Goal: Task Accomplishment & Management: Use online tool/utility

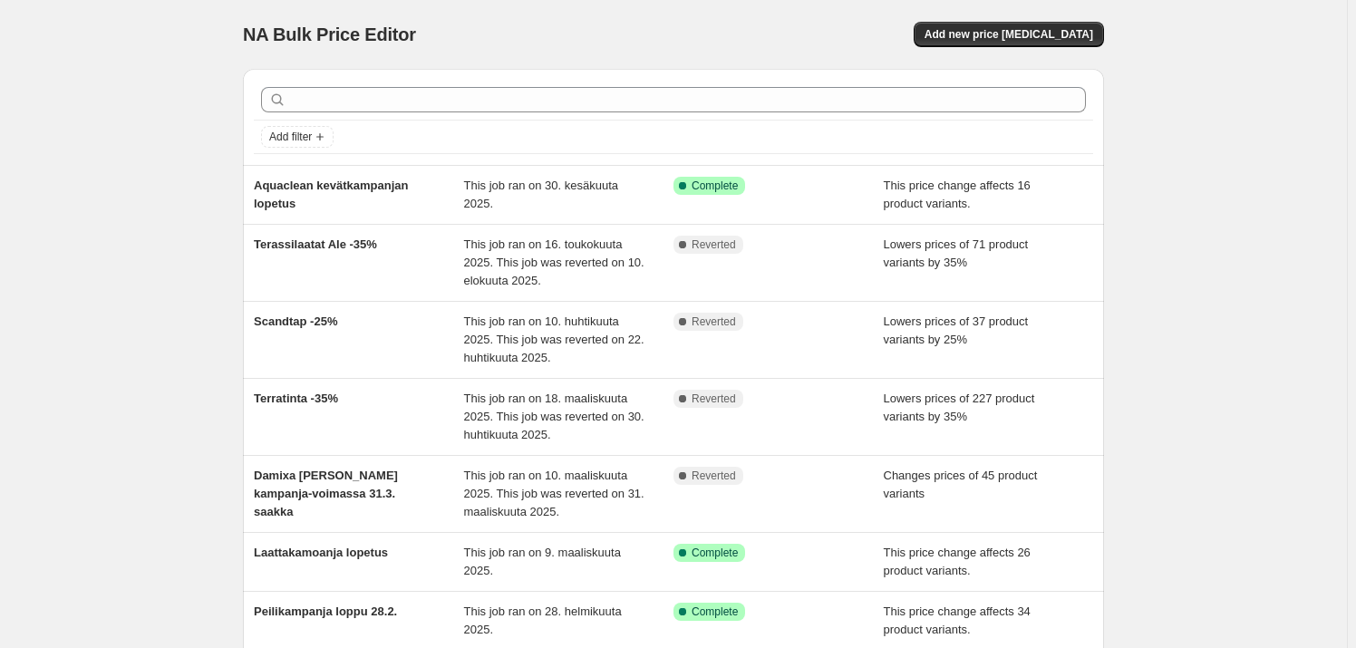
click at [1253, 40] on div "NA Bulk Price Editor. This page is ready NA Bulk Price Editor Add new price cha…" at bounding box center [673, 503] width 1347 height 1006
click at [1234, 160] on div "NA Bulk Price Editor. This page is ready NA Bulk Price Editor Add new price cha…" at bounding box center [673, 503] width 1347 height 1006
click at [162, 106] on div "NA Bulk Price Editor. This page is ready NA Bulk Price Editor Add new price cha…" at bounding box center [673, 503] width 1347 height 1006
click at [1169, 193] on div "NA Bulk Price Editor. This page is ready NA Bulk Price Editor Add new price [ME…" at bounding box center [673, 503] width 1347 height 1006
click at [1249, 76] on div "NA Bulk Price Editor. This page is ready NA Bulk Price Editor Add new price [ME…" at bounding box center [673, 503] width 1347 height 1006
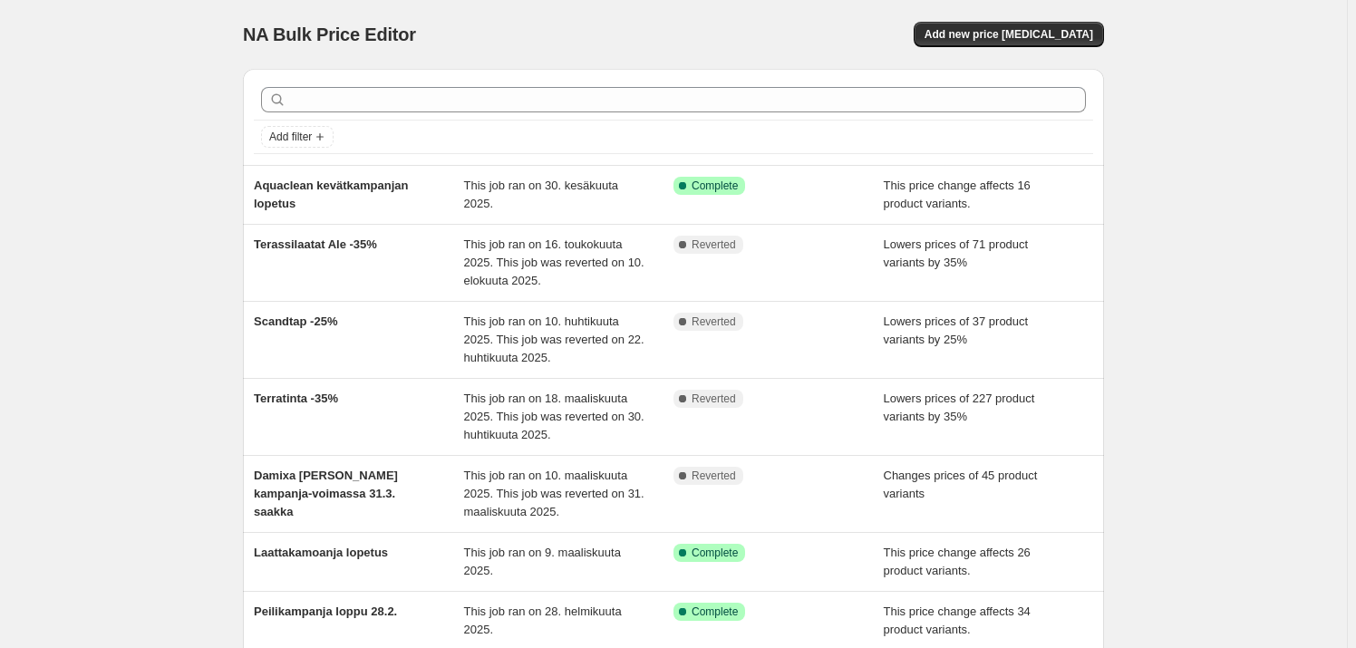
click at [512, 20] on div "NA Bulk Price Editor. This page is ready NA Bulk Price Editor Add new price [ME…" at bounding box center [673, 34] width 861 height 69
click at [63, 101] on div "NA Bulk Price Editor. This page is ready NA Bulk Price Editor Add new price [ME…" at bounding box center [673, 503] width 1347 height 1006
click at [980, 31] on span "Add new price [MEDICAL_DATA]" at bounding box center [1009, 34] width 169 height 15
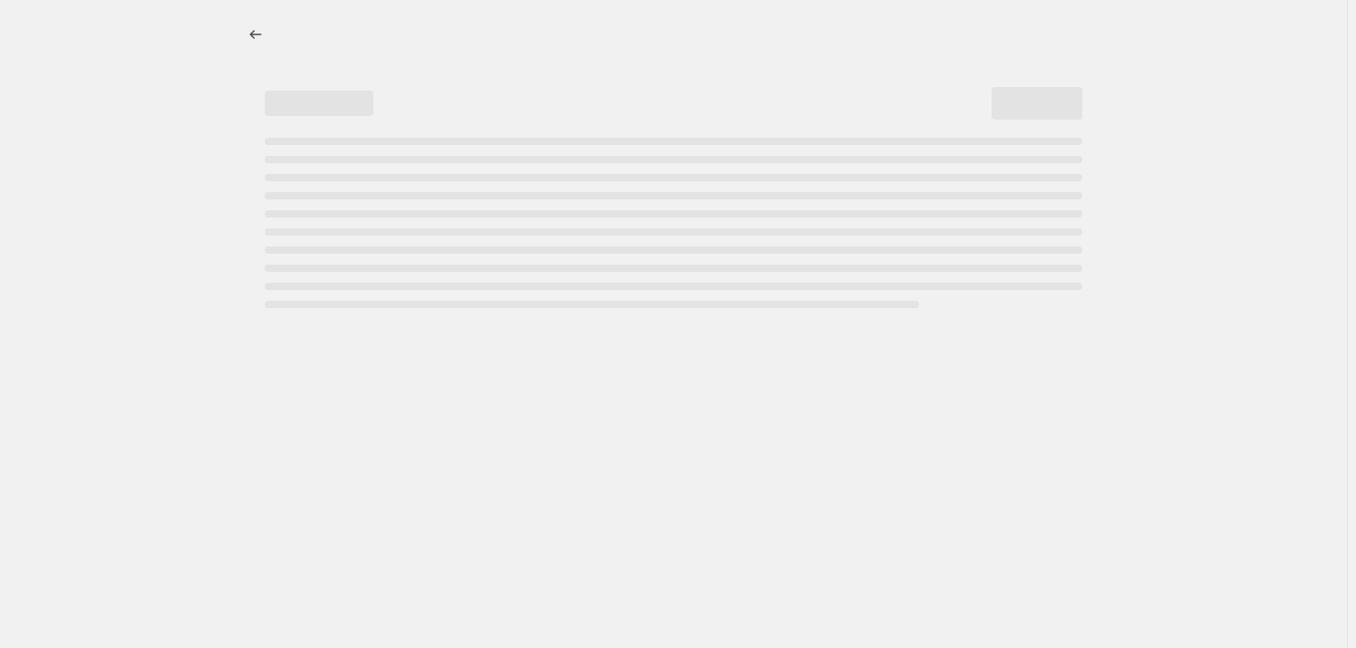
select select "percentage"
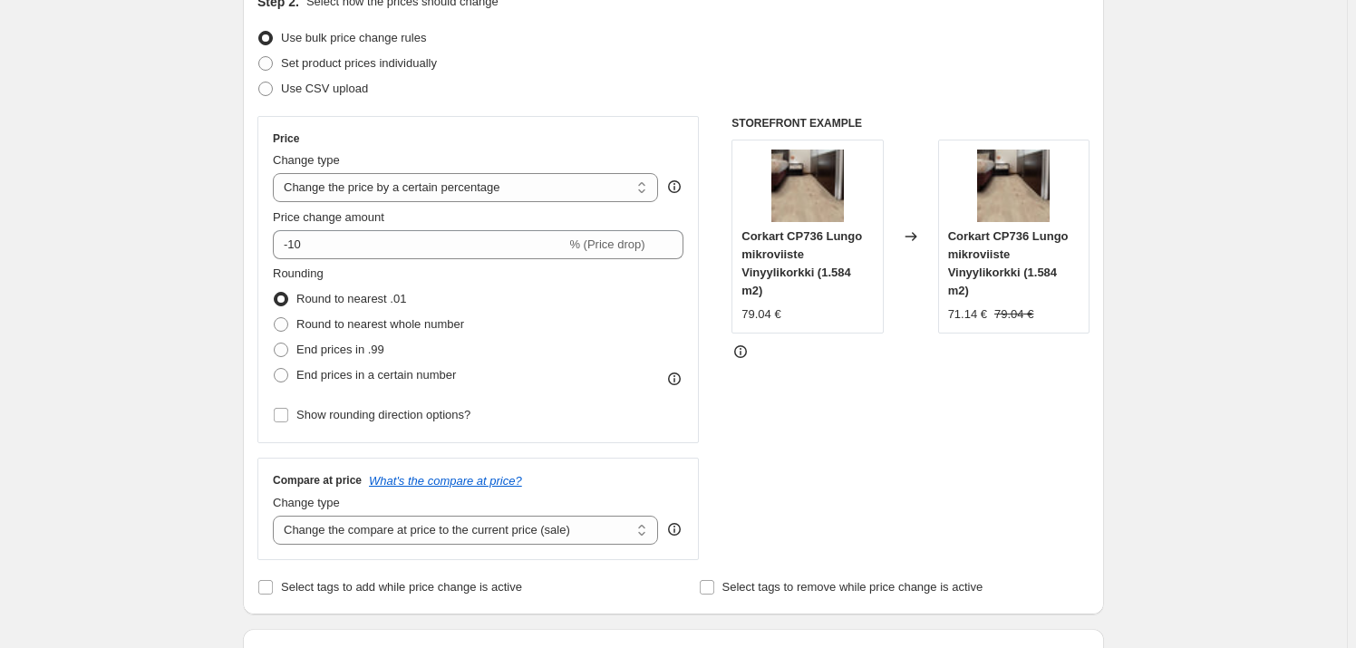
scroll to position [247, 0]
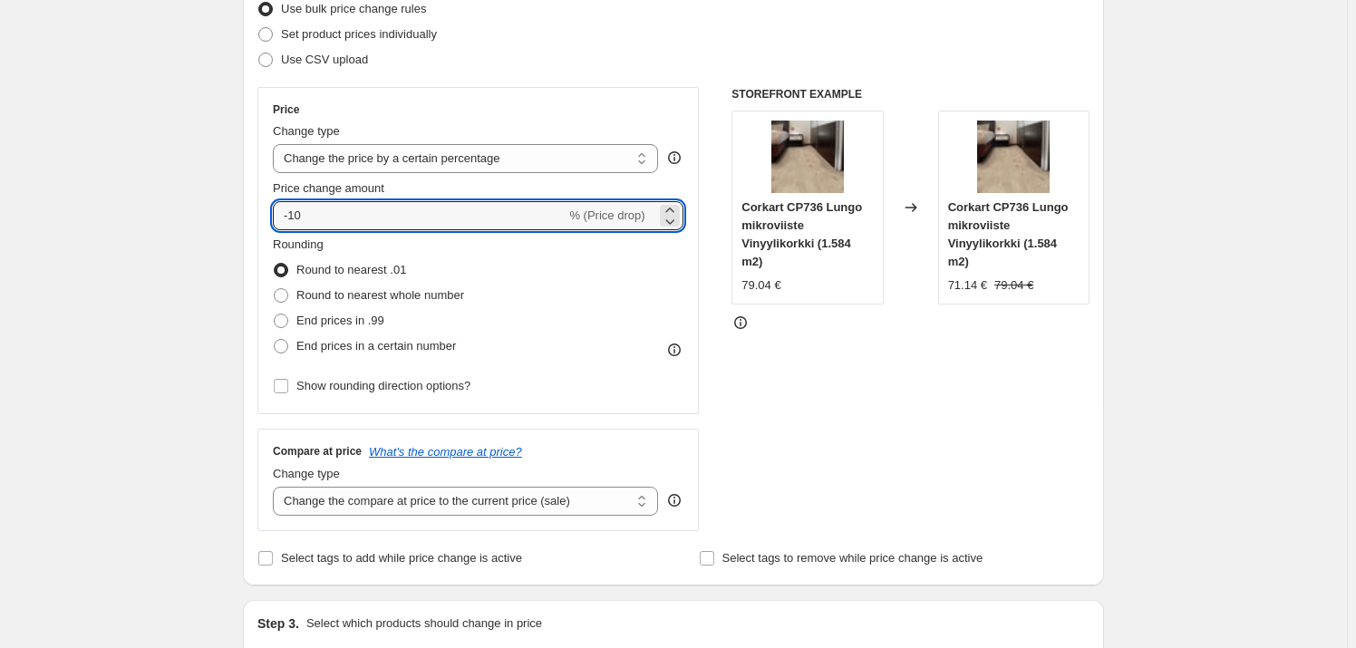
drag, startPoint x: 418, startPoint y: 215, endPoint x: 206, endPoint y: 213, distance: 212.1
type input "-25"
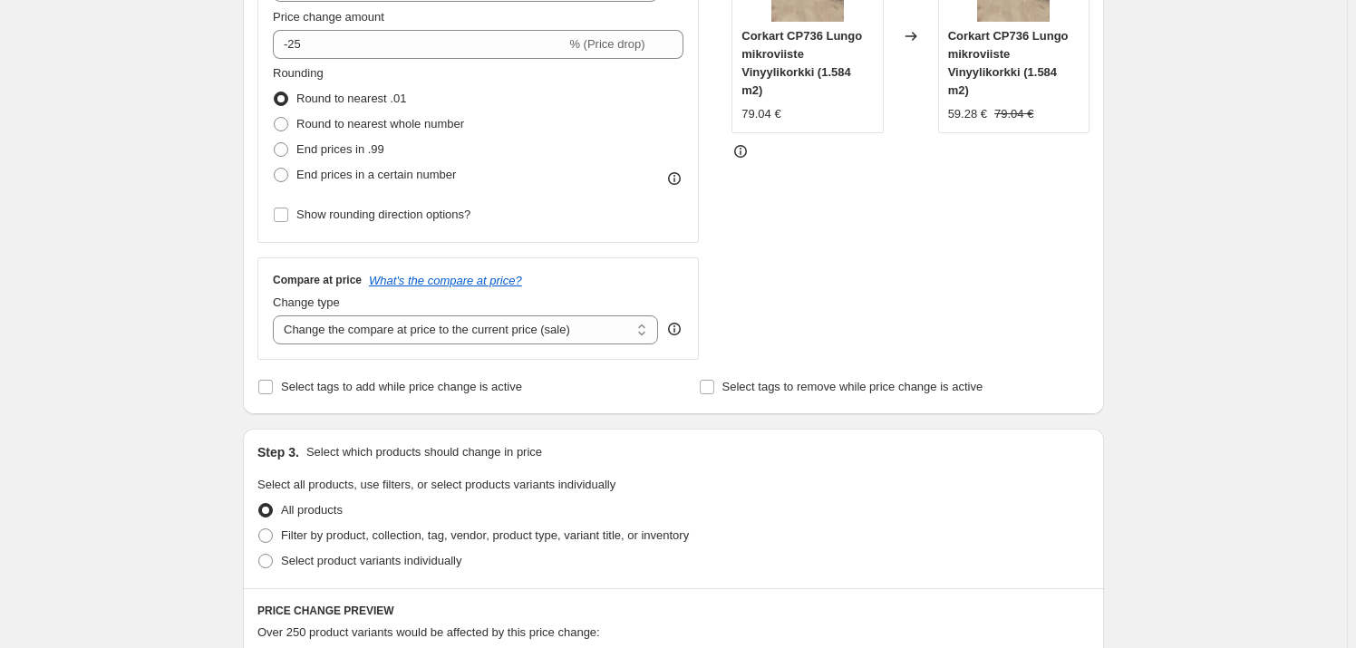
scroll to position [494, 0]
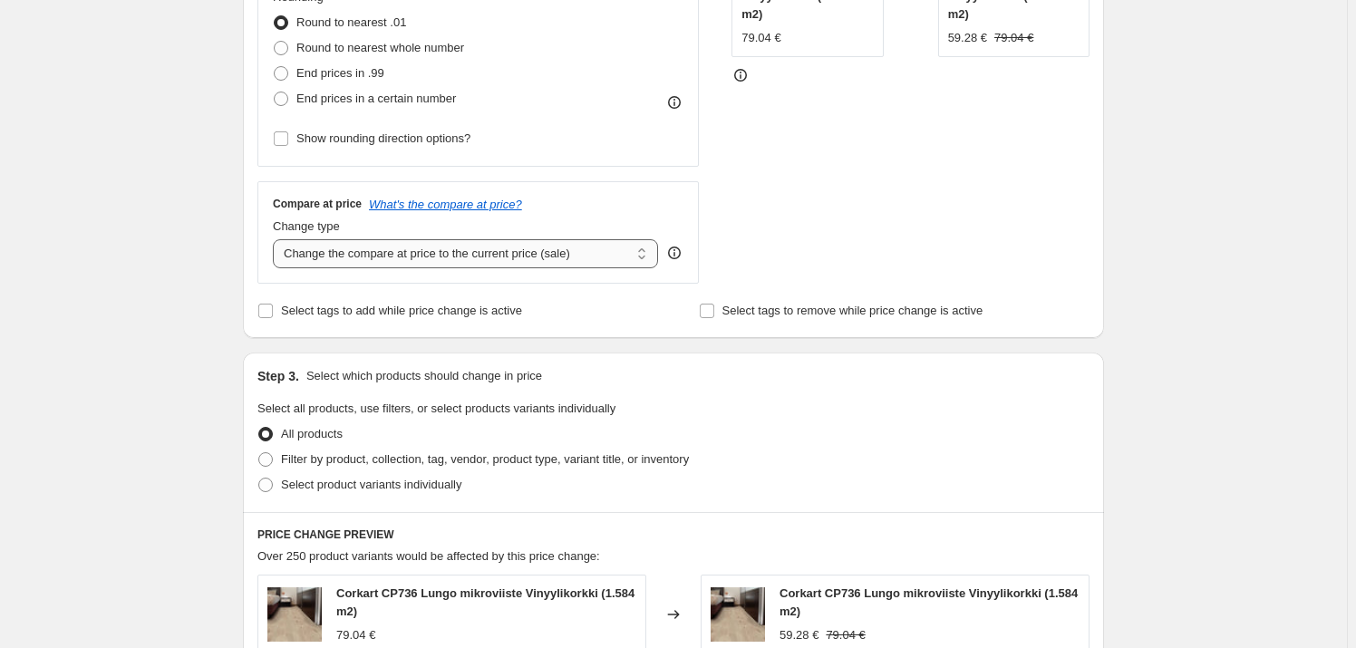
click at [597, 251] on select "Change the compare at price to the current price (sale) Change the compare at p…" at bounding box center [465, 253] width 385 height 29
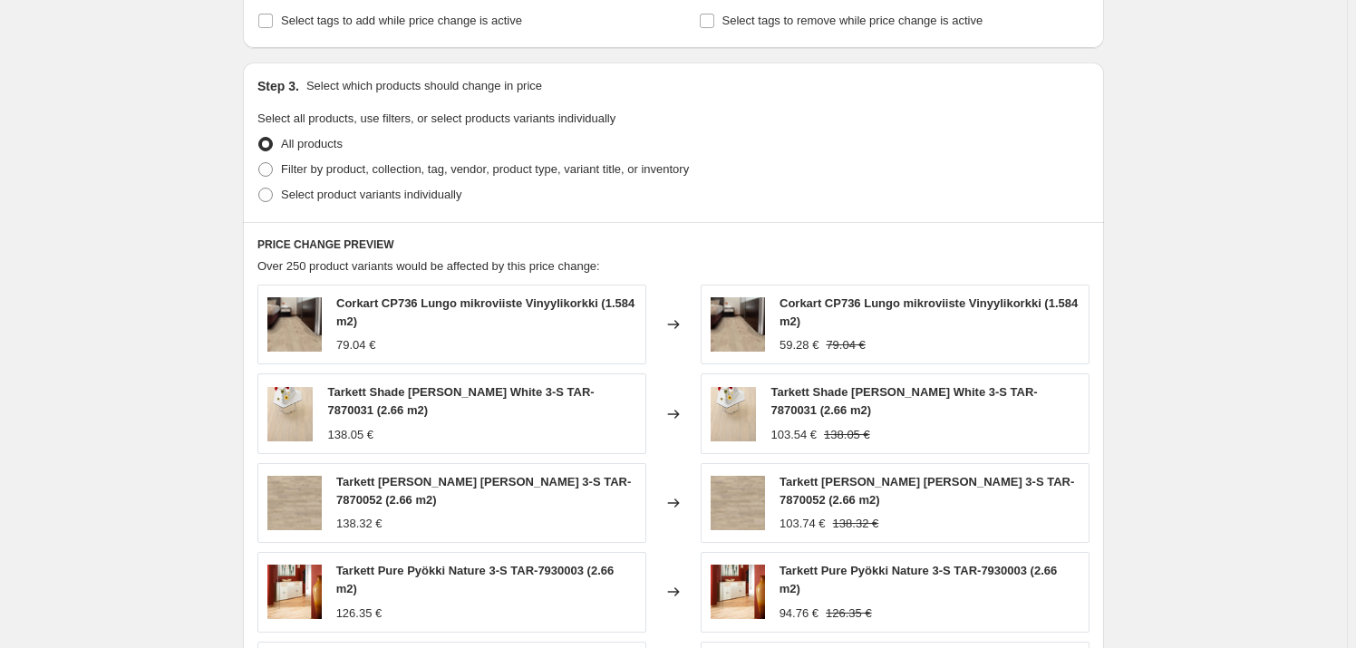
scroll to position [576, 0]
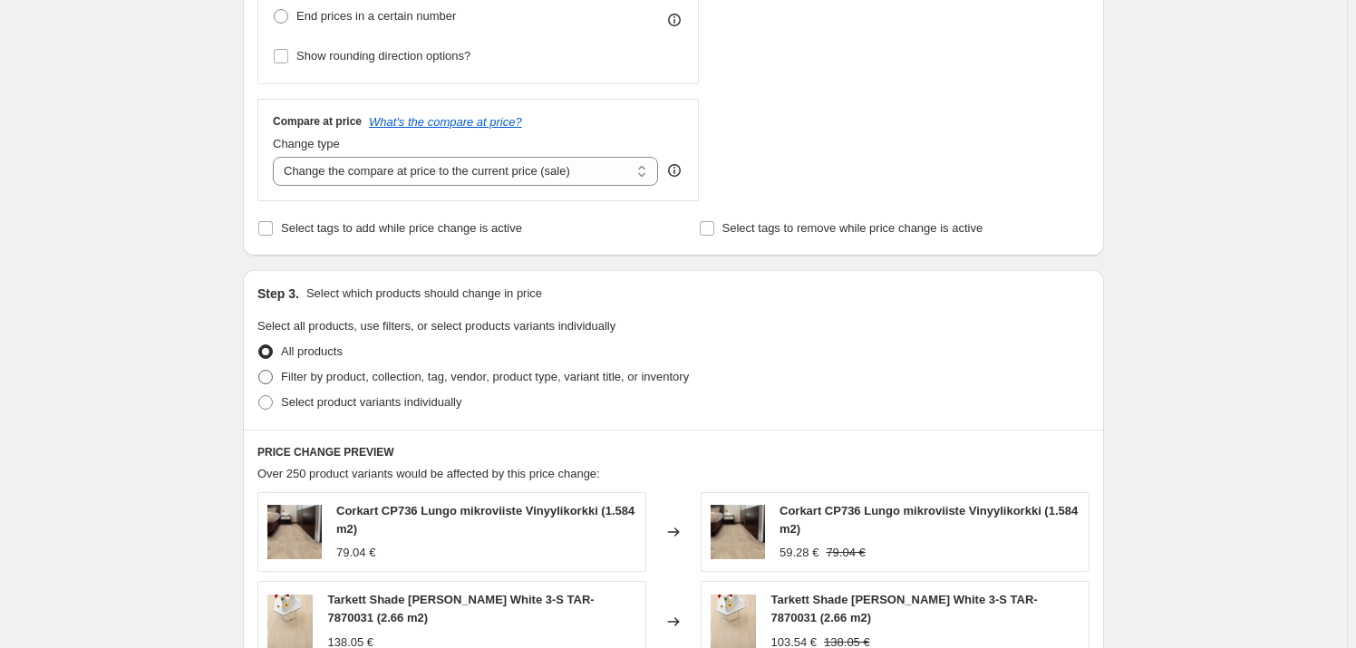
click at [273, 376] on span at bounding box center [265, 377] width 15 height 15
click at [259, 371] on input "Filter by product, collection, tag, vendor, product type, variant title, or inv…" at bounding box center [258, 370] width 1 height 1
radio input "true"
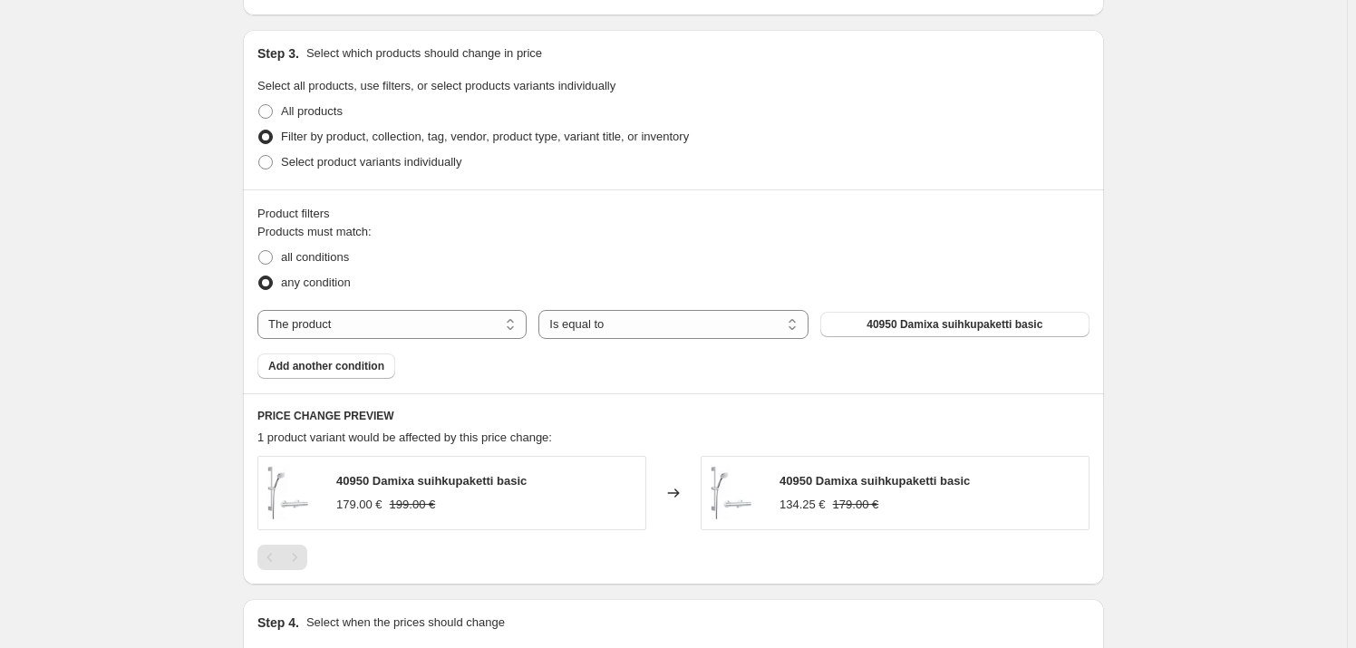
scroll to position [824, 0]
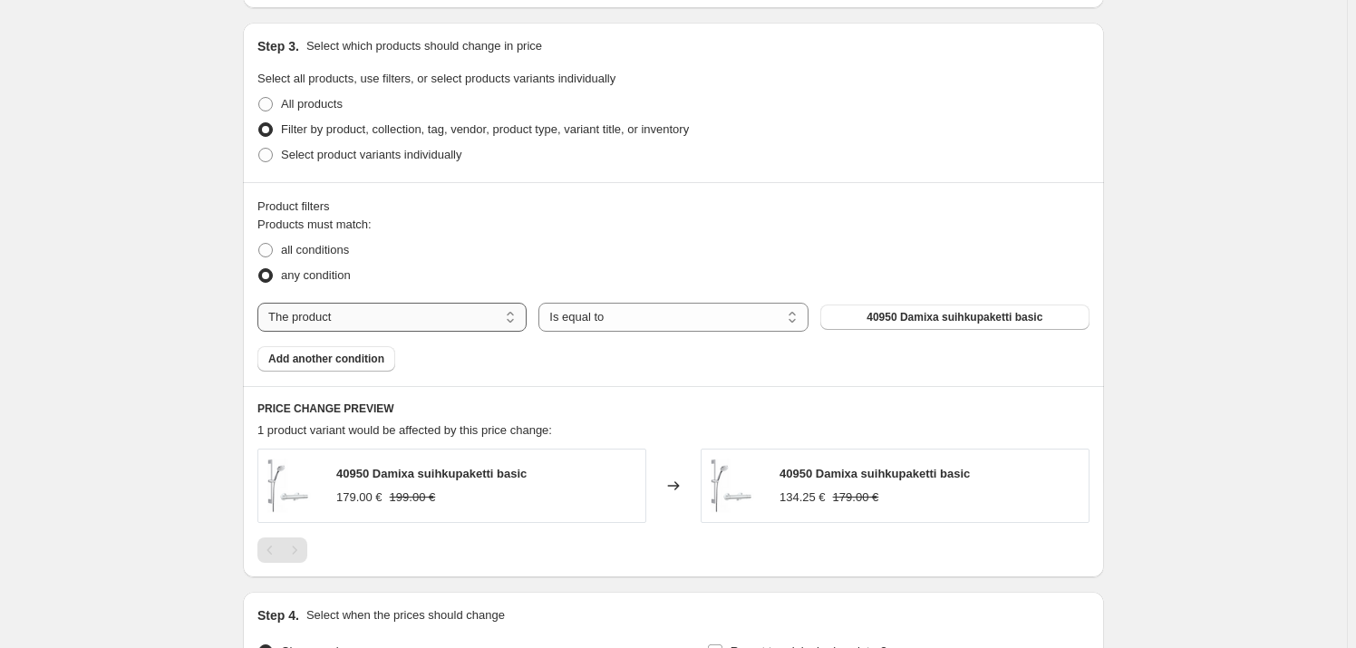
click at [356, 321] on select "The product The product's collection The product's tag The product's vendor The…" at bounding box center [391, 317] width 269 height 29
select select "collection"
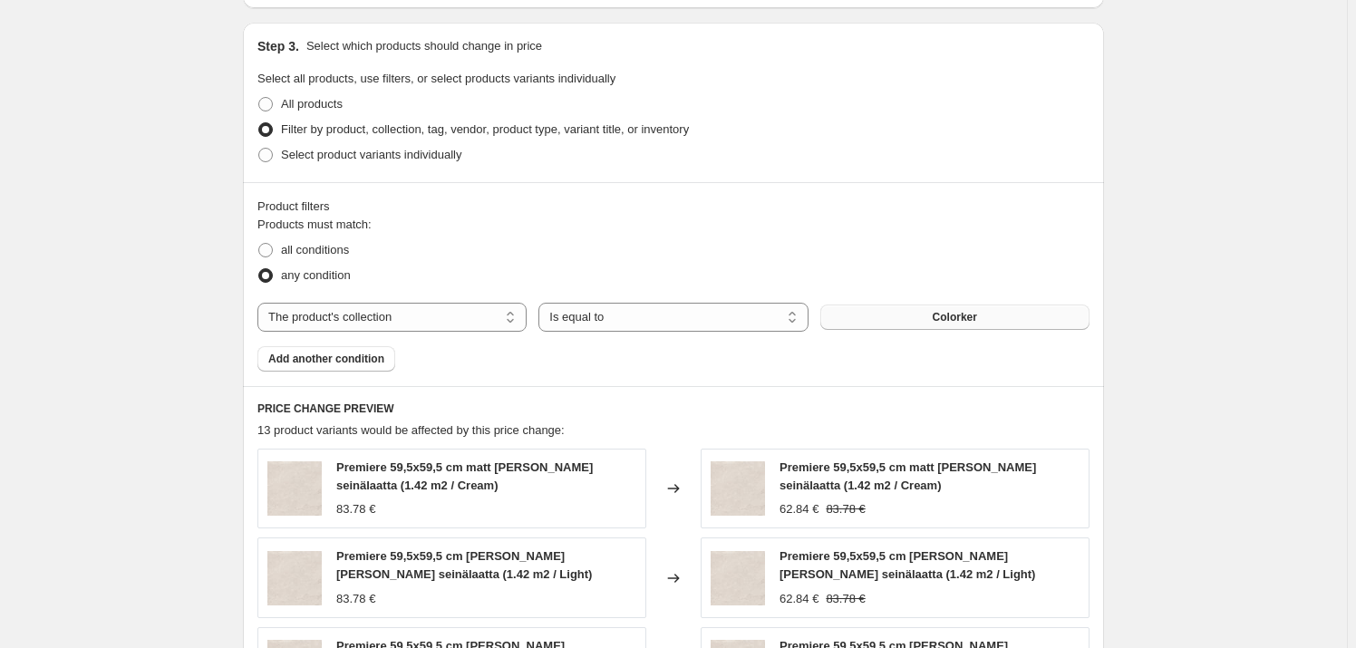
click at [953, 316] on span "Colorker" at bounding box center [955, 317] width 44 height 15
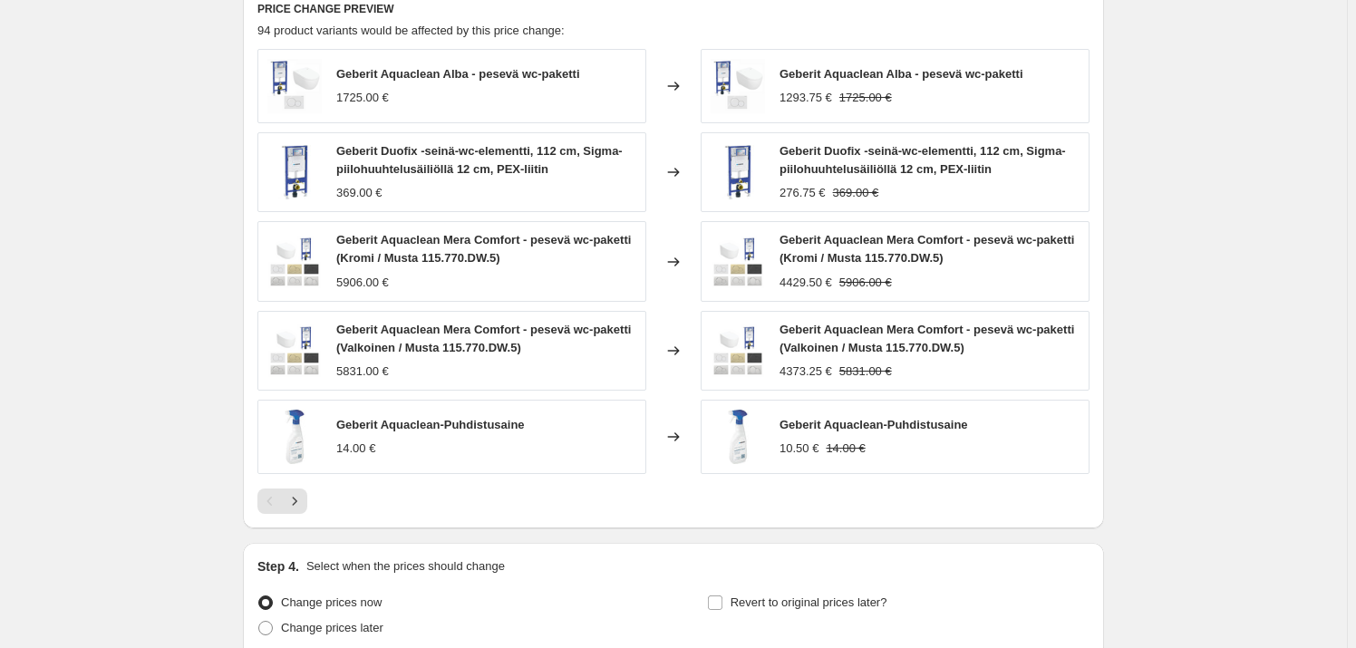
scroll to position [1318, 0]
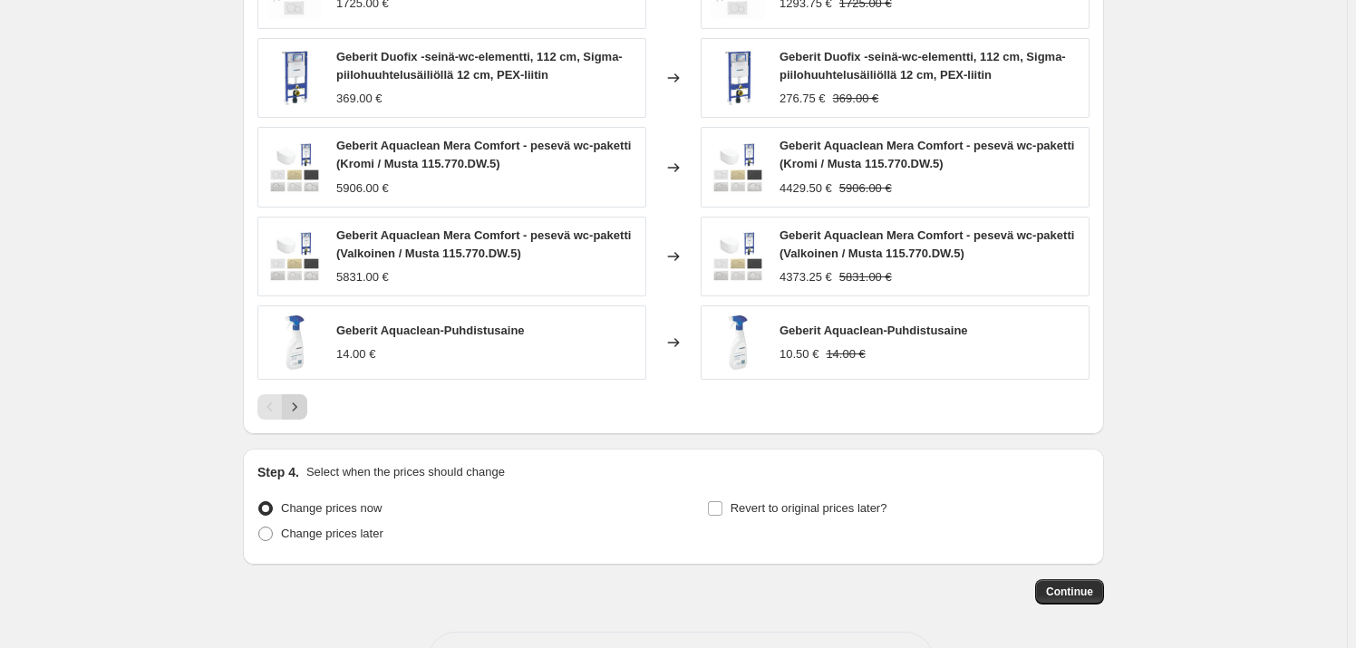
click at [303, 399] on icon "Next" at bounding box center [295, 407] width 18 height 18
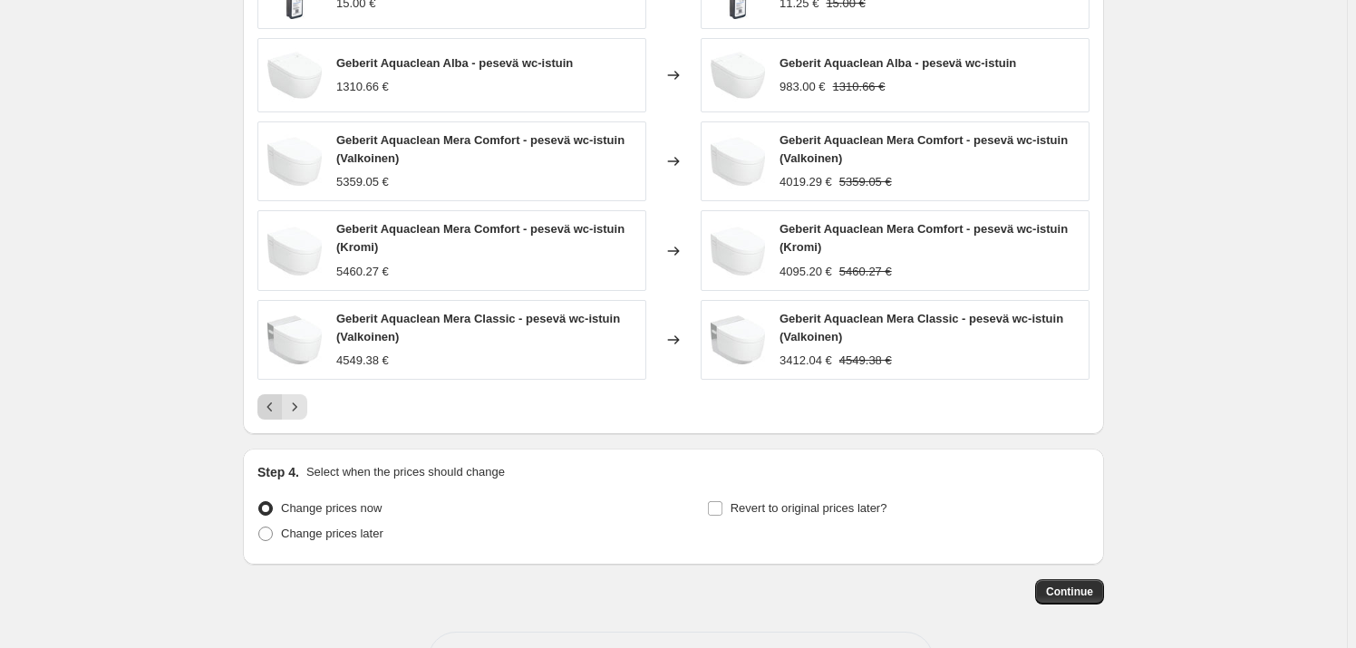
click at [272, 410] on icon "Previous" at bounding box center [270, 407] width 18 height 18
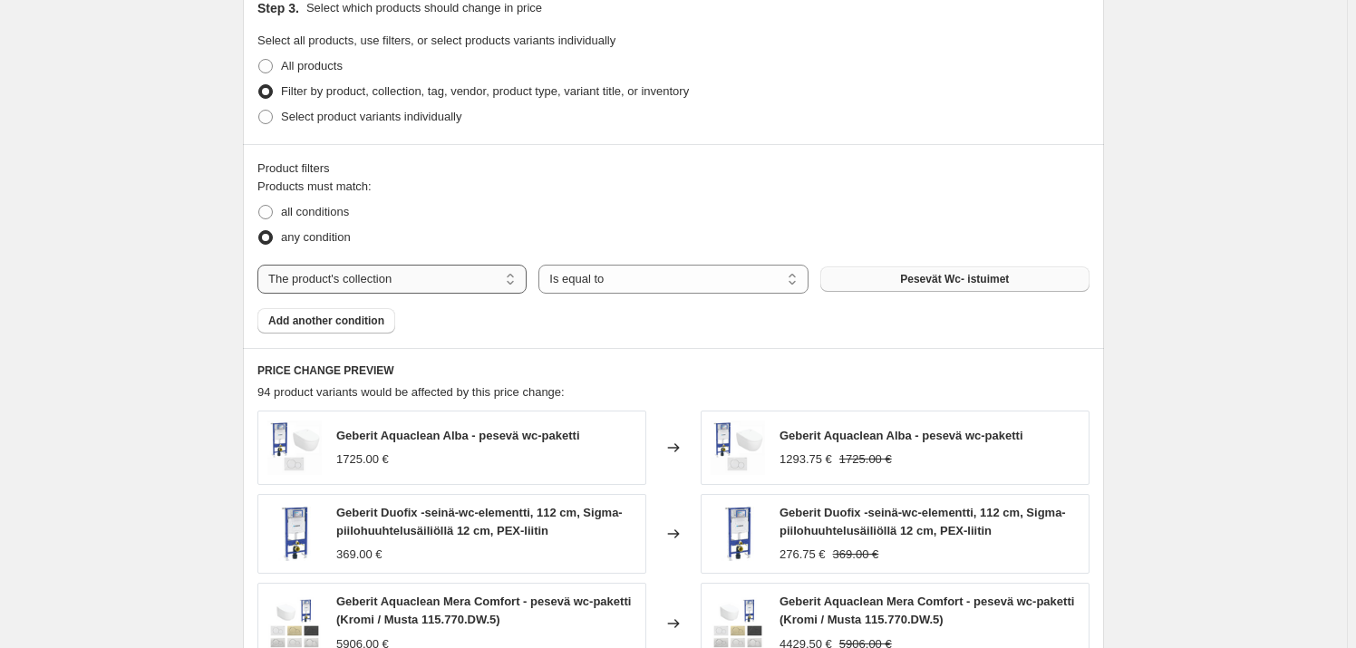
scroll to position [659, 0]
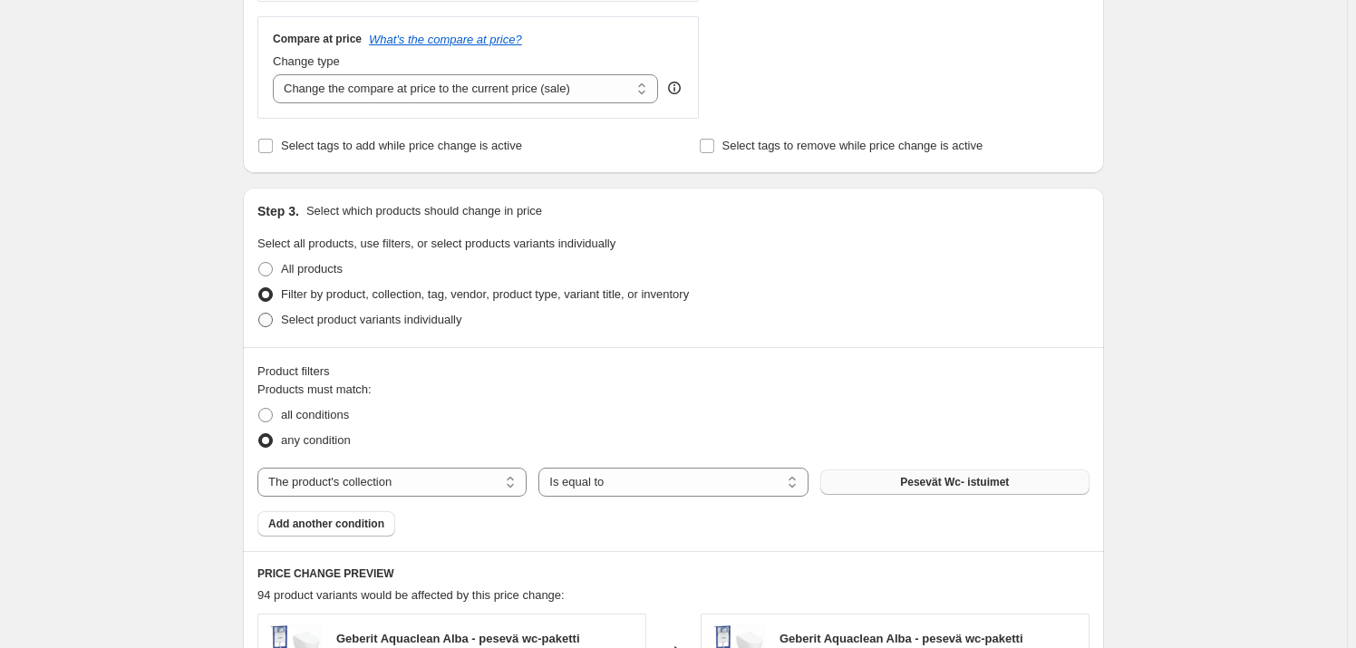
click at [268, 321] on span at bounding box center [265, 320] width 15 height 15
click at [259, 314] on input "Select product variants individually" at bounding box center [258, 313] width 1 height 1
radio input "true"
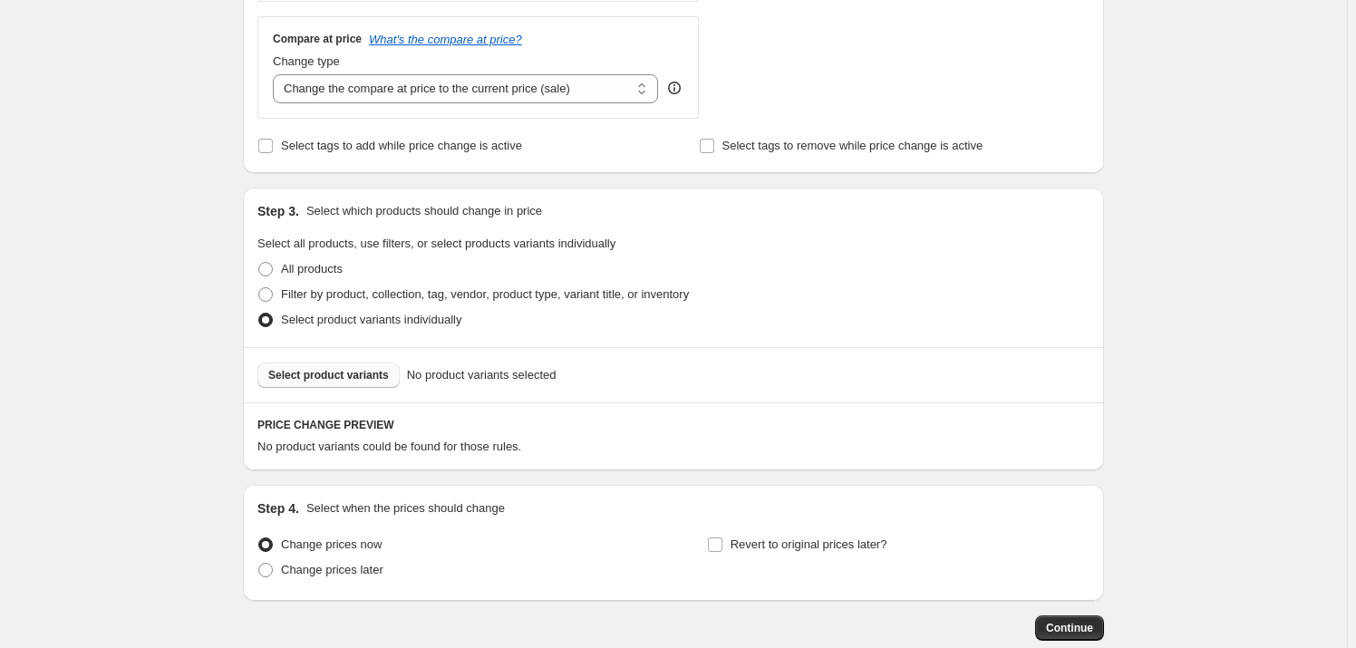
click at [377, 372] on span "Select product variants" at bounding box center [328, 375] width 121 height 15
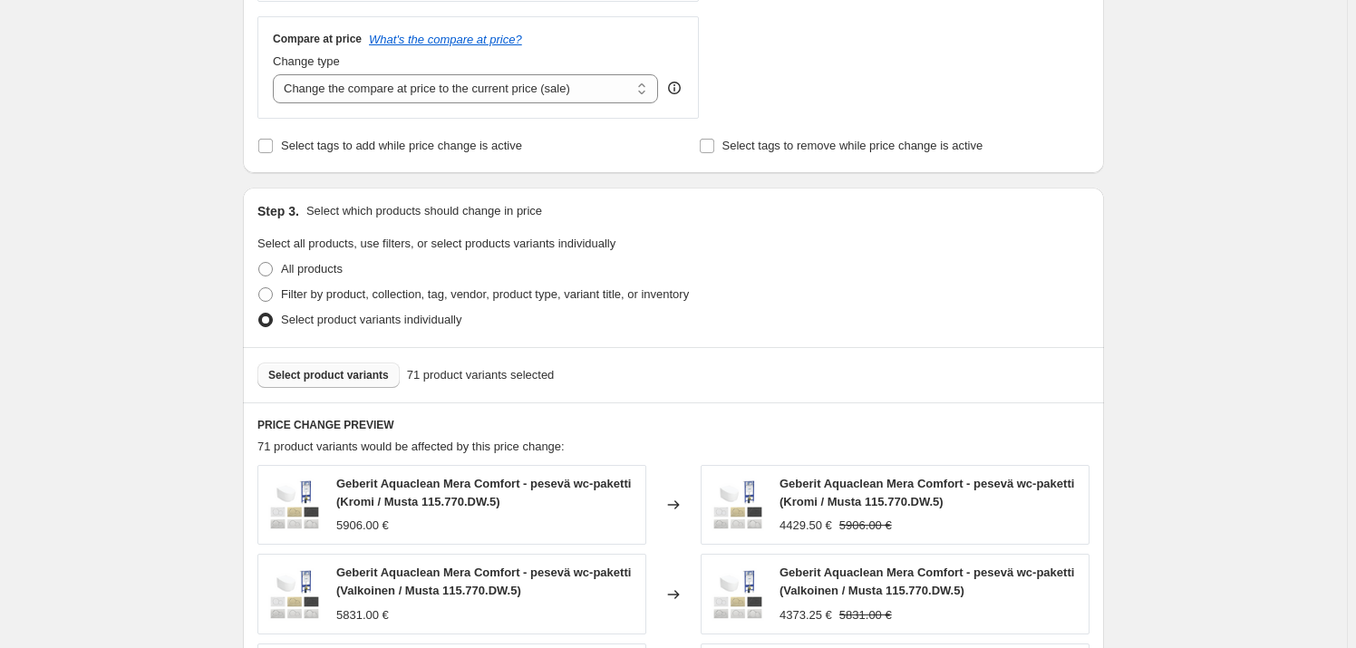
click at [356, 376] on span "Select product variants" at bounding box center [328, 375] width 121 height 15
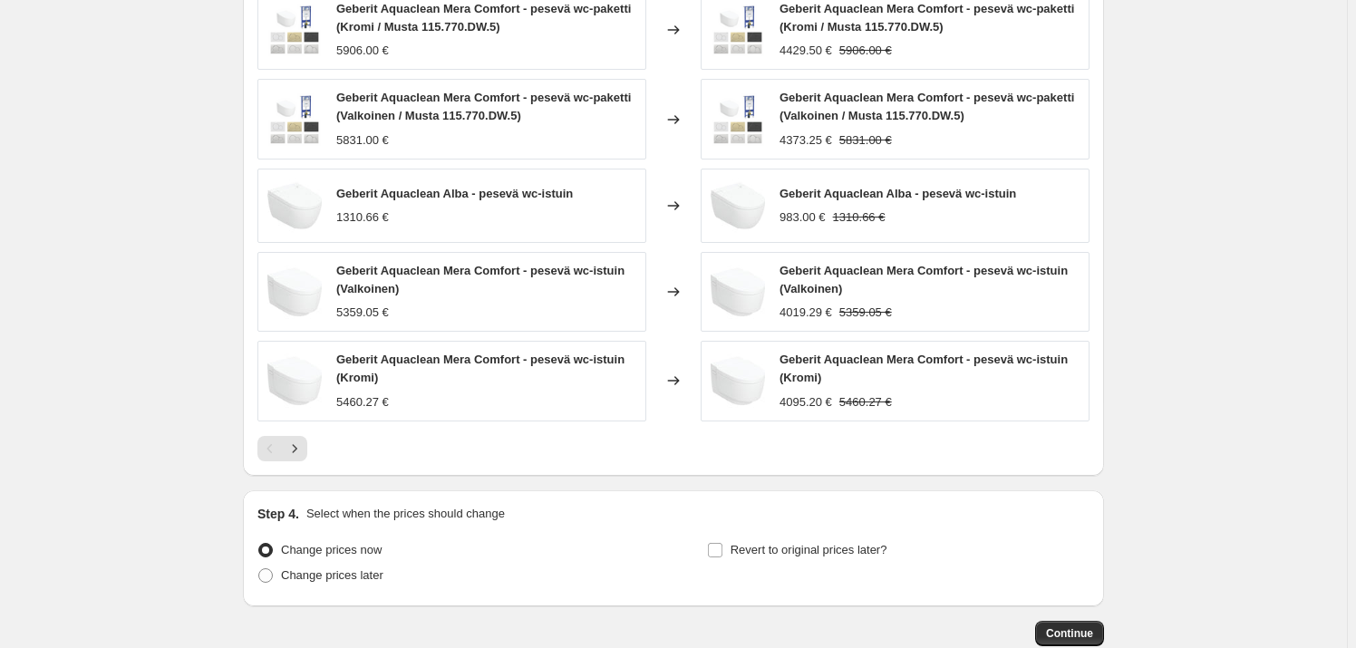
scroll to position [1153, 0]
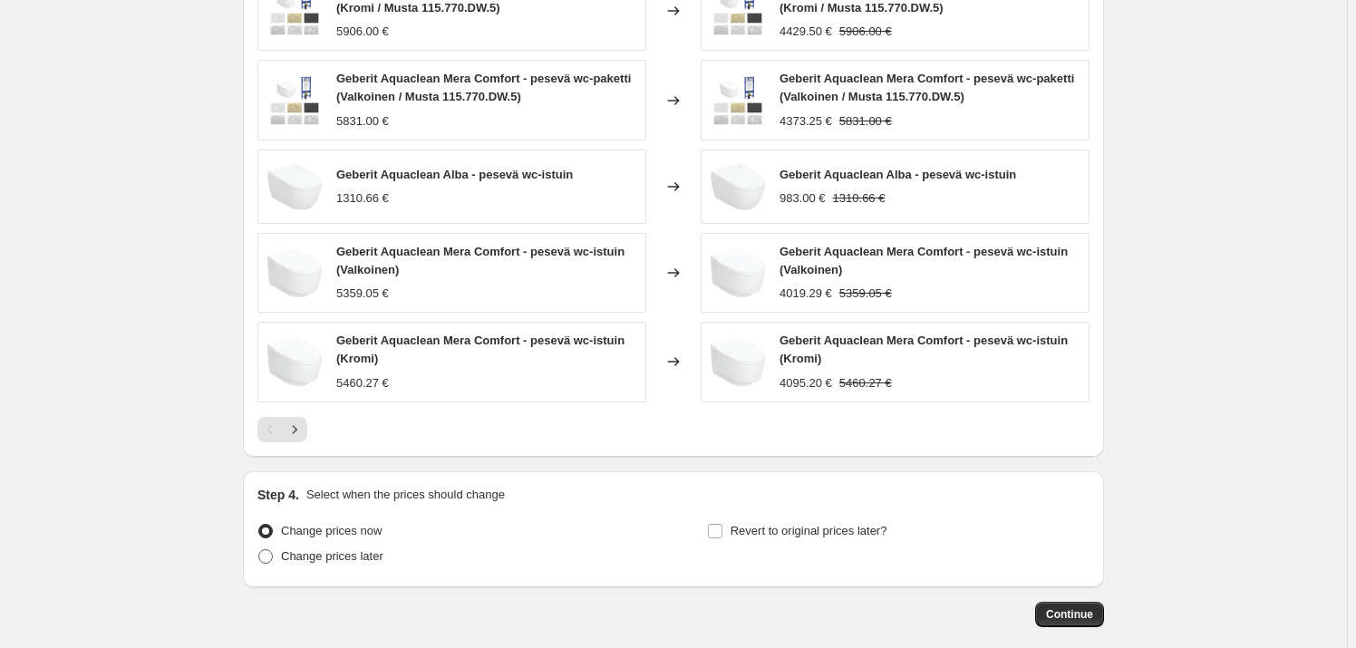
click at [269, 555] on span at bounding box center [265, 556] width 15 height 15
click at [259, 550] on input "Change prices later" at bounding box center [258, 549] width 1 height 1
radio input "true"
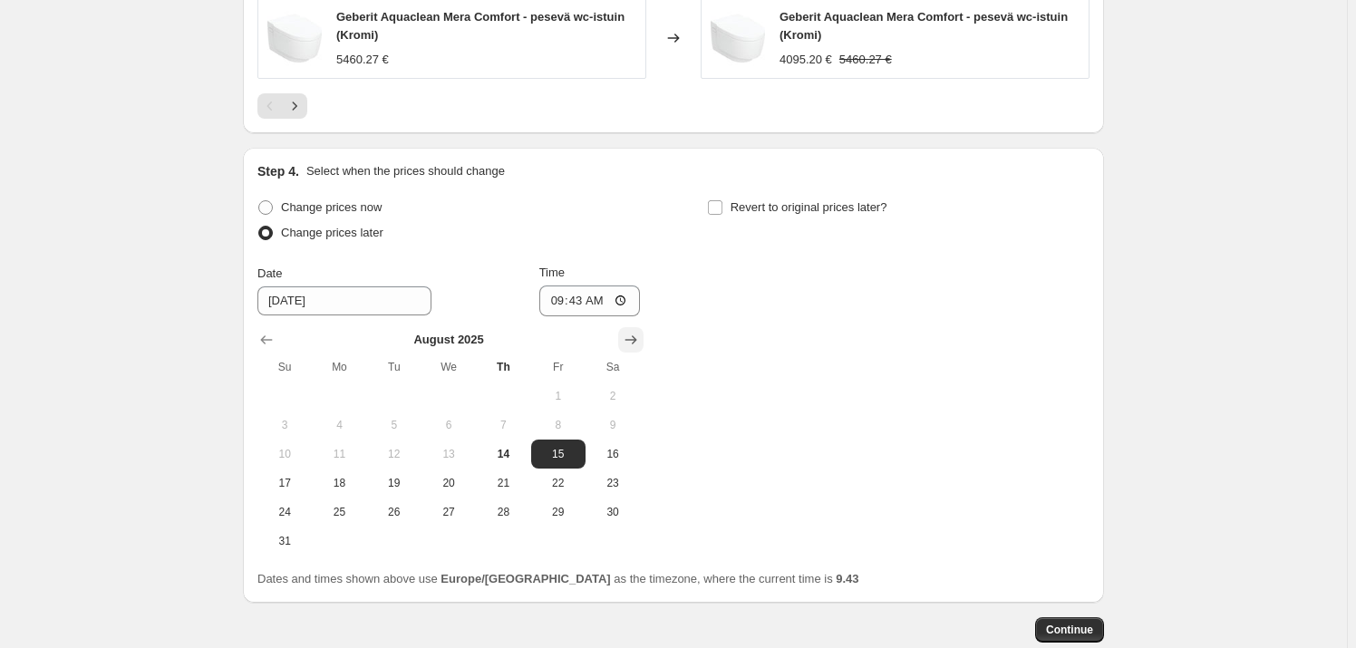
scroll to position [1483, 0]
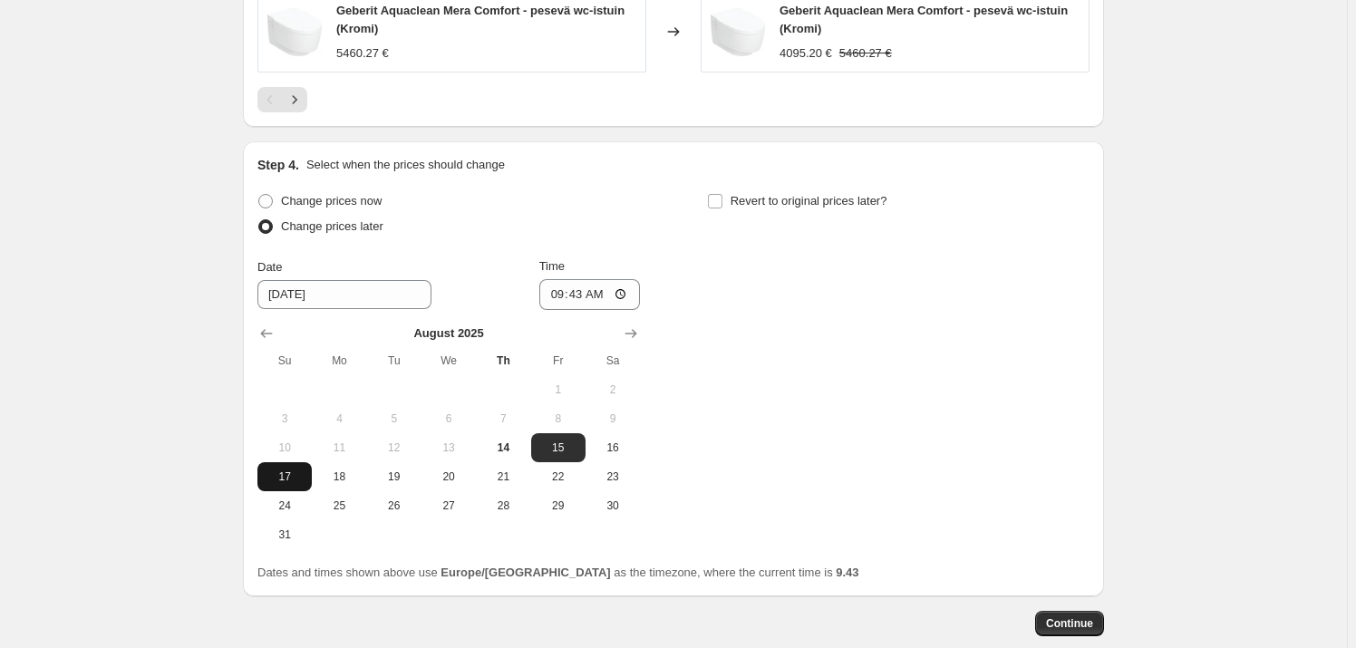
click at [282, 480] on span "17" at bounding box center [285, 477] width 40 height 15
type input "[DATE]"
click at [599, 296] on input "09:43" at bounding box center [590, 294] width 102 height 31
type input "00:00"
click at [716, 200] on input "Revert to original prices later?" at bounding box center [715, 201] width 15 height 15
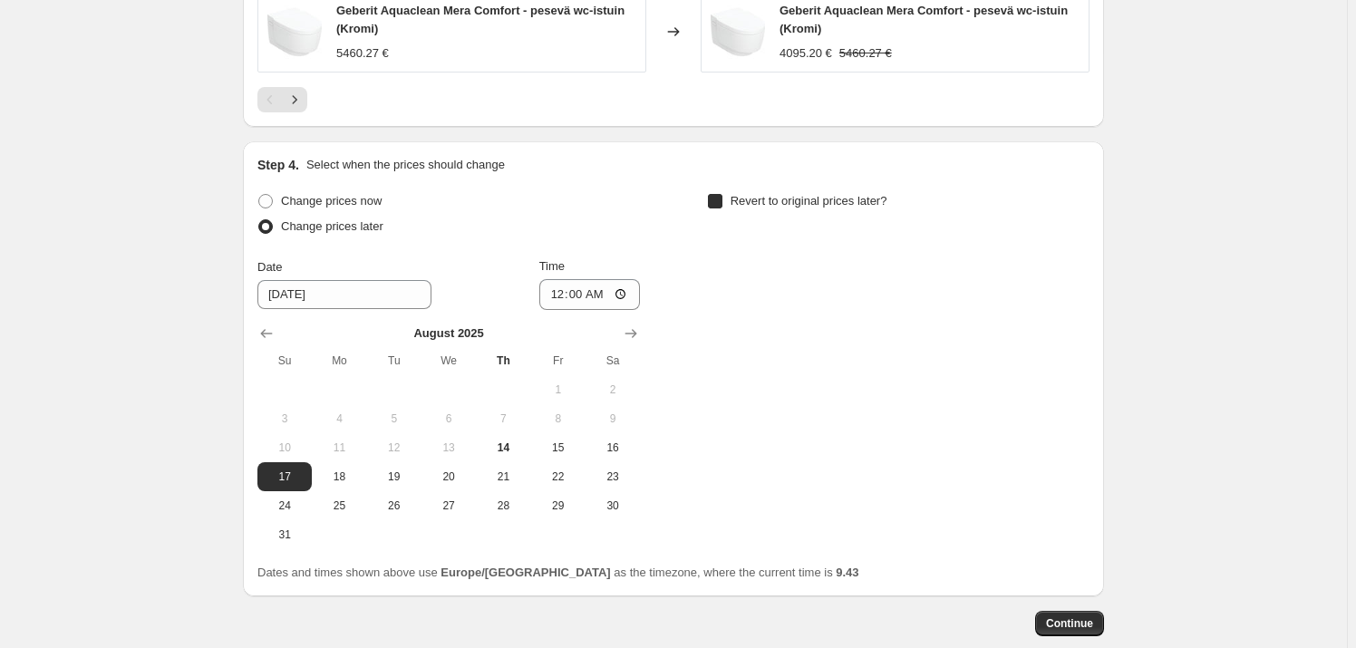
checkbox input "true"
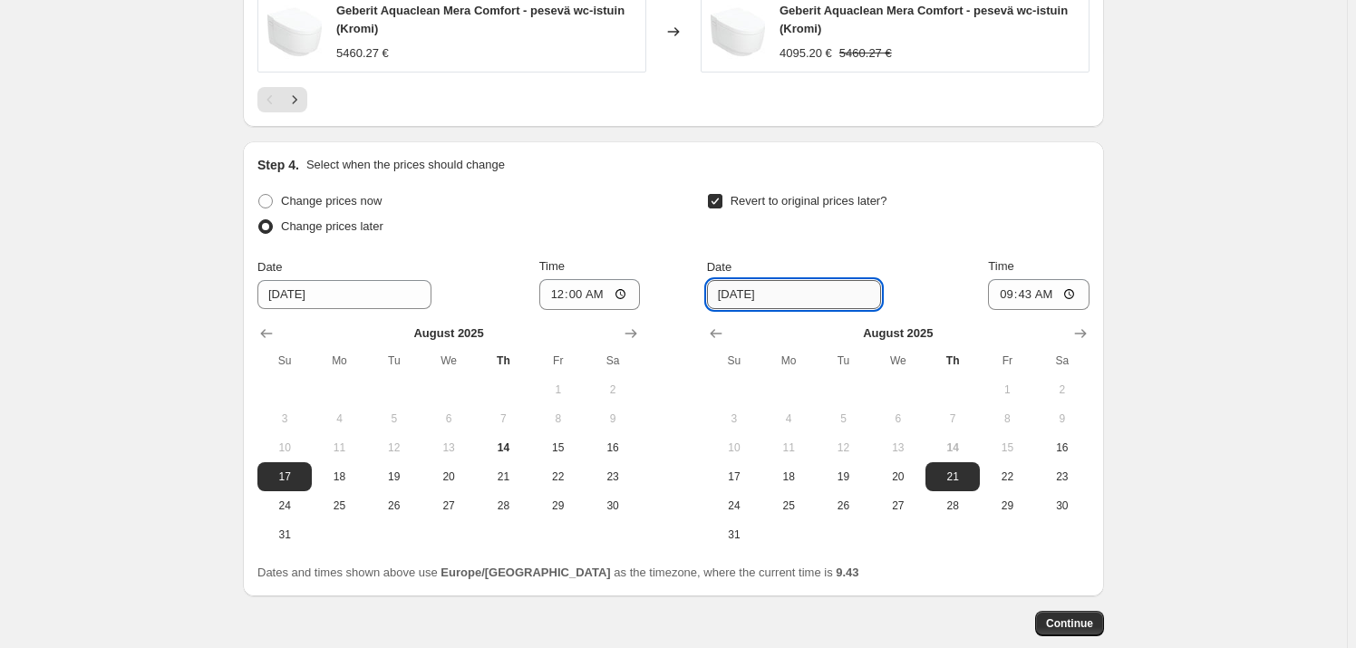
click at [836, 295] on input "[DATE]" at bounding box center [794, 294] width 174 height 29
click at [773, 290] on input "[DATE]" at bounding box center [794, 294] width 174 height 29
click at [806, 294] on input "[DATE]" at bounding box center [794, 294] width 174 height 29
click at [1086, 330] on icon "Show next month, September 2025" at bounding box center [1080, 333] width 18 height 18
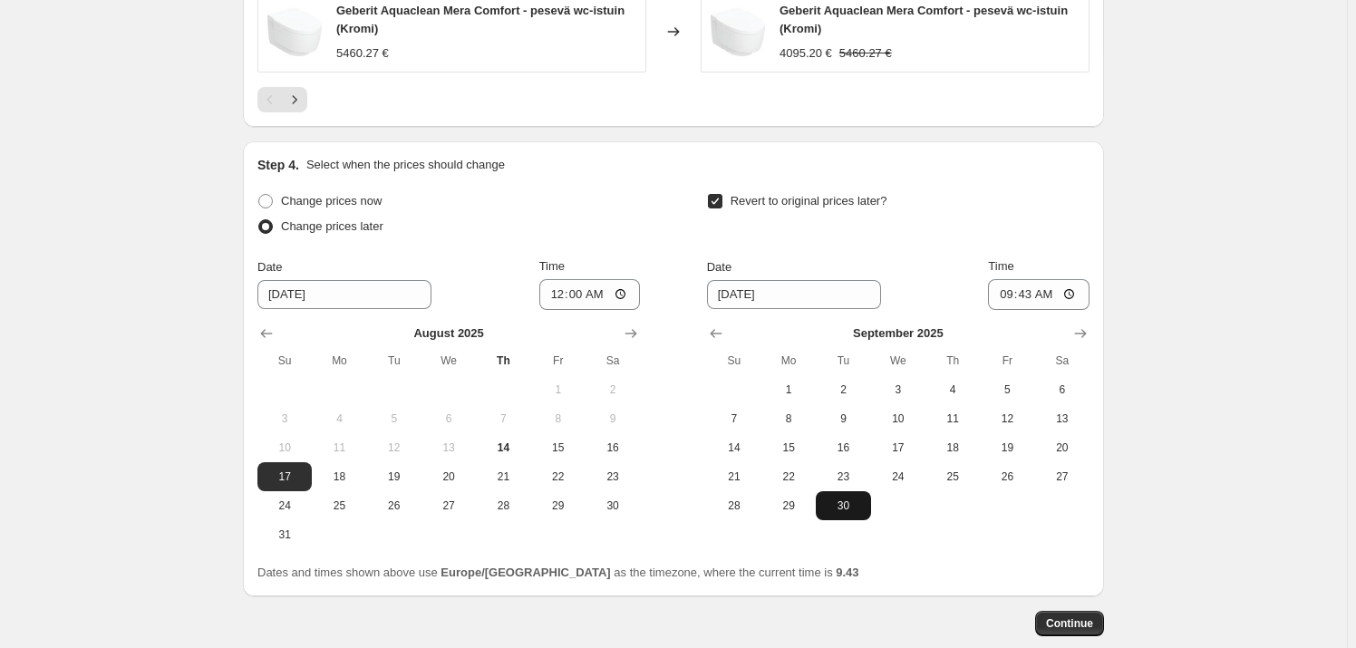
click at [837, 499] on span "30" at bounding box center [843, 506] width 40 height 15
type input "[DATE]"
click at [1042, 302] on input "09:43" at bounding box center [1039, 294] width 102 height 31
type input "23:59"
click at [1077, 190] on div "Revert to original prices later?" at bounding box center [898, 216] width 382 height 54
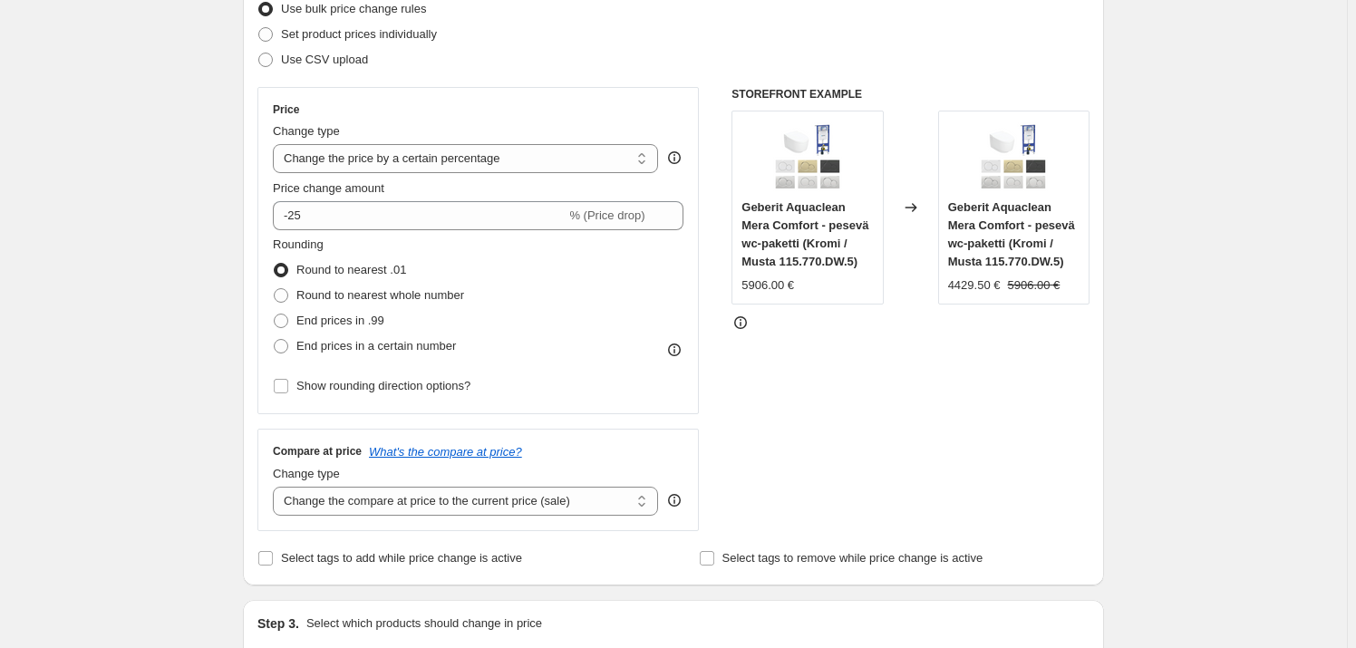
scroll to position [0, 0]
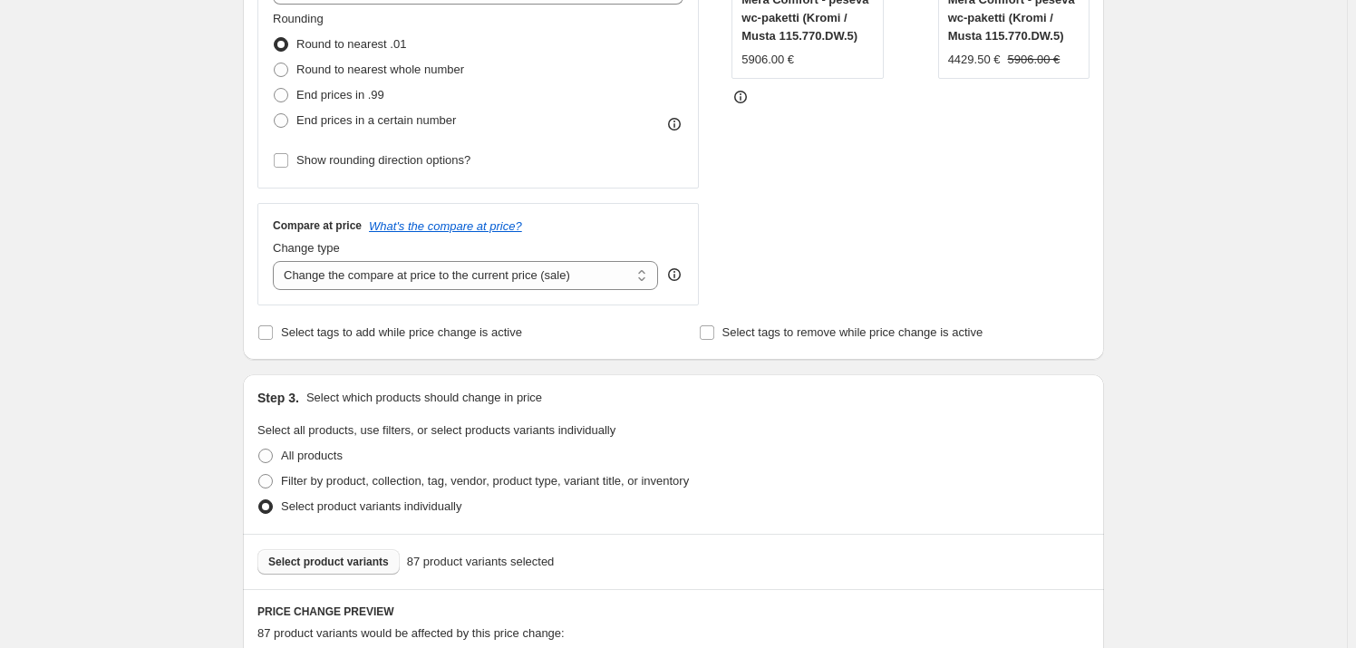
scroll to position [247, 0]
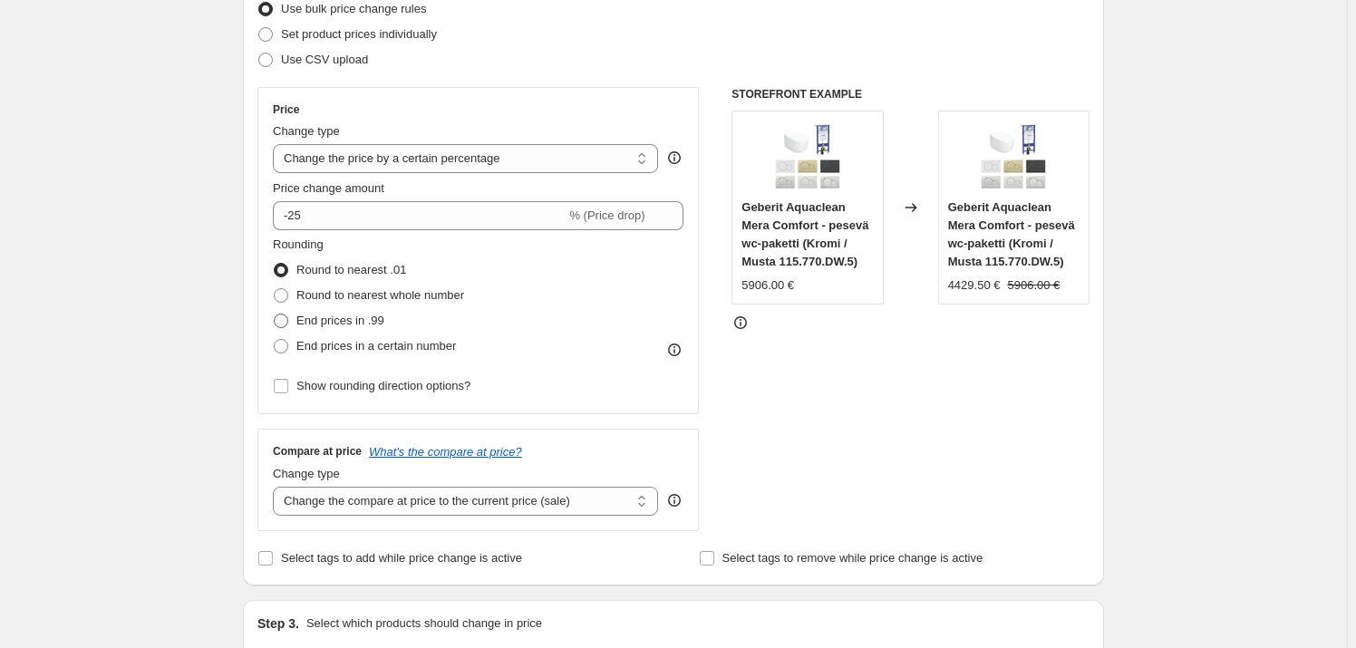
click at [288, 316] on span at bounding box center [281, 321] width 15 height 15
click at [275, 315] on input "End prices in .99" at bounding box center [274, 314] width 1 height 1
radio input "true"
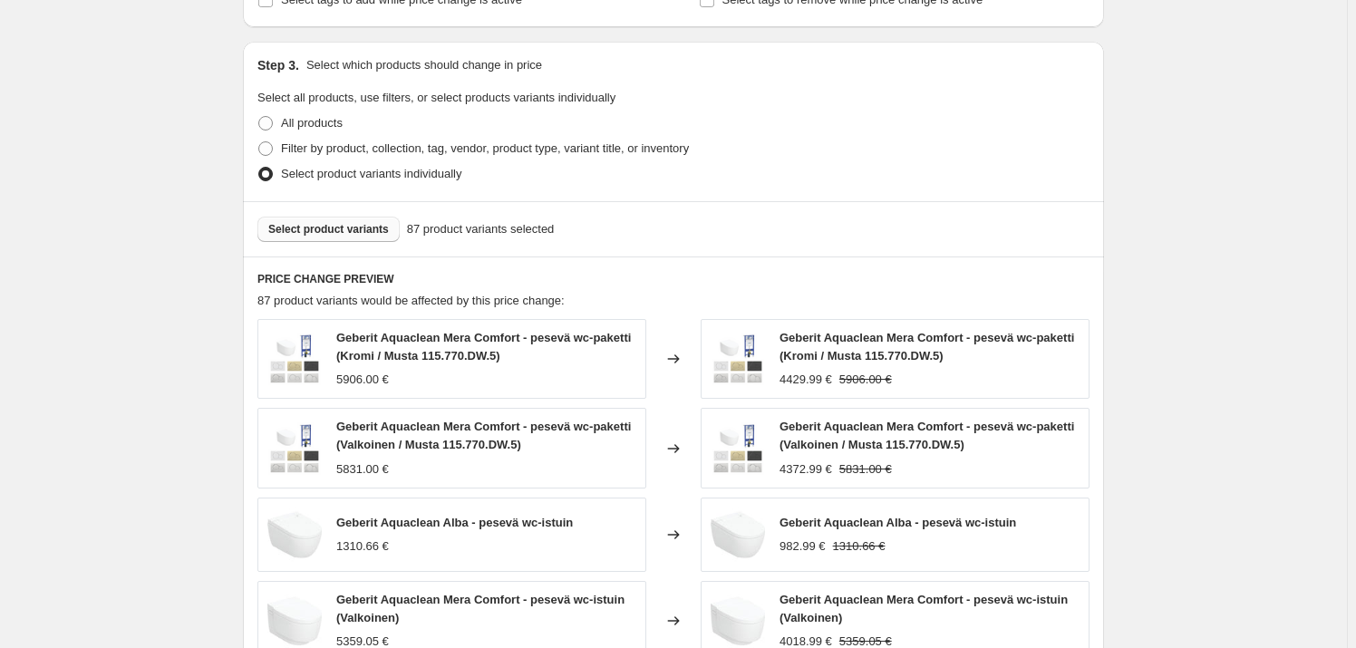
scroll to position [494, 0]
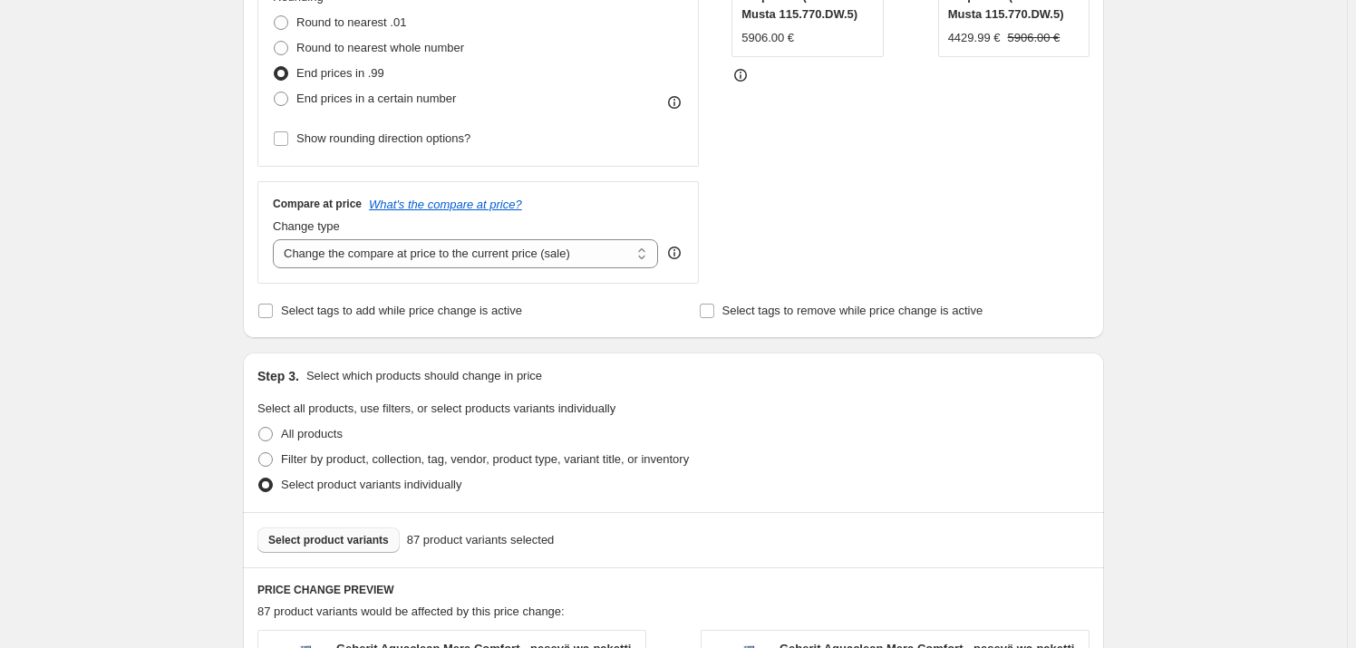
click at [284, 69] on span at bounding box center [281, 73] width 15 height 15
click at [275, 67] on input "End prices in .99" at bounding box center [274, 66] width 1 height 1
click at [285, 23] on span at bounding box center [281, 22] width 15 height 15
click at [275, 16] on input "Round to nearest .01" at bounding box center [274, 15] width 1 height 1
radio input "true"
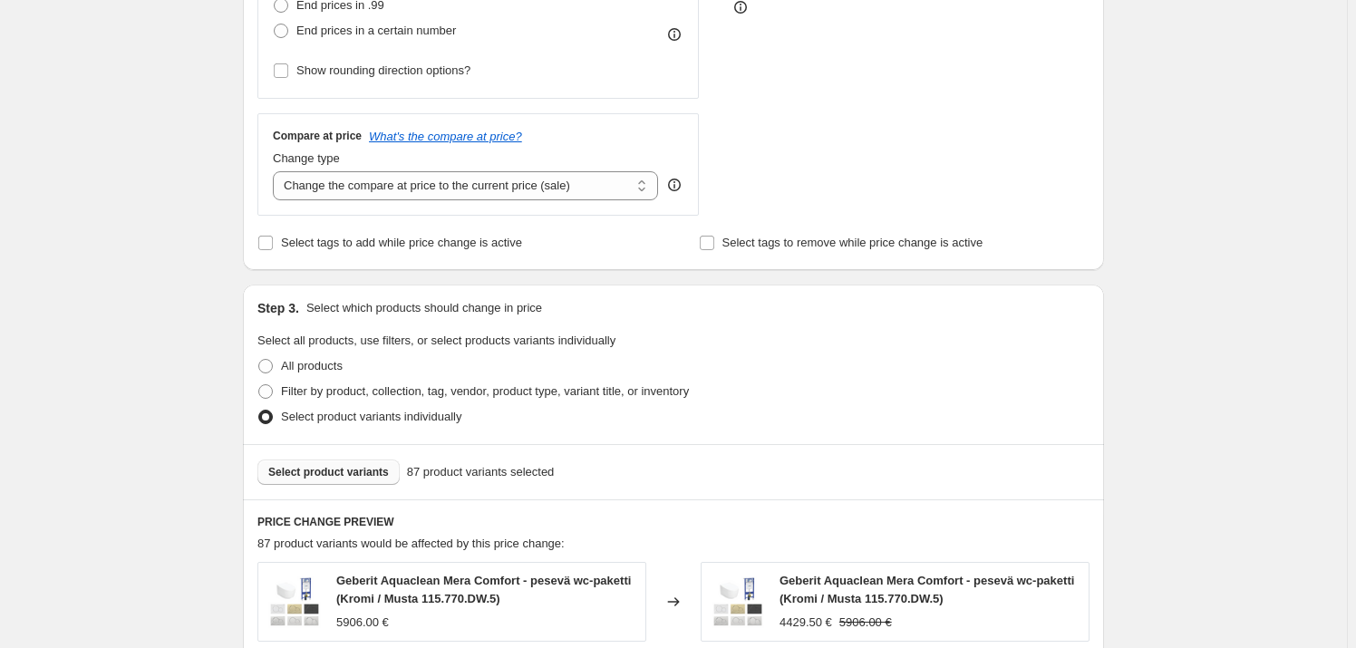
scroll to position [411, 0]
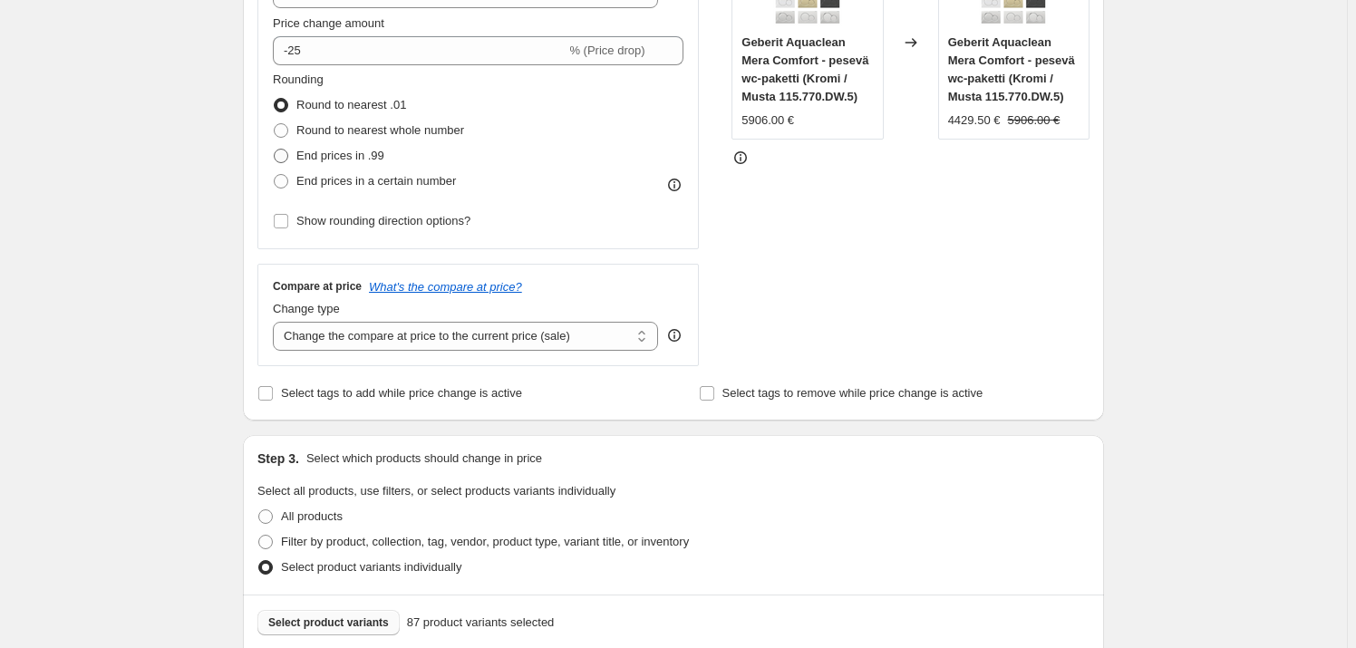
click at [293, 155] on label "End prices in .99" at bounding box center [328, 155] width 111 height 25
click at [275, 150] on input "End prices in .99" at bounding box center [274, 149] width 1 height 1
radio input "true"
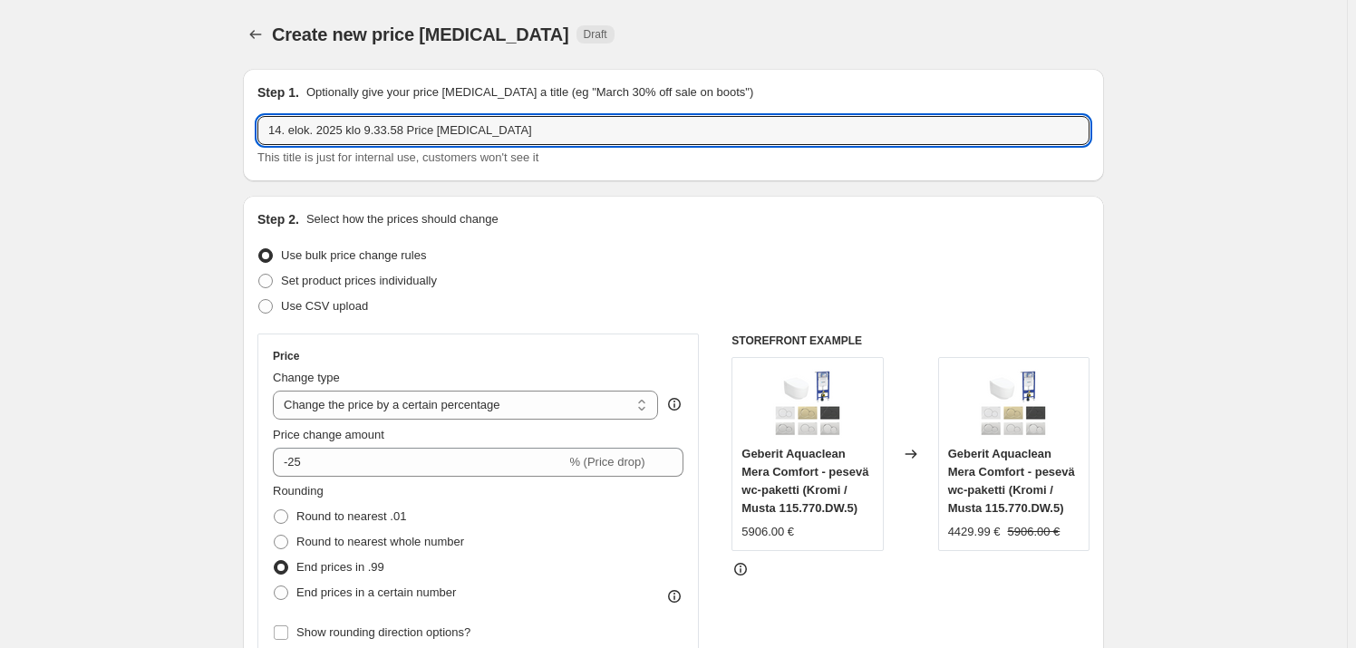
drag, startPoint x: 528, startPoint y: 130, endPoint x: 176, endPoint y: 107, distance: 353.3
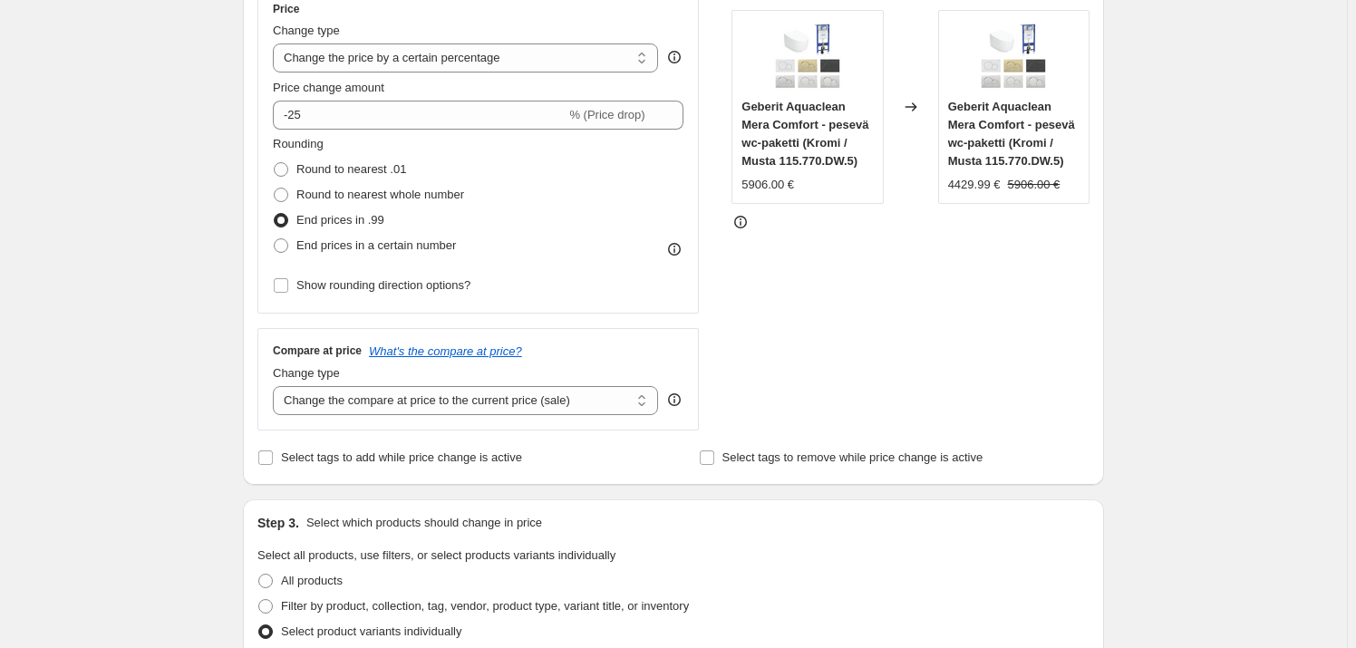
scroll to position [96, 0]
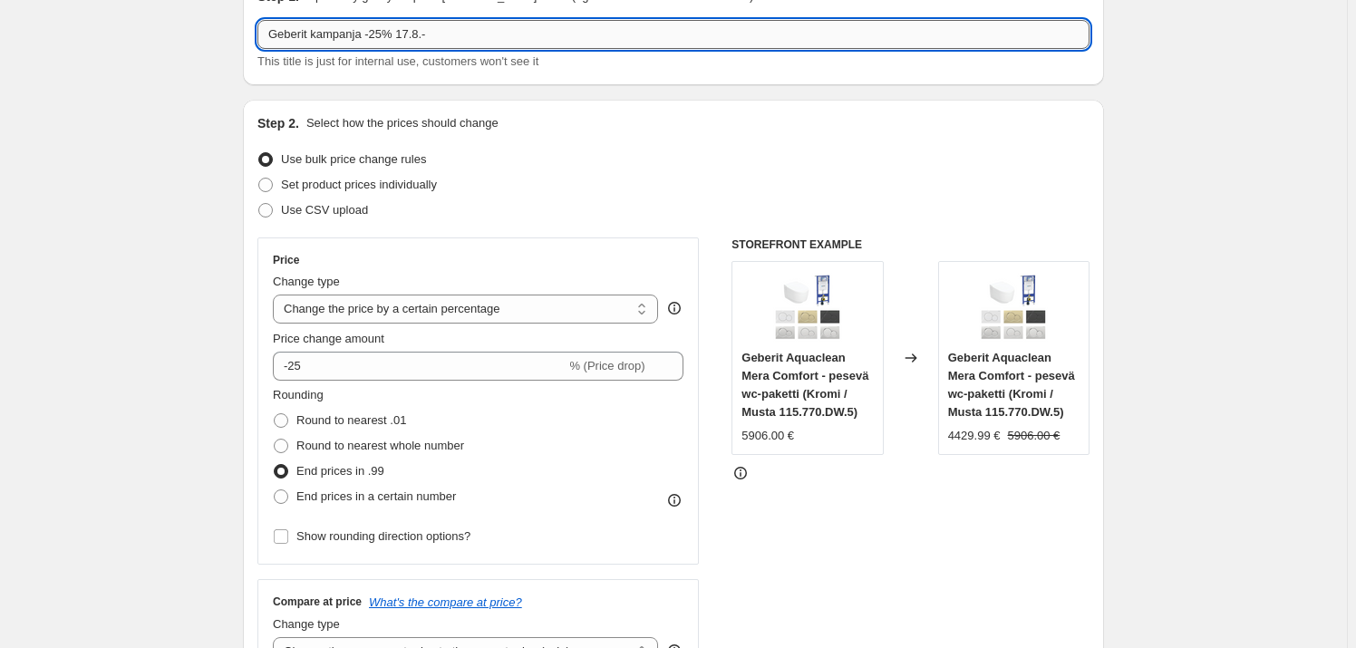
click at [500, 43] on input "Geberit kampanja -25% 17.8.-" at bounding box center [673, 34] width 832 height 29
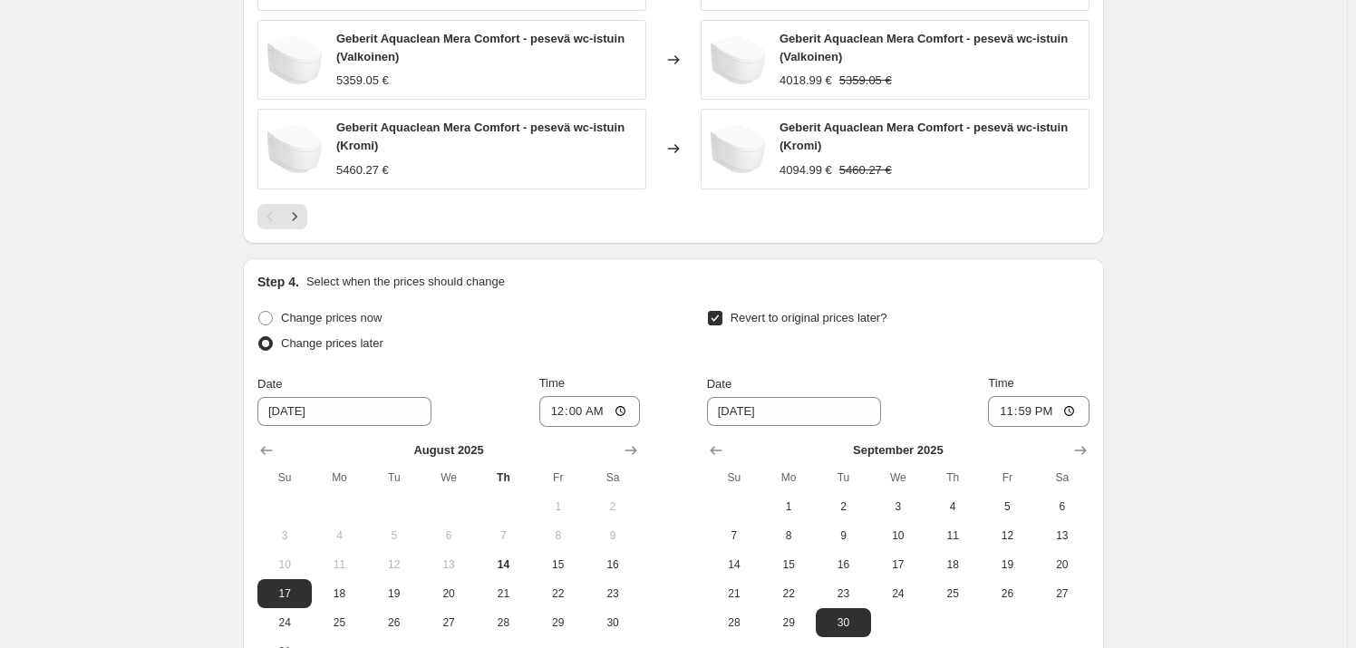
scroll to position [1579, 0]
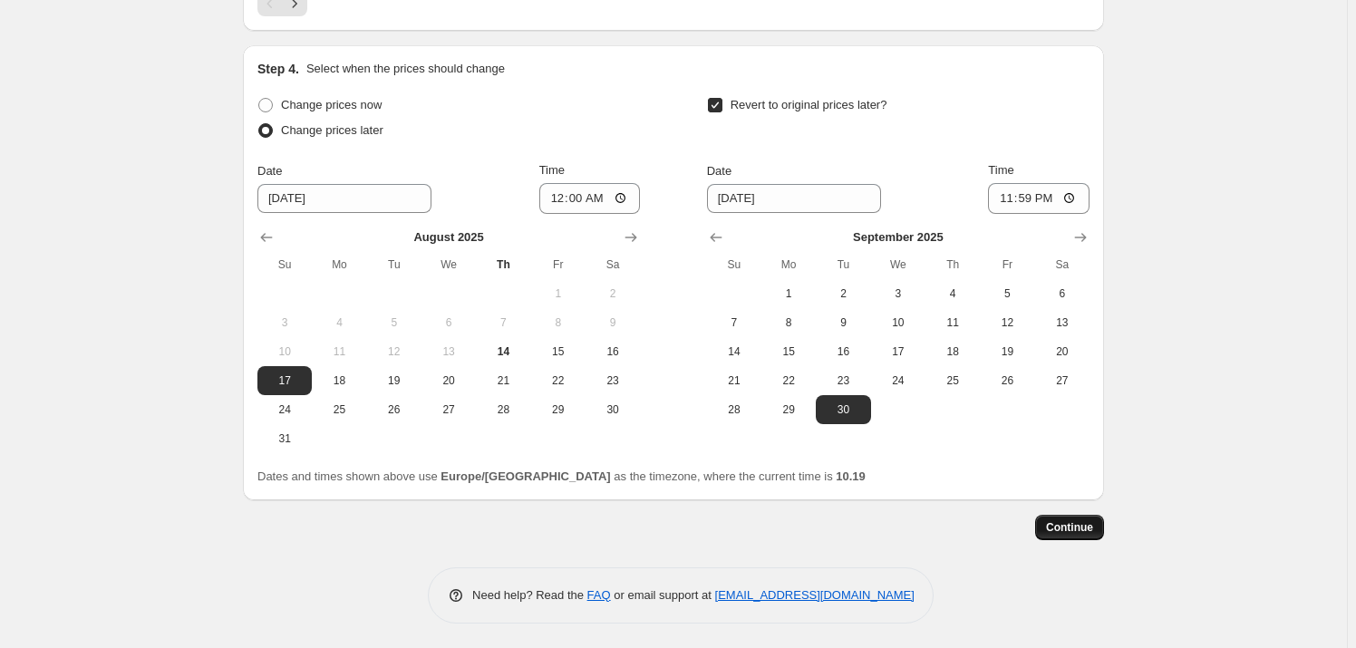
type input "Geberit kampanja -25% 17.8.-30.9."
click at [1070, 530] on span "Continue" at bounding box center [1069, 527] width 47 height 15
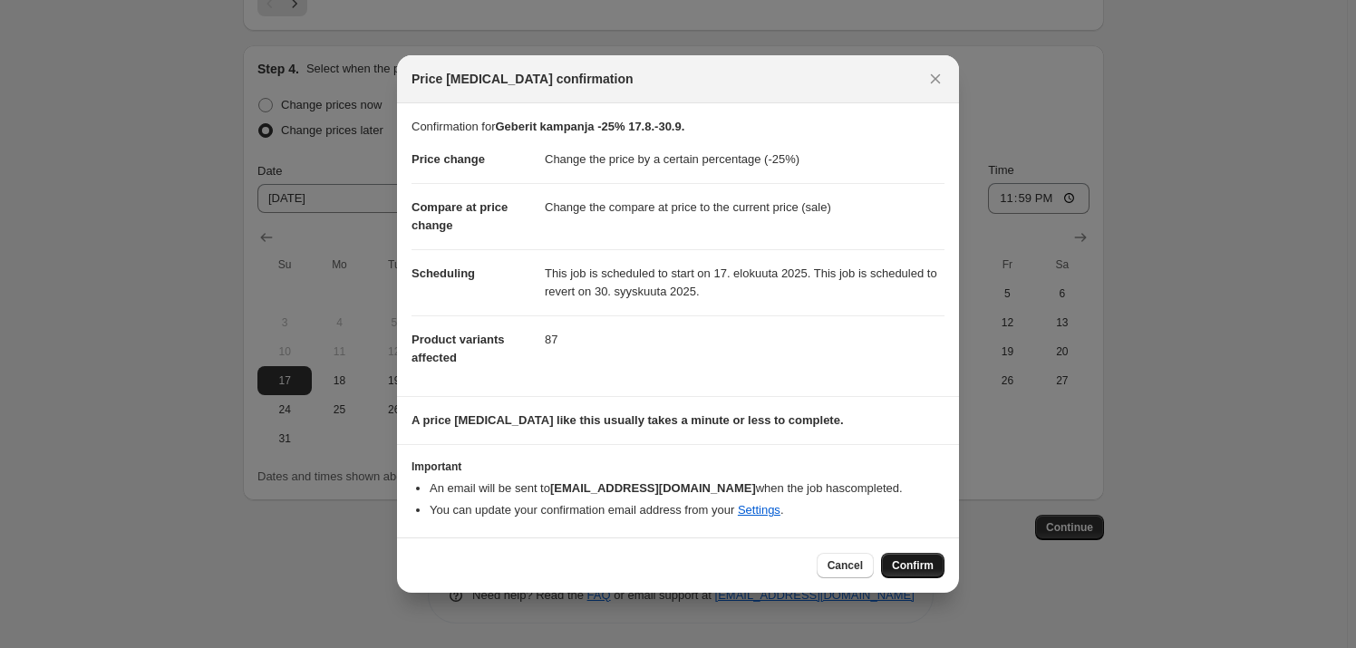
click at [926, 572] on span "Confirm" at bounding box center [913, 565] width 42 height 15
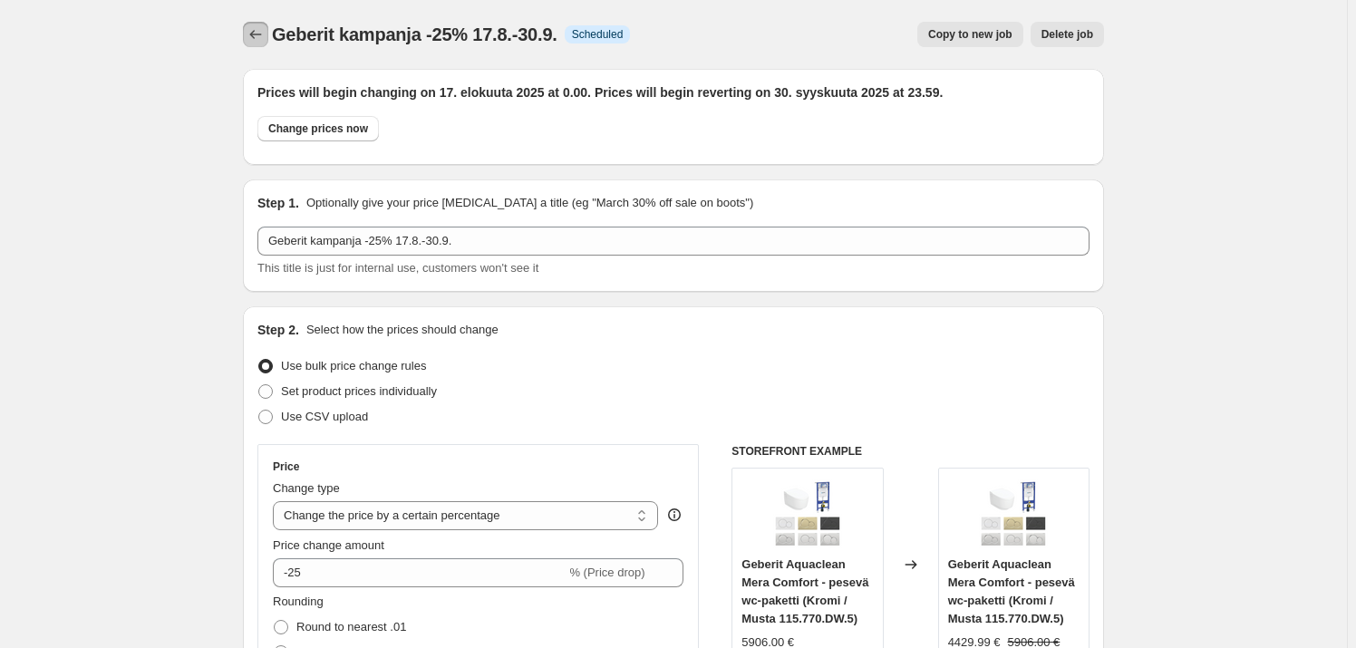
click at [257, 34] on icon "Price change jobs" at bounding box center [256, 34] width 18 height 18
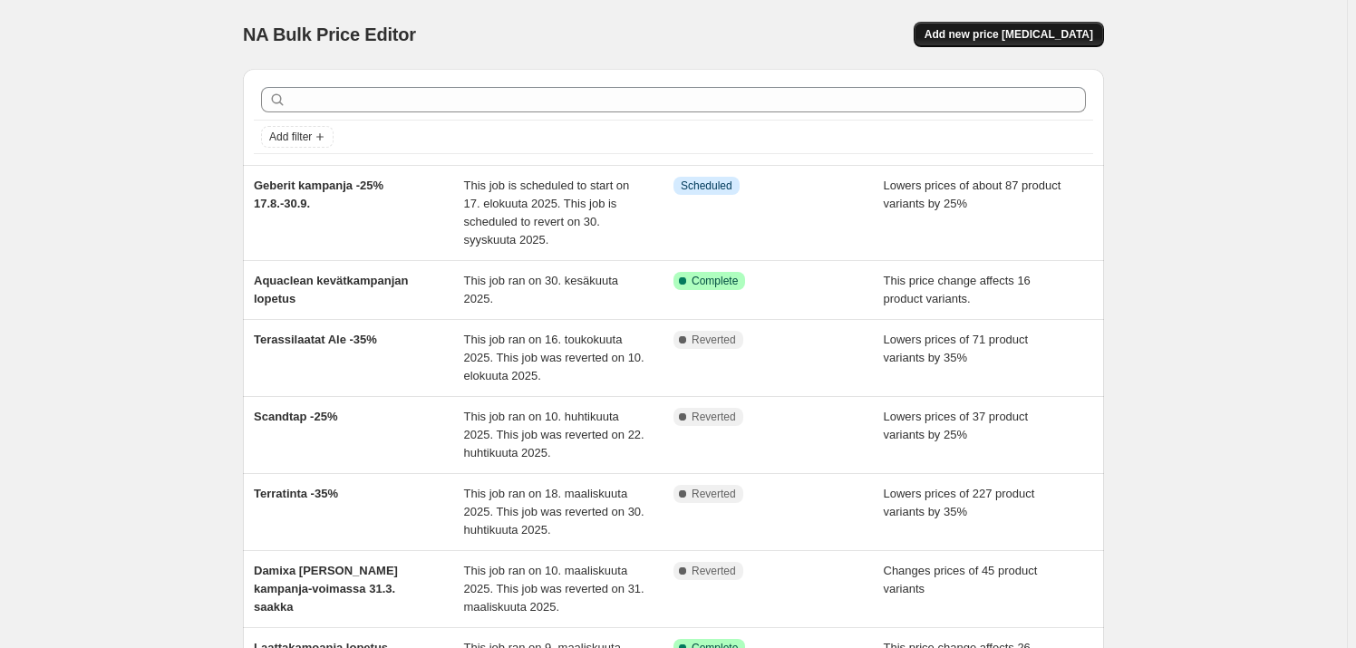
click at [1044, 40] on span "Add new price [MEDICAL_DATA]" at bounding box center [1009, 34] width 169 height 15
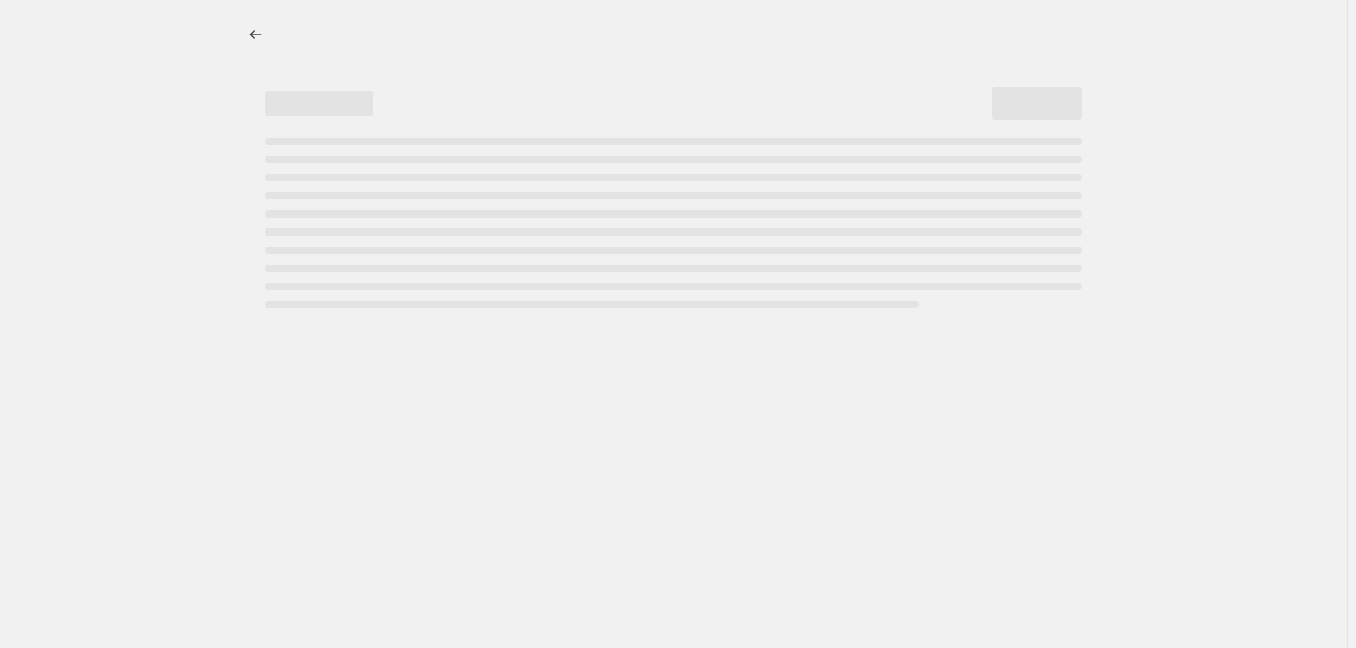
select select "percentage"
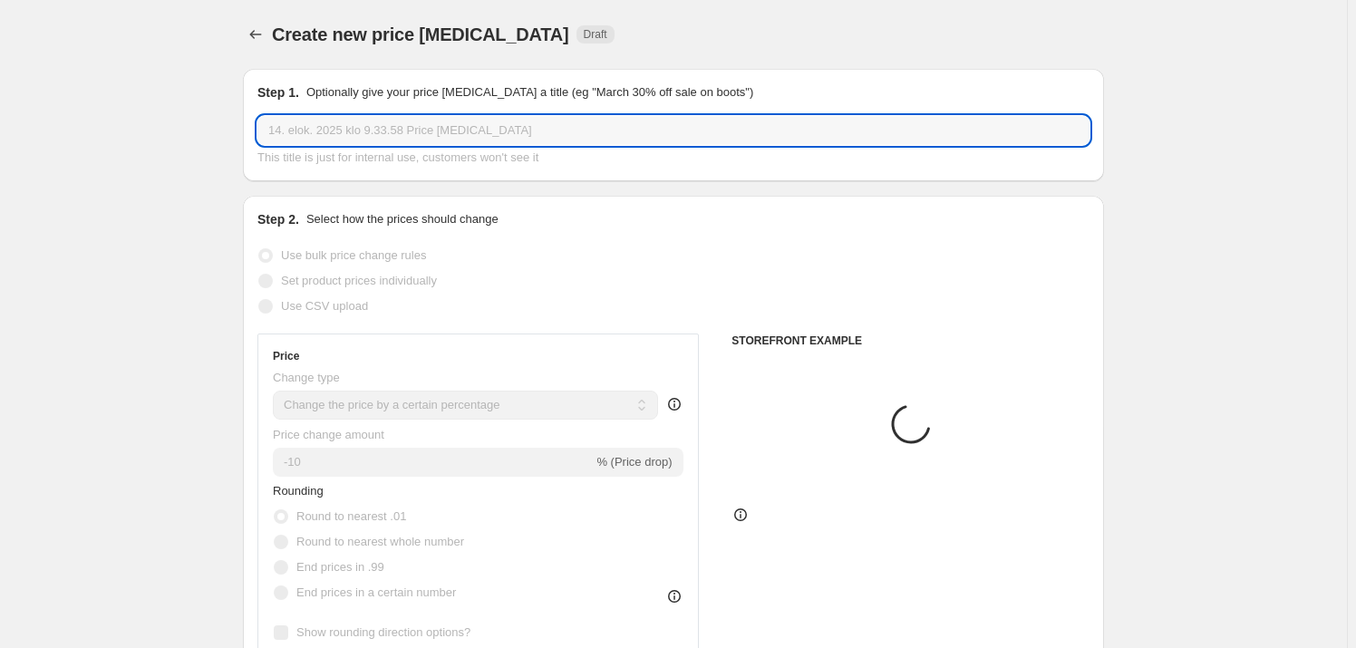
click at [340, 135] on input "14. elok. 2025 klo 9.33.58 Price [MEDICAL_DATA]" at bounding box center [673, 130] width 832 height 29
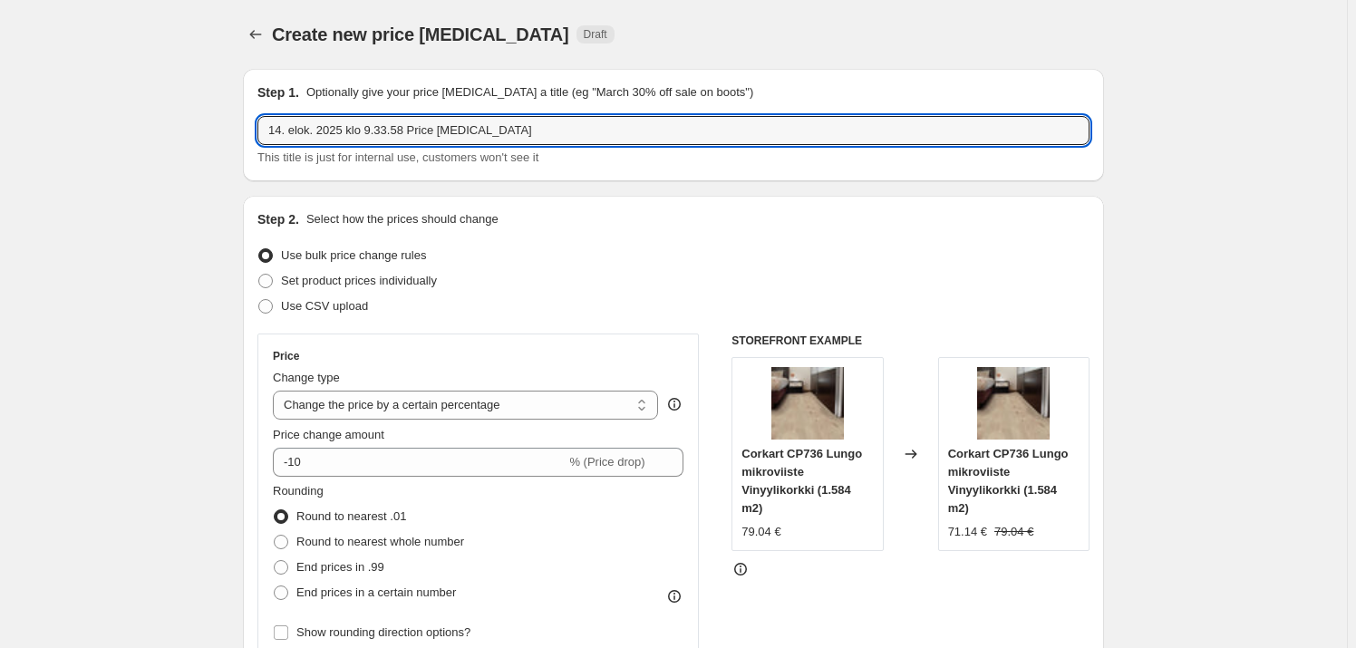
drag, startPoint x: 517, startPoint y: 137, endPoint x: 245, endPoint y: 160, distance: 272.9
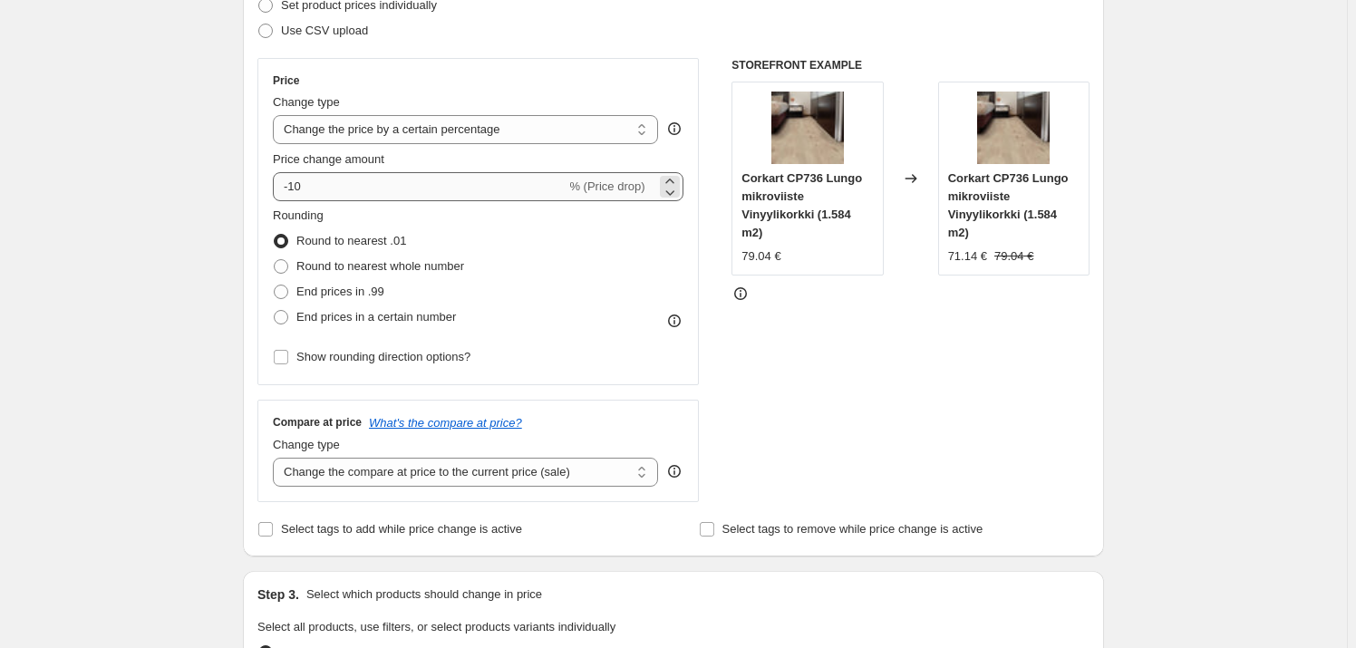
scroll to position [247, 0]
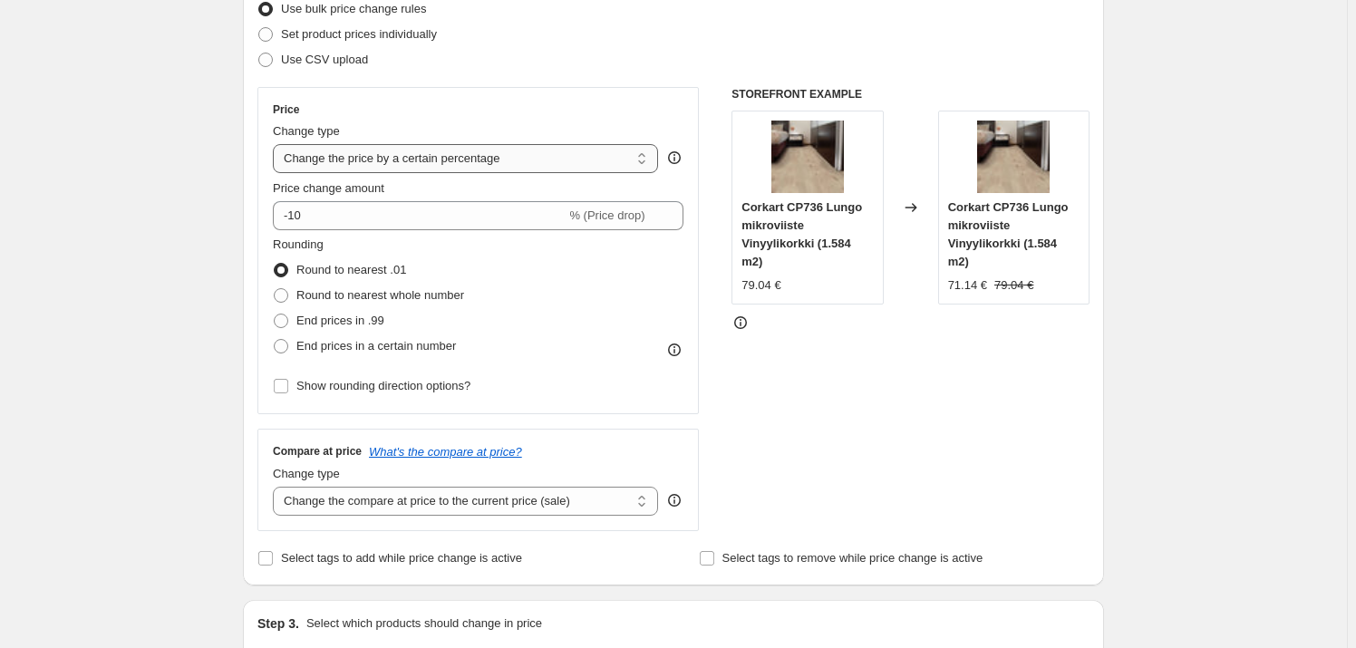
type input "Geberit nettokampanja 17.8.-30.9."
click at [525, 154] on select "Change the price to a certain amount Change the price by a certain amount Chang…" at bounding box center [465, 158] width 385 height 29
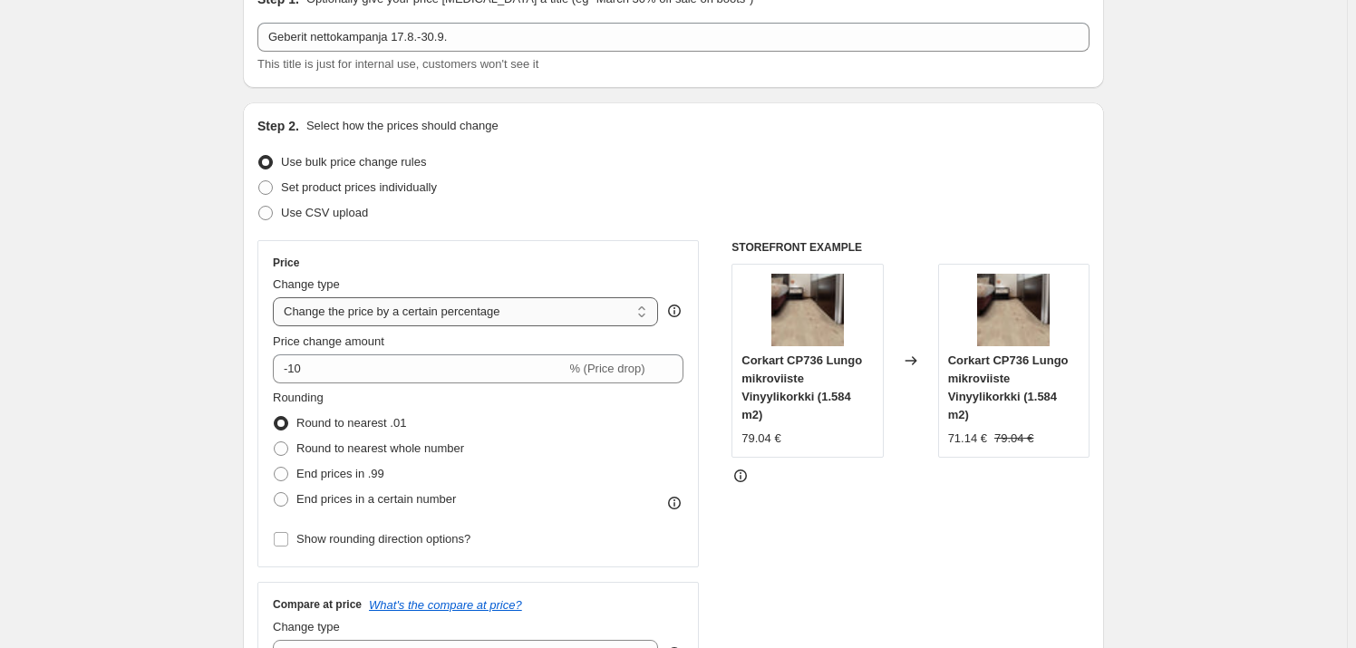
scroll to position [82, 0]
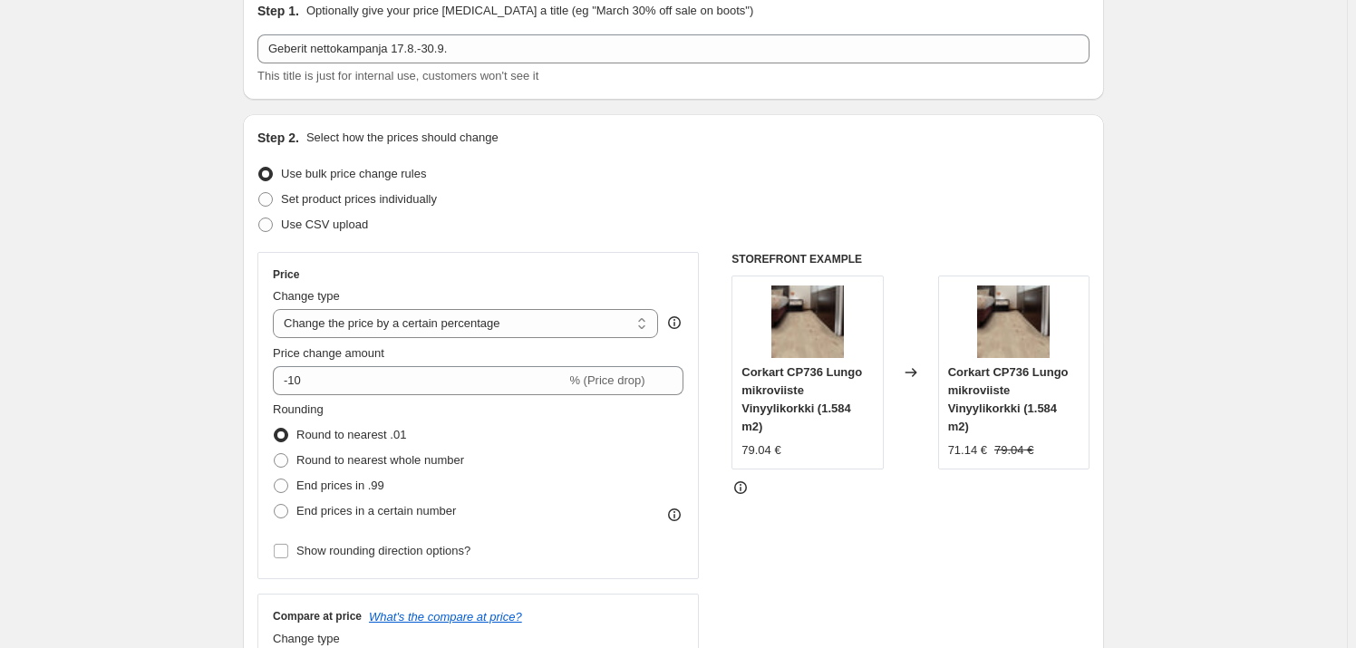
click at [450, 198] on div "Set product prices individually" at bounding box center [673, 199] width 832 height 25
click at [274, 203] on span at bounding box center [265, 199] width 16 height 16
click at [259, 193] on input "Set product prices individually" at bounding box center [258, 192] width 1 height 1
radio input "true"
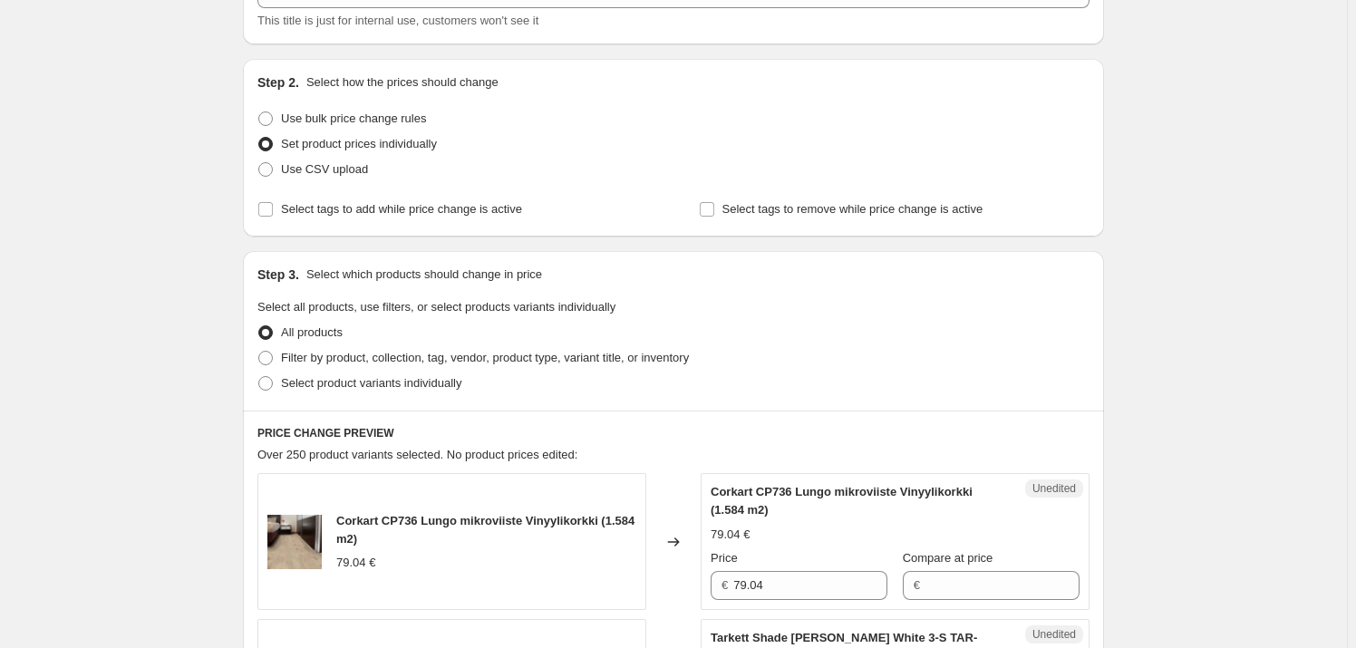
scroll to position [164, 0]
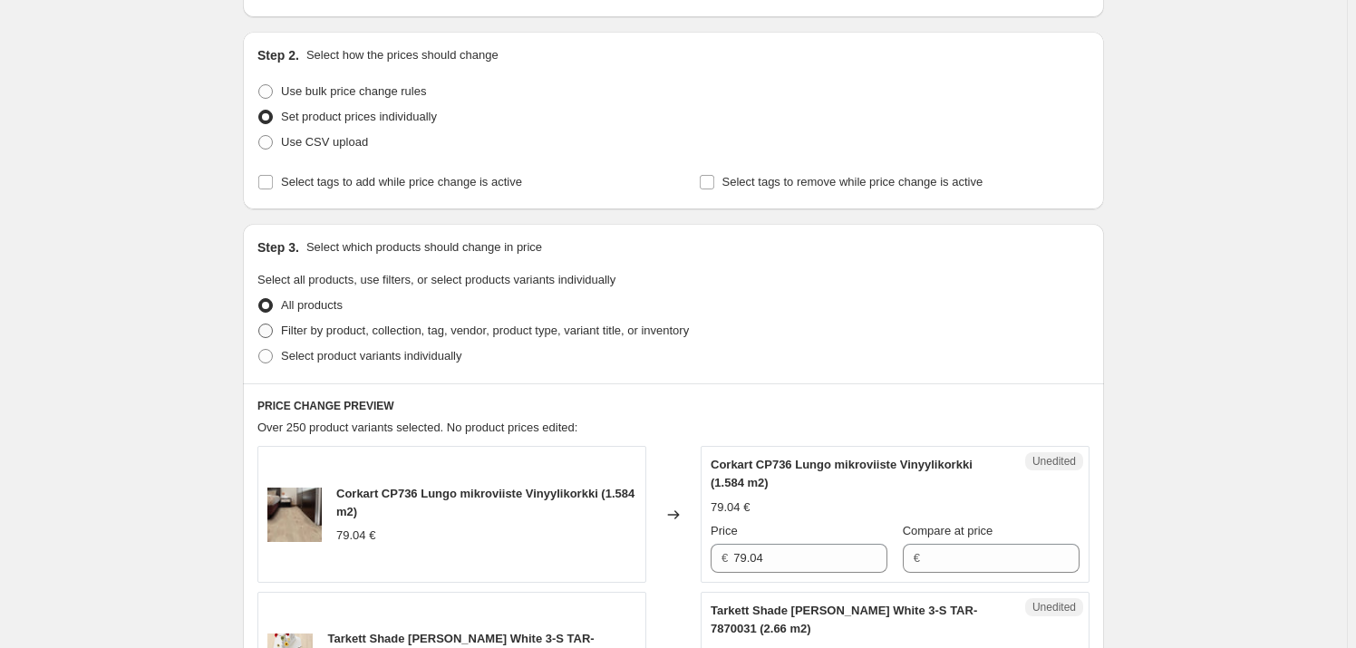
click at [273, 326] on span at bounding box center [265, 331] width 15 height 15
click at [259, 324] on input "Filter by product, collection, tag, vendor, product type, variant title, or inv…" at bounding box center [258, 324] width 1 height 1
radio input "true"
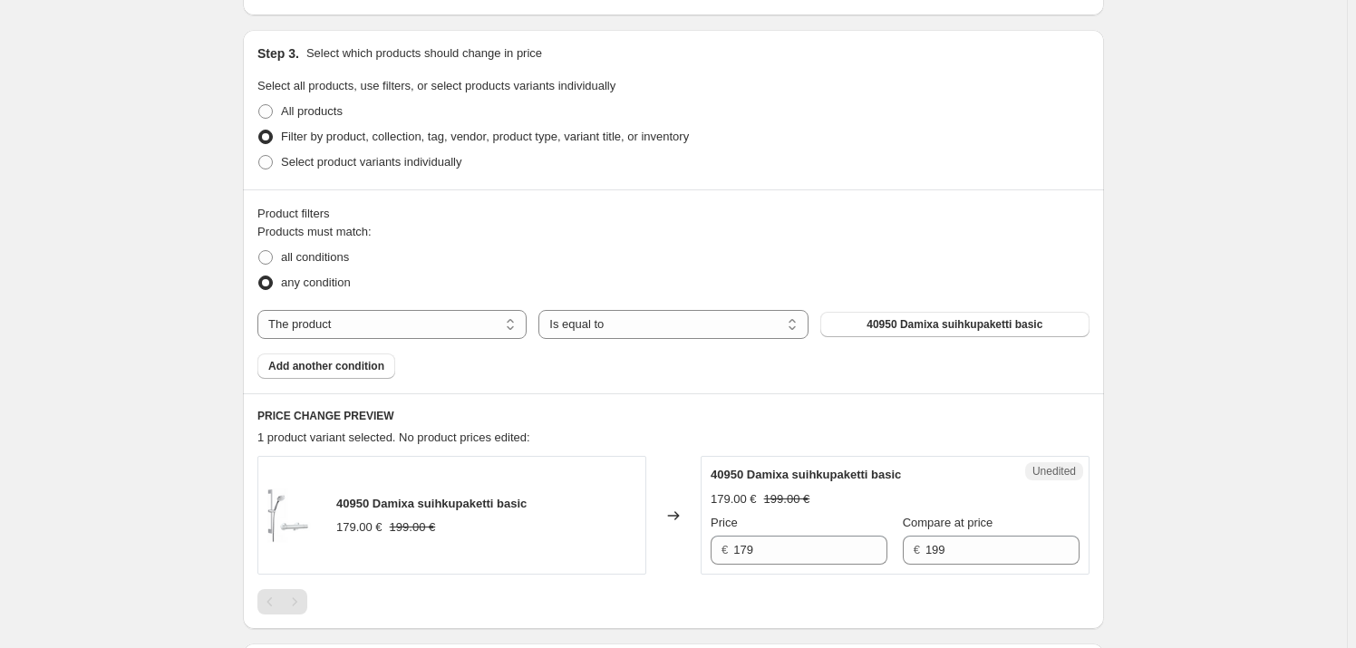
scroll to position [329, 0]
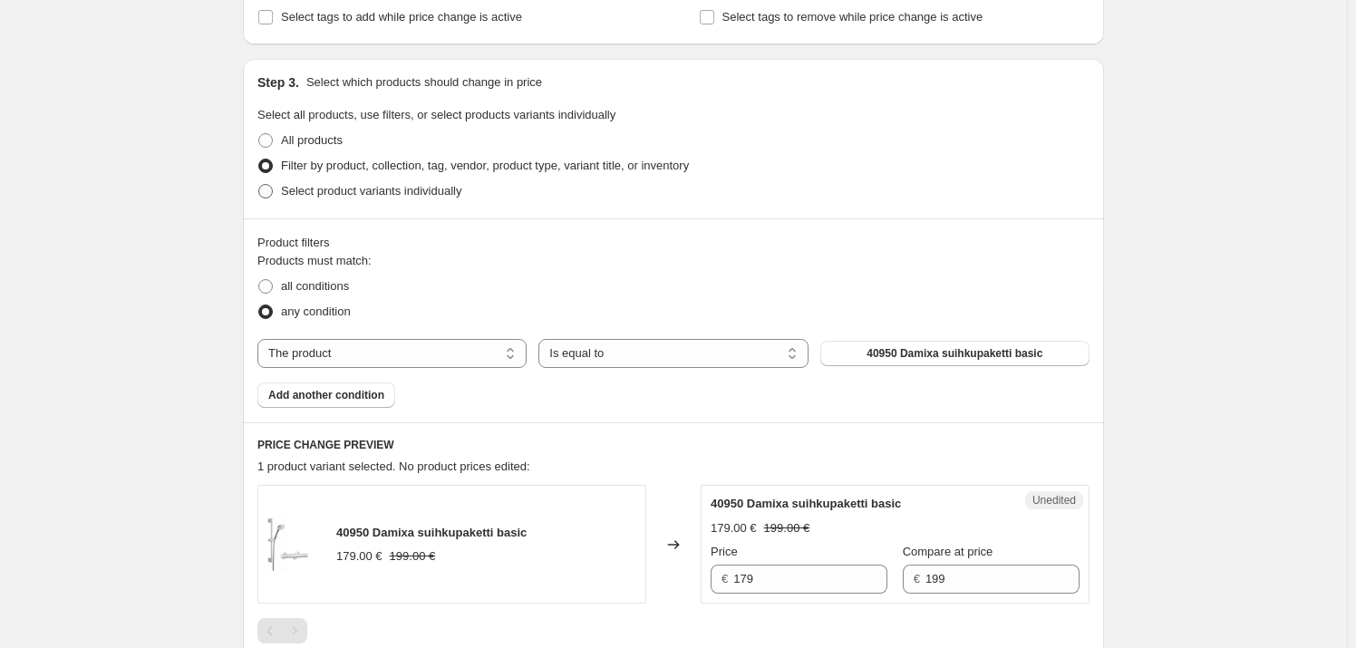
click at [267, 188] on span at bounding box center [265, 191] width 15 height 15
click at [259, 185] on input "Select product variants individually" at bounding box center [258, 184] width 1 height 1
radio input "true"
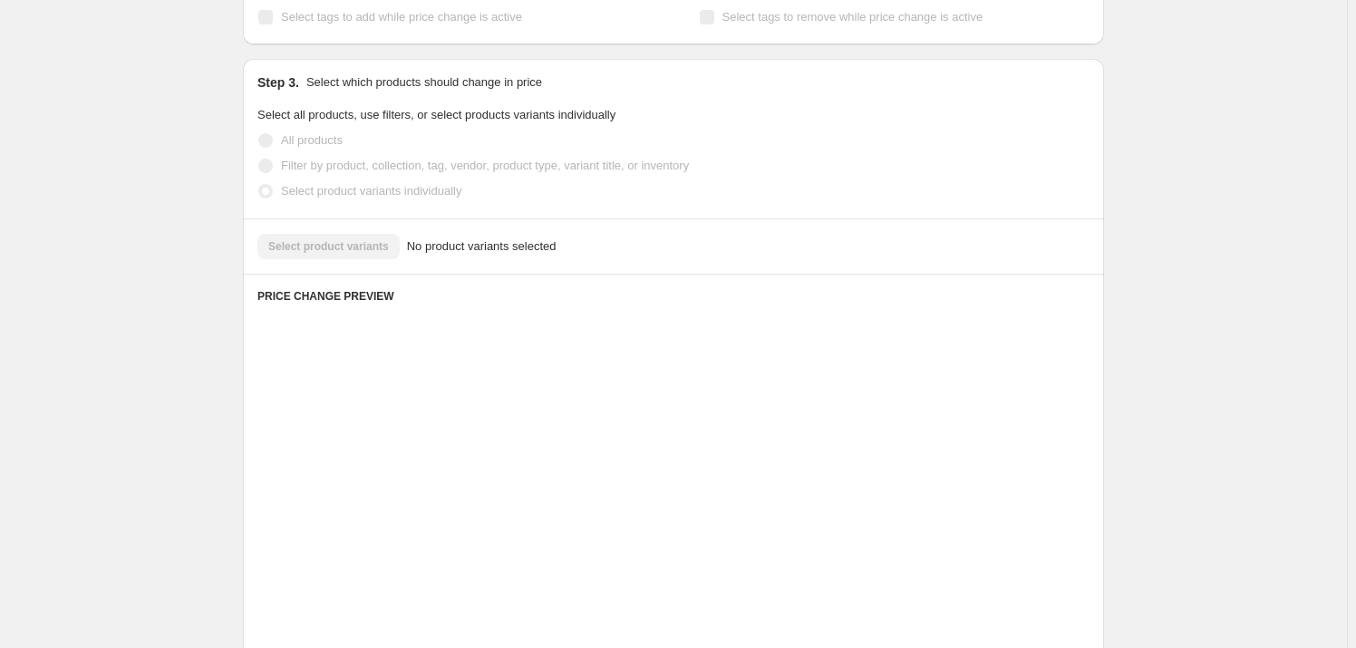
scroll to position [303, 0]
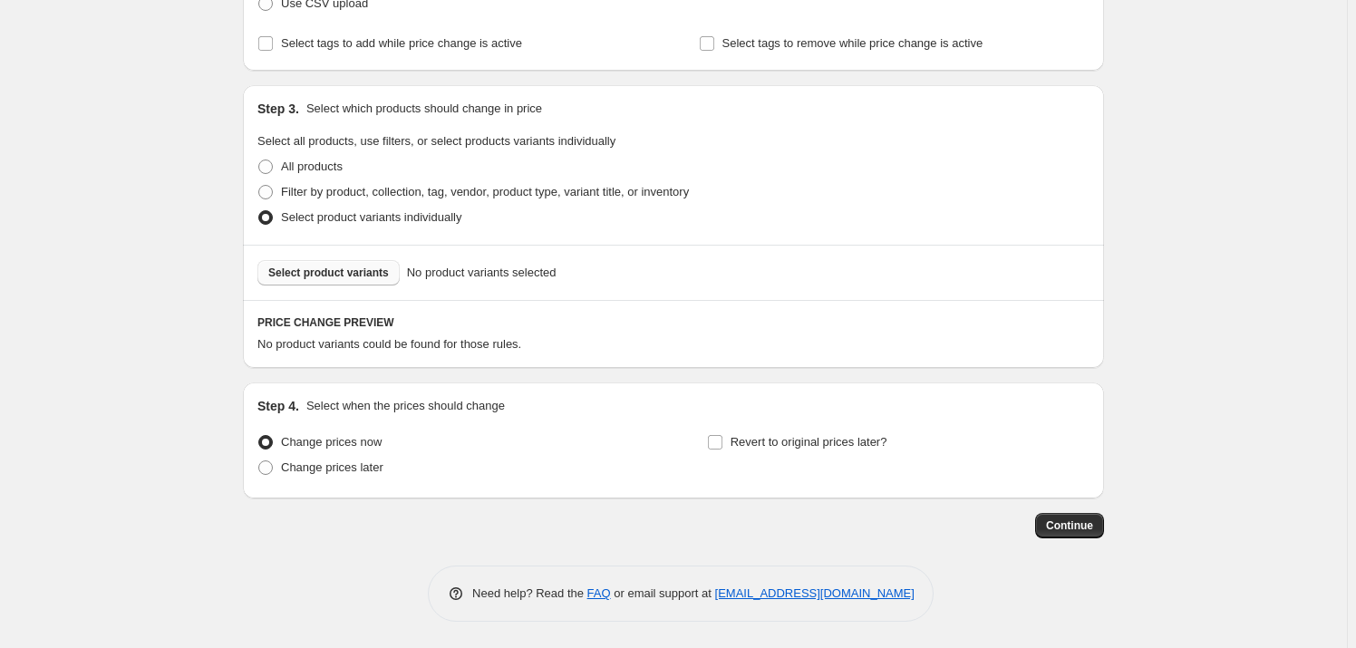
click at [345, 274] on span "Select product variants" at bounding box center [328, 273] width 121 height 15
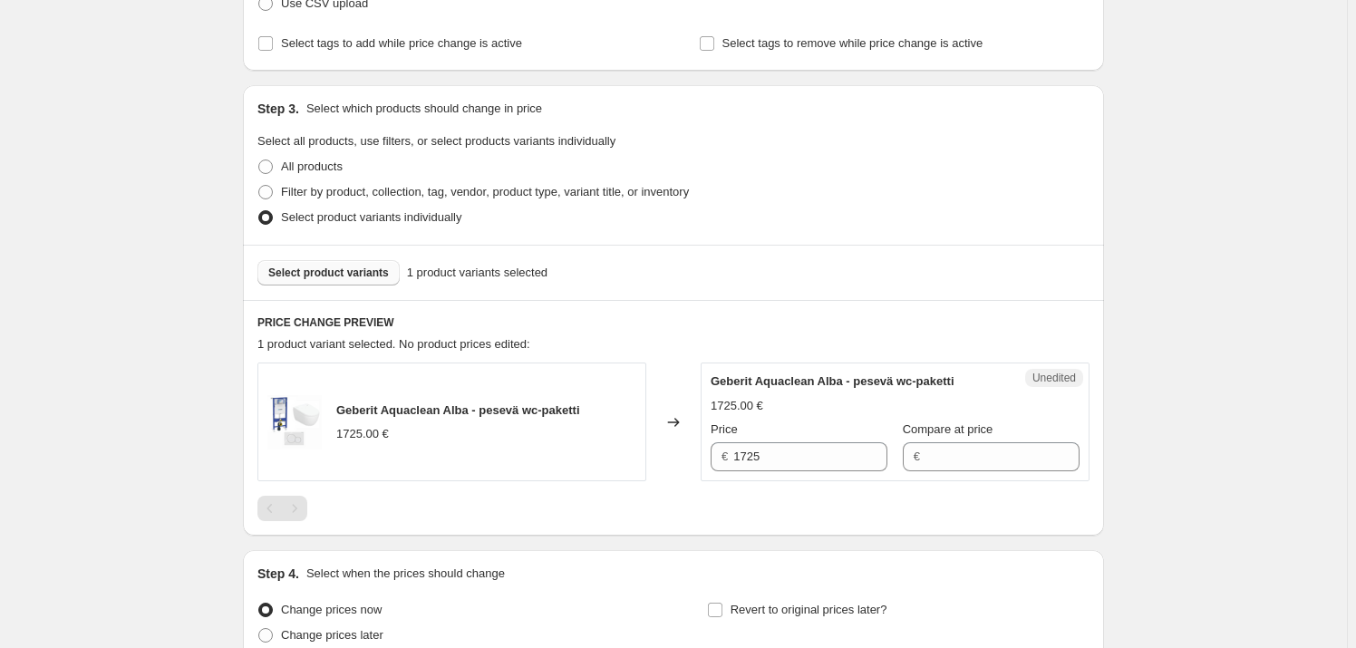
click at [311, 274] on span "Select product variants" at bounding box center [328, 273] width 121 height 15
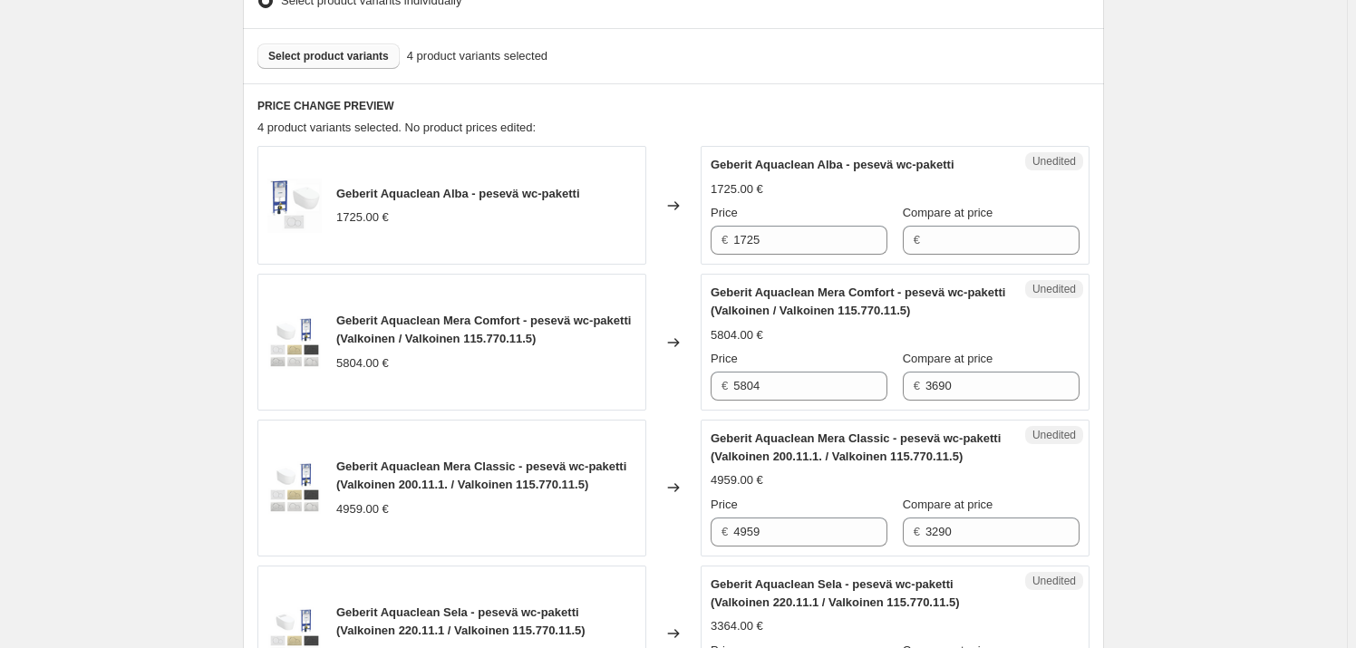
scroll to position [550, 0]
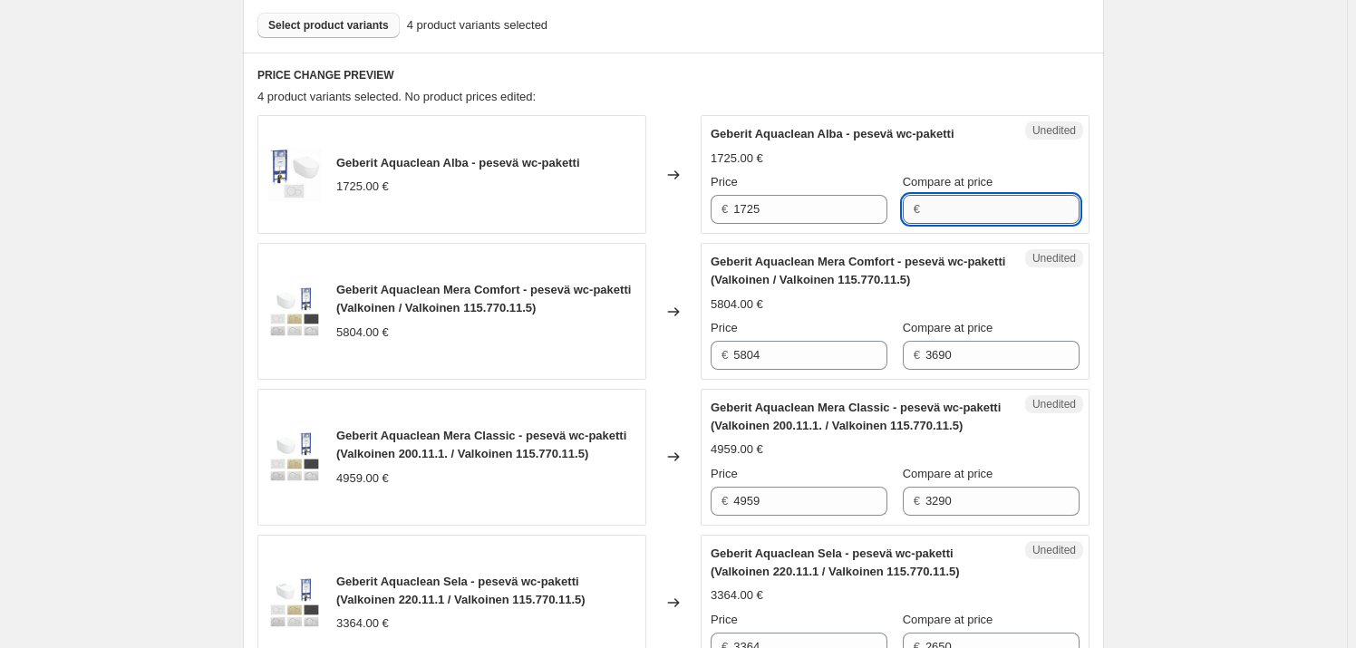
click at [979, 202] on input "Compare at price" at bounding box center [1002, 209] width 154 height 29
type input "7"
click at [982, 359] on div "Geberit Aquaclean Mera Comfort - pesevä wc-paketti (Valkoinen / Valkoinen 115.7…" at bounding box center [895, 311] width 369 height 117
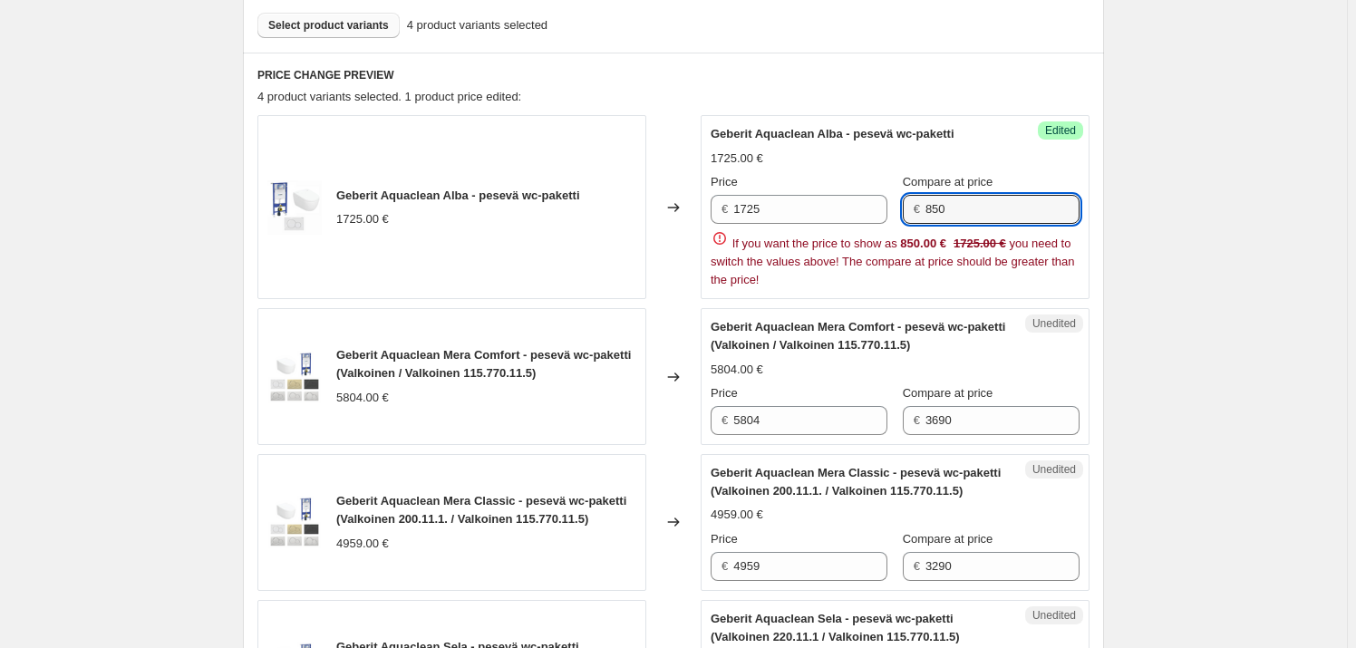
drag, startPoint x: 979, startPoint y: 208, endPoint x: 919, endPoint y: 209, distance: 59.8
click at [919, 209] on div "€ 850" at bounding box center [991, 209] width 177 height 29
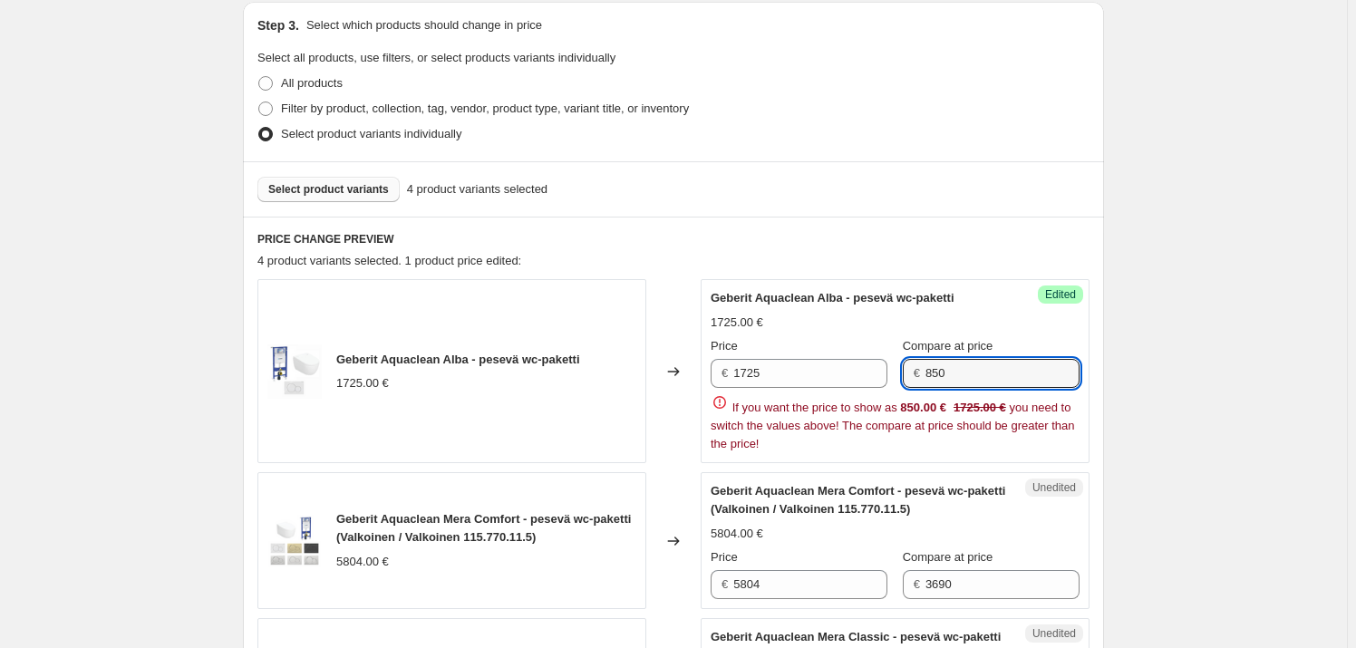
scroll to position [385, 0]
type input "1725"
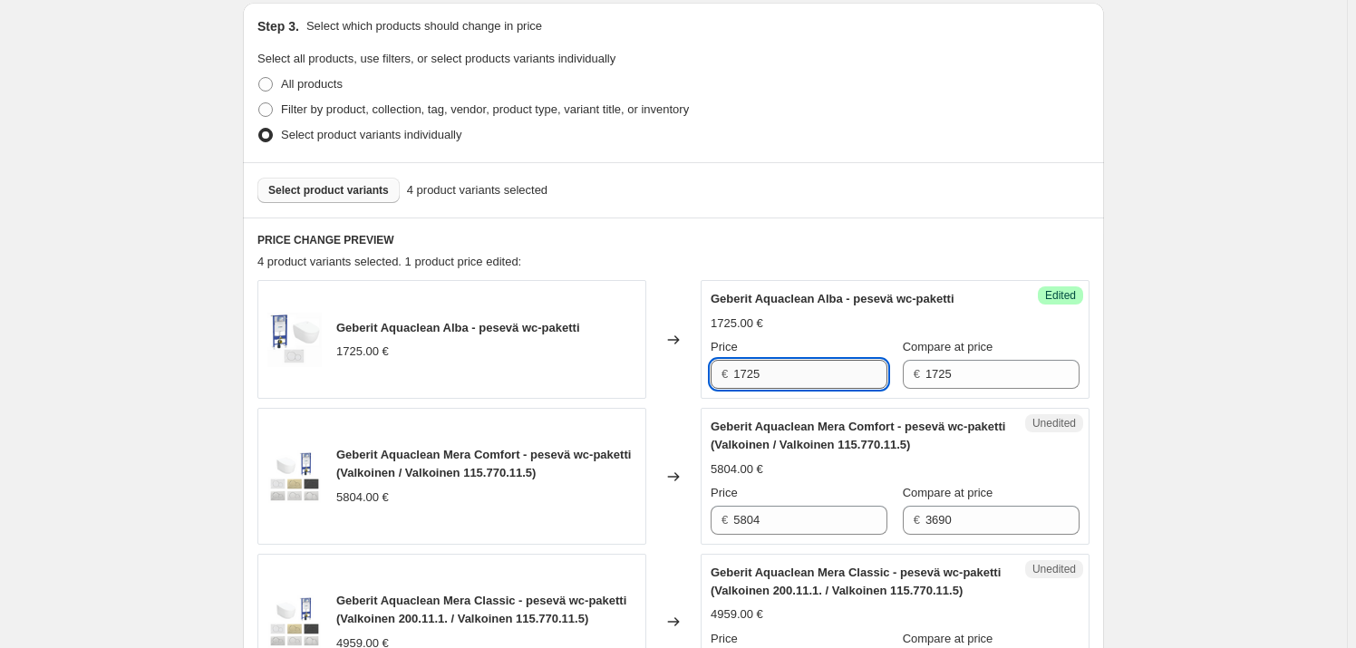
click at [807, 369] on input "1725" at bounding box center [810, 374] width 154 height 29
drag, startPoint x: 793, startPoint y: 372, endPoint x: 736, endPoint y: 378, distance: 57.5
click at [736, 378] on input "1725" at bounding box center [810, 374] width 154 height 29
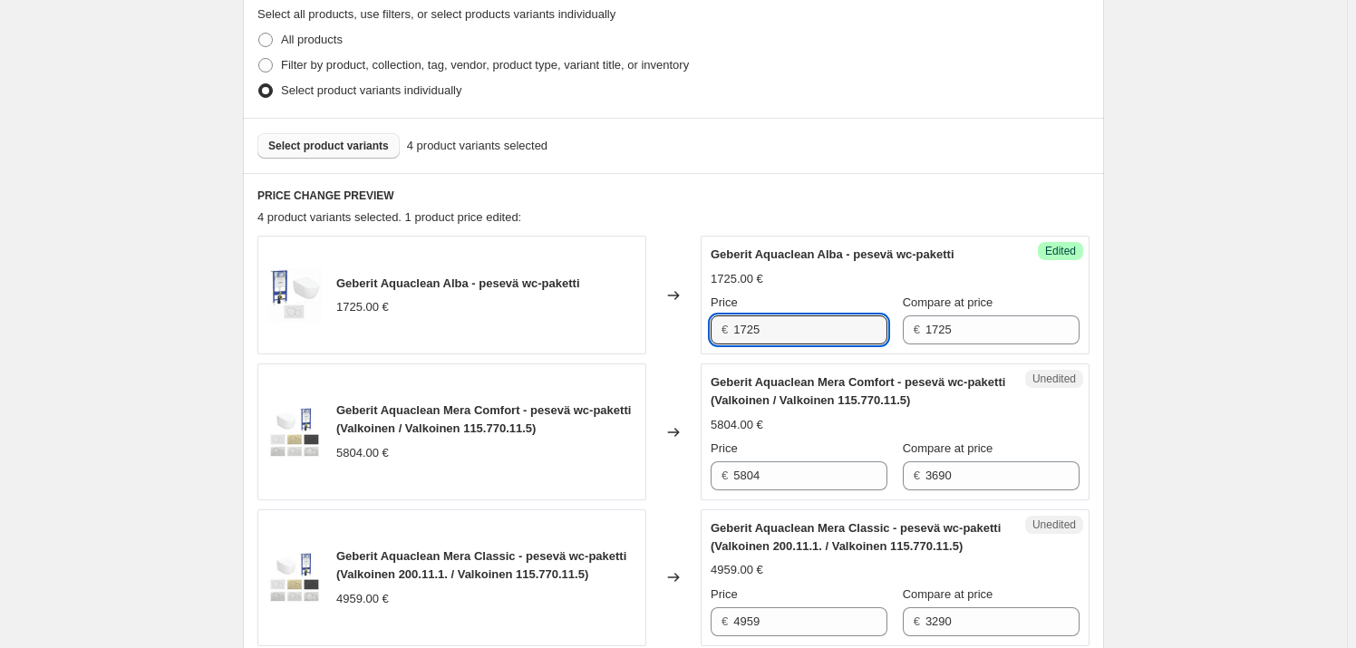
scroll to position [468, 0]
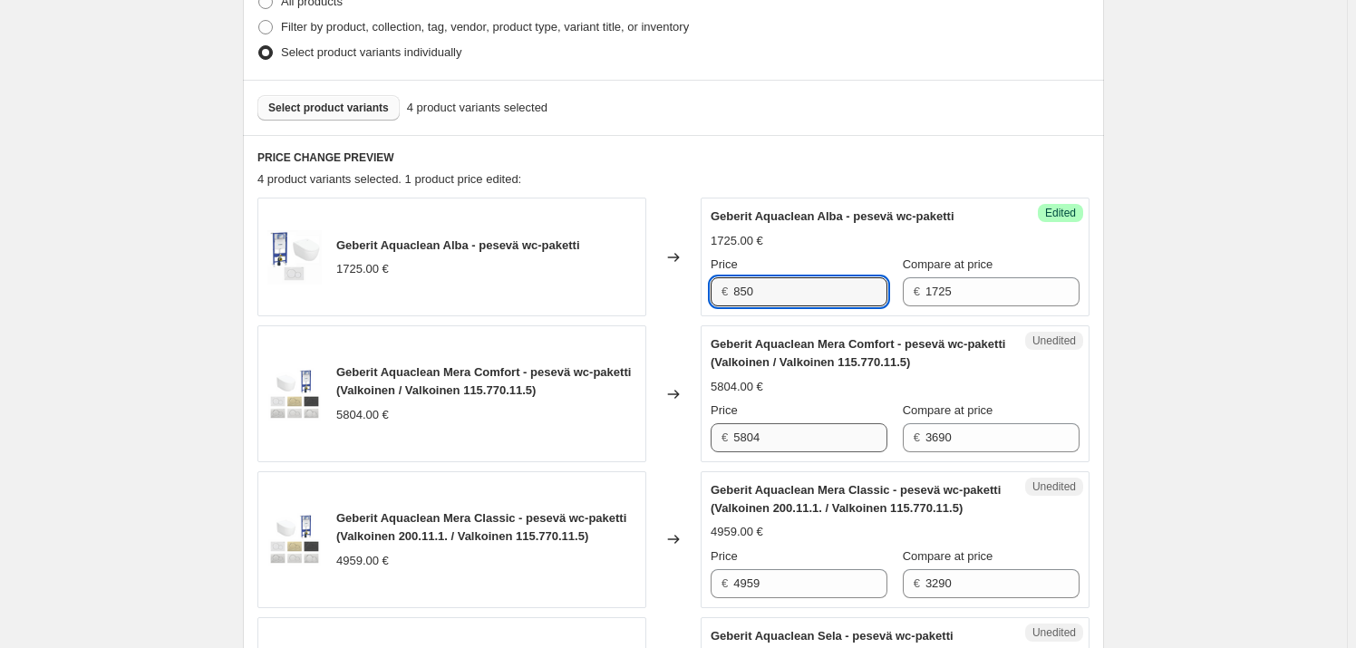
type input "850"
click at [817, 443] on input "5804" at bounding box center [810, 437] width 154 height 29
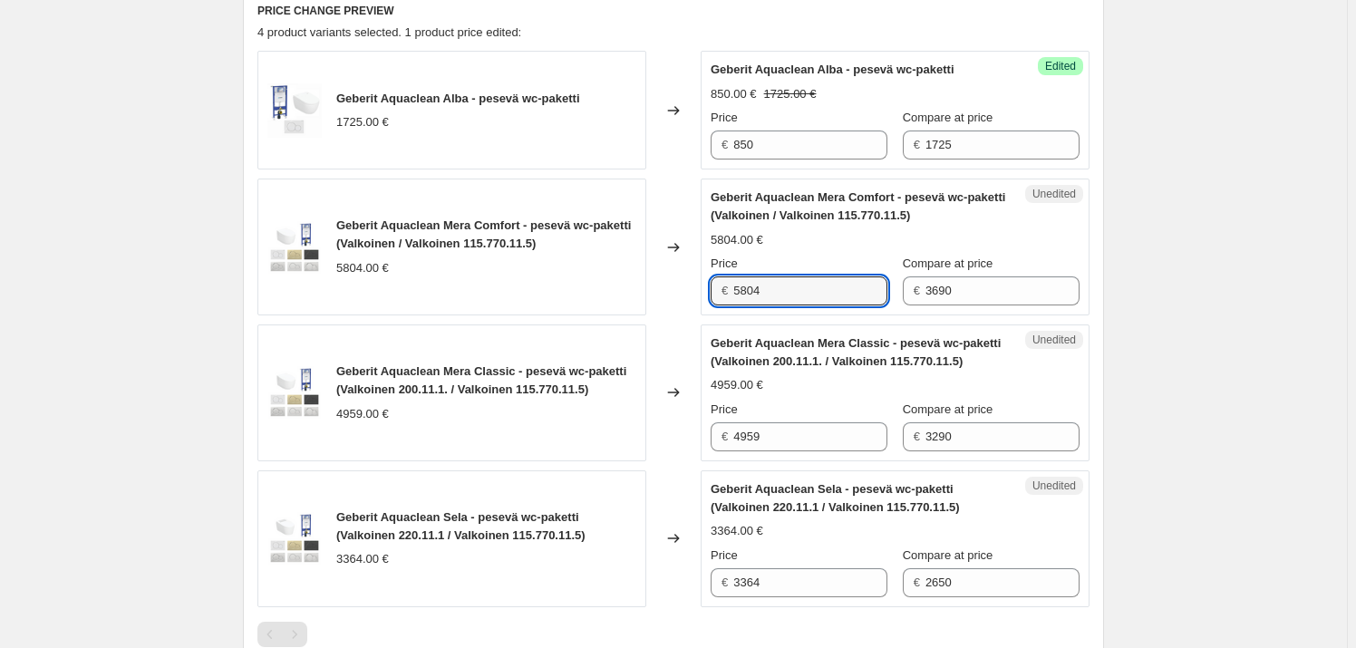
scroll to position [633, 0]
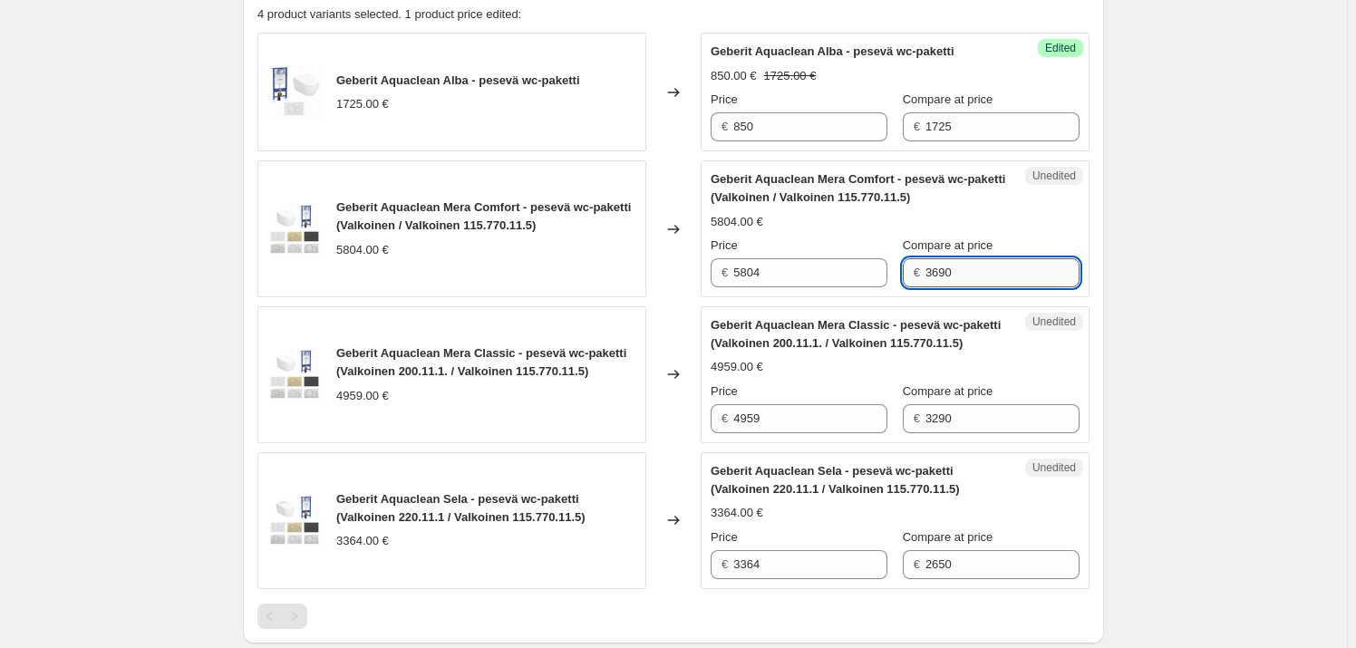
click at [998, 283] on input "3690" at bounding box center [1002, 272] width 154 height 29
drag, startPoint x: 1002, startPoint y: 274, endPoint x: 911, endPoint y: 271, distance: 90.7
click at [911, 271] on div "€ 3690" at bounding box center [991, 272] width 177 height 29
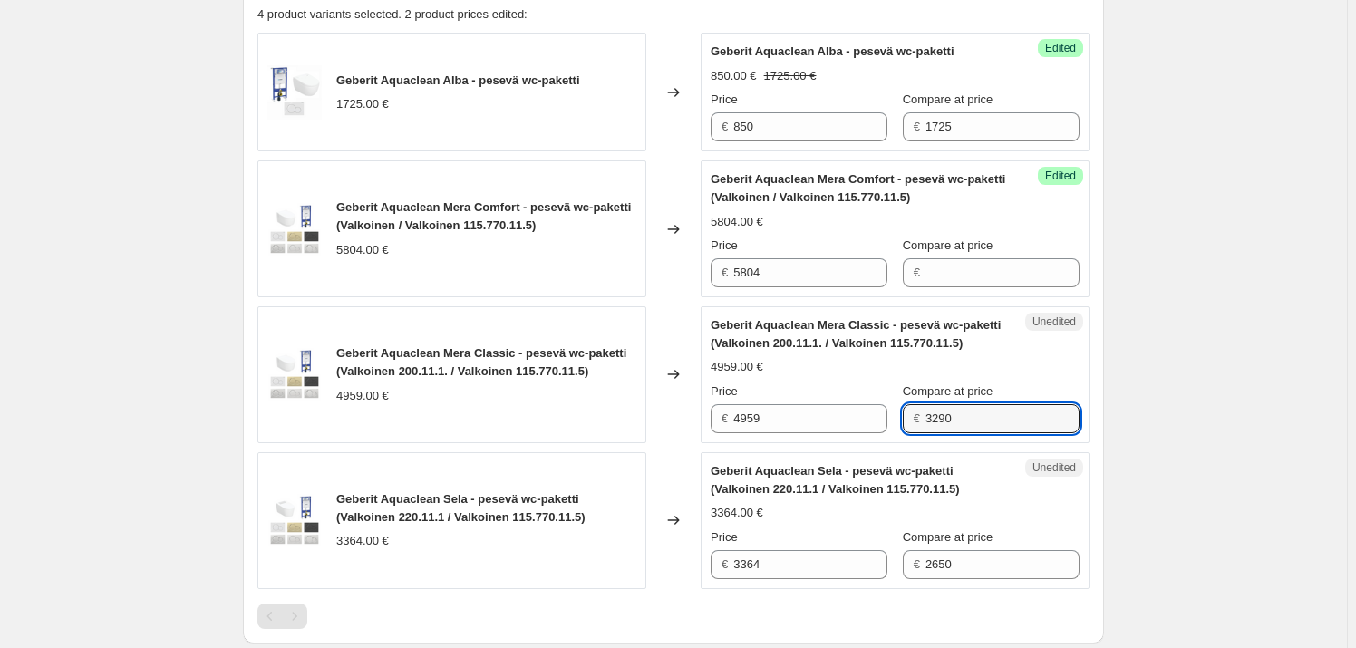
drag, startPoint x: 980, startPoint y: 423, endPoint x: 925, endPoint y: 425, distance: 55.3
click at [925, 425] on div "€ 3290" at bounding box center [991, 418] width 177 height 29
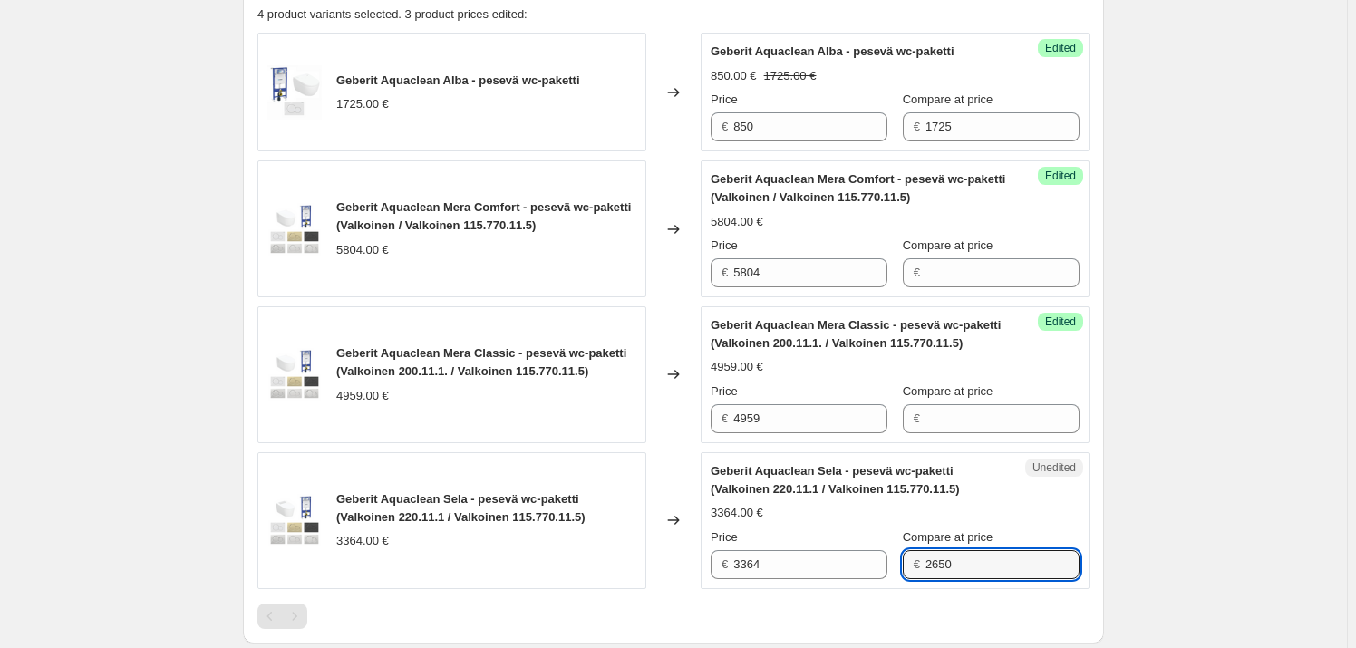
drag, startPoint x: 979, startPoint y: 566, endPoint x: 897, endPoint y: 544, distance: 84.7
click at [899, 562] on div "Price € 3364 Compare at price € 2650" at bounding box center [895, 553] width 369 height 51
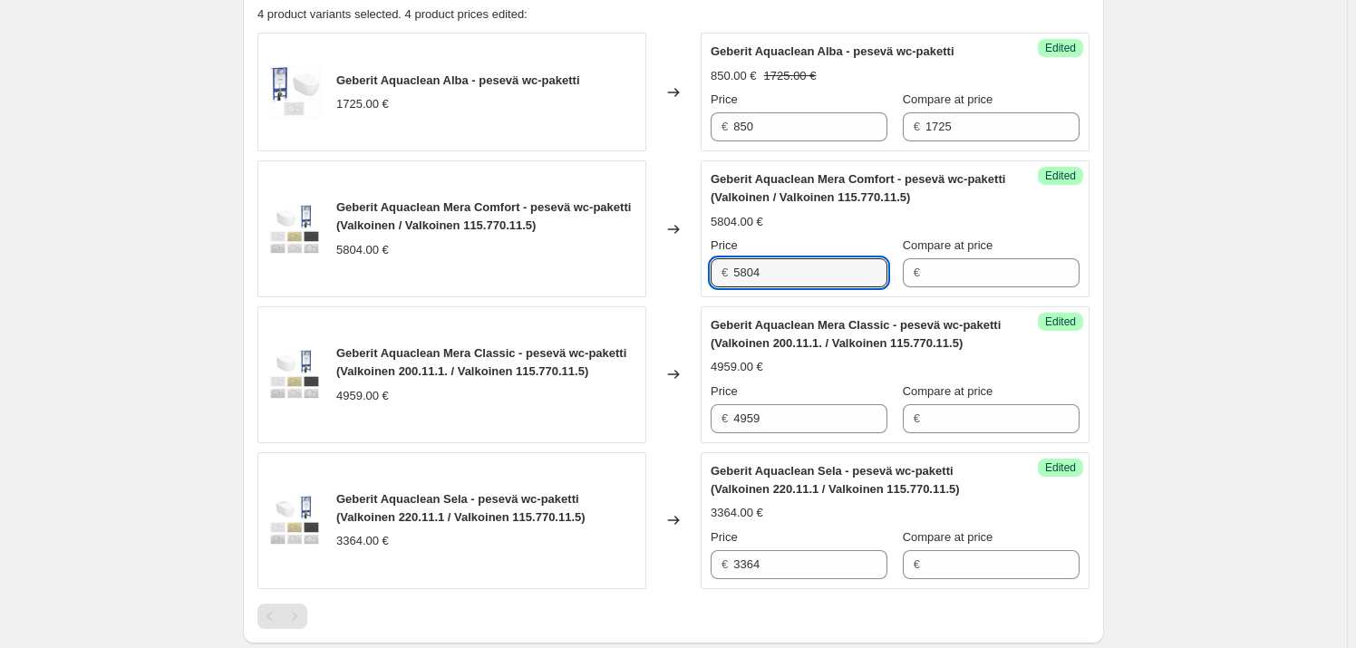
drag, startPoint x: 783, startPoint y: 276, endPoint x: 725, endPoint y: 267, distance: 58.6
click at [718, 268] on div "€ 5804" at bounding box center [799, 272] width 177 height 29
type input "5804"
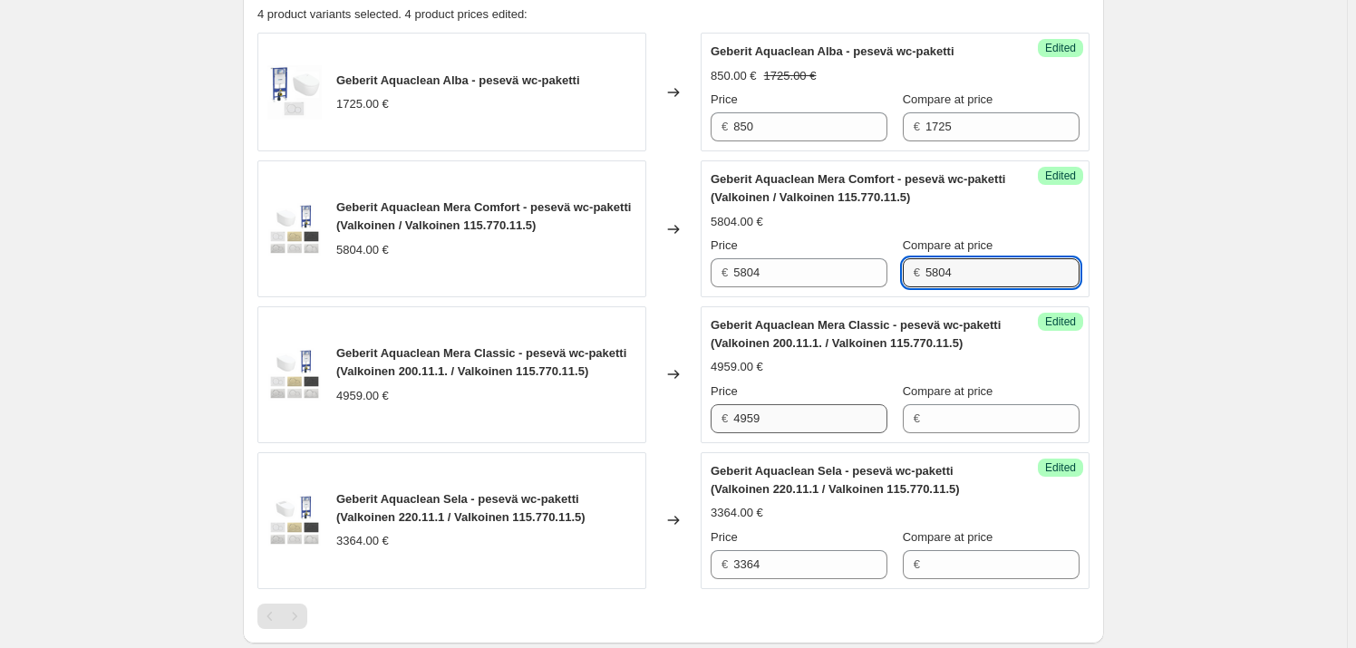
type input "5804"
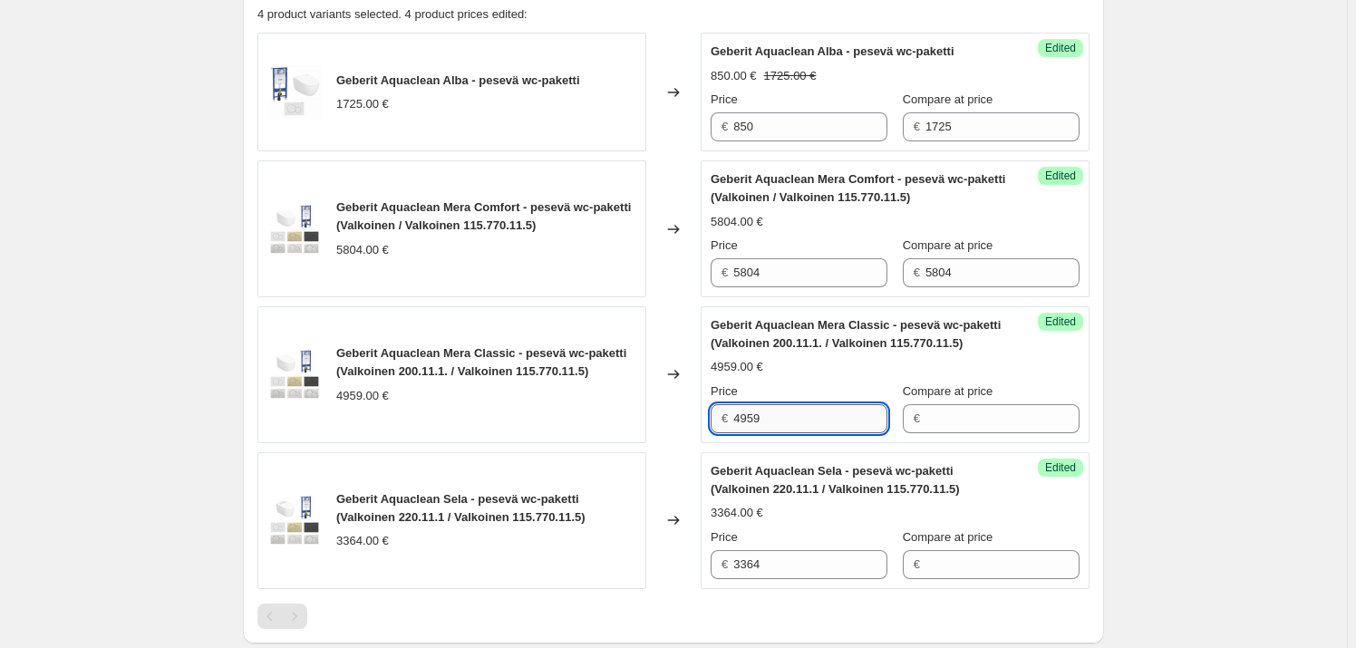
drag, startPoint x: 755, startPoint y: 412, endPoint x: 783, endPoint y: 414, distance: 28.2
click at [756, 412] on input "4959" at bounding box center [810, 418] width 154 height 29
drag, startPoint x: 734, startPoint y: 414, endPoint x: 710, endPoint y: 414, distance: 24.5
click at [710, 414] on div "Success Edited Geberit Aquaclean Mera Classic - pesevä wc-paketti (Valkoinen 20…" at bounding box center [895, 374] width 389 height 137
type input "4959"
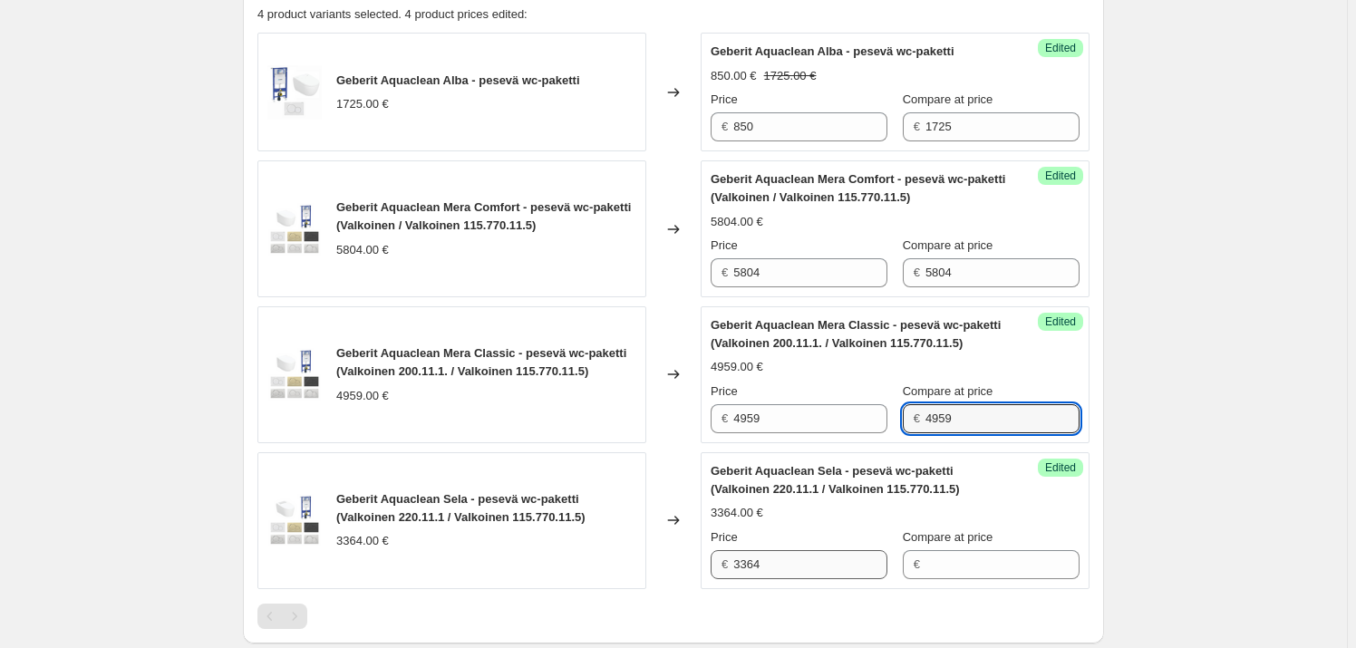
type input "4959"
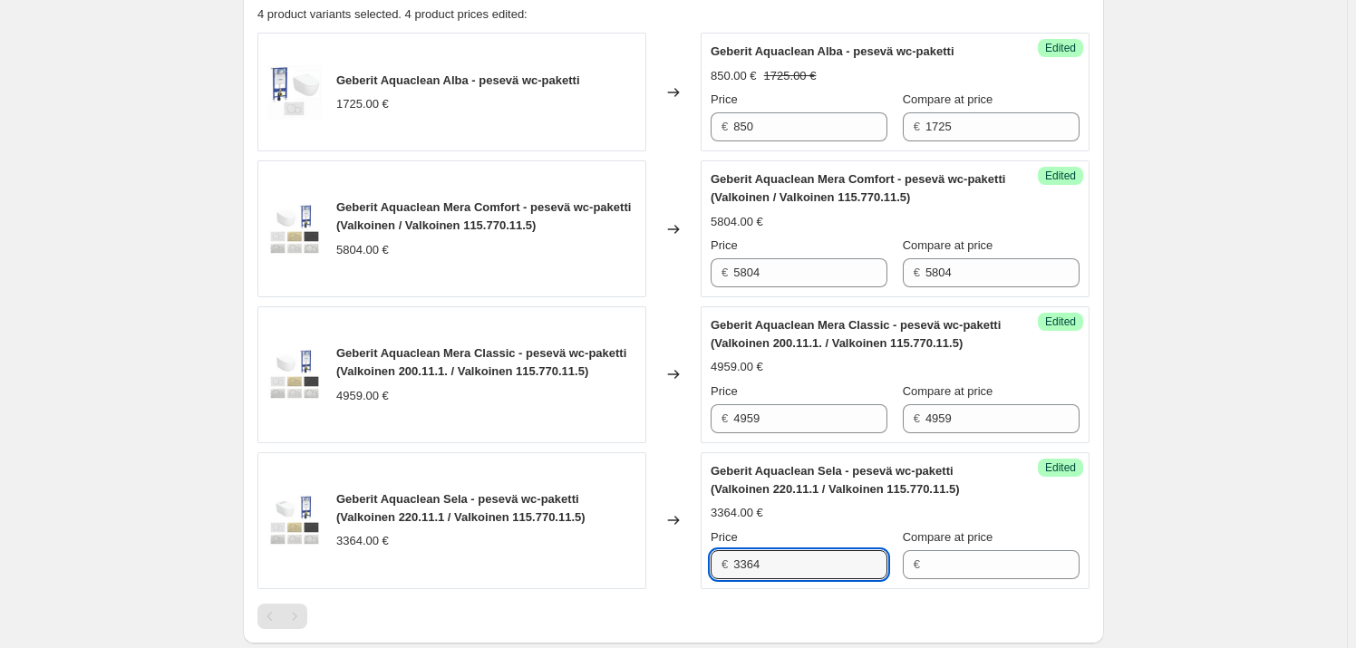
drag, startPoint x: 769, startPoint y: 568, endPoint x: 725, endPoint y: 566, distance: 43.5
click at [725, 566] on div "€ 3364" at bounding box center [799, 564] width 177 height 29
type input "3364"
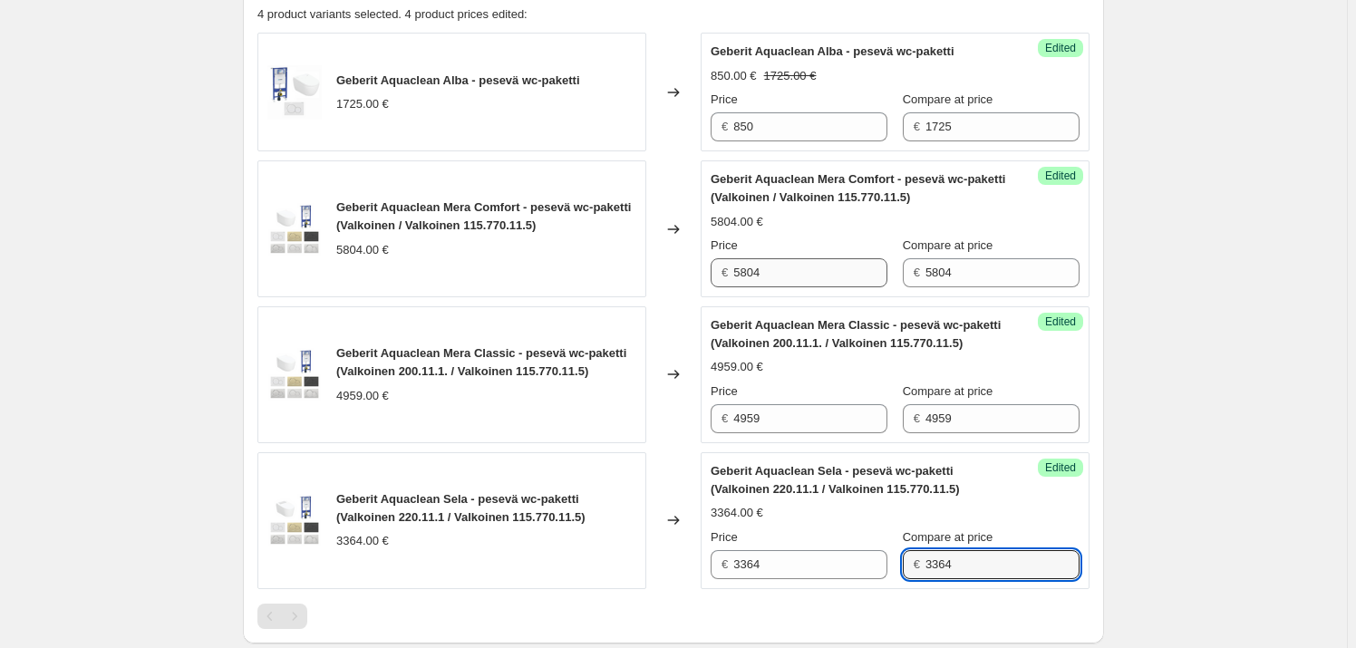
type input "3364"
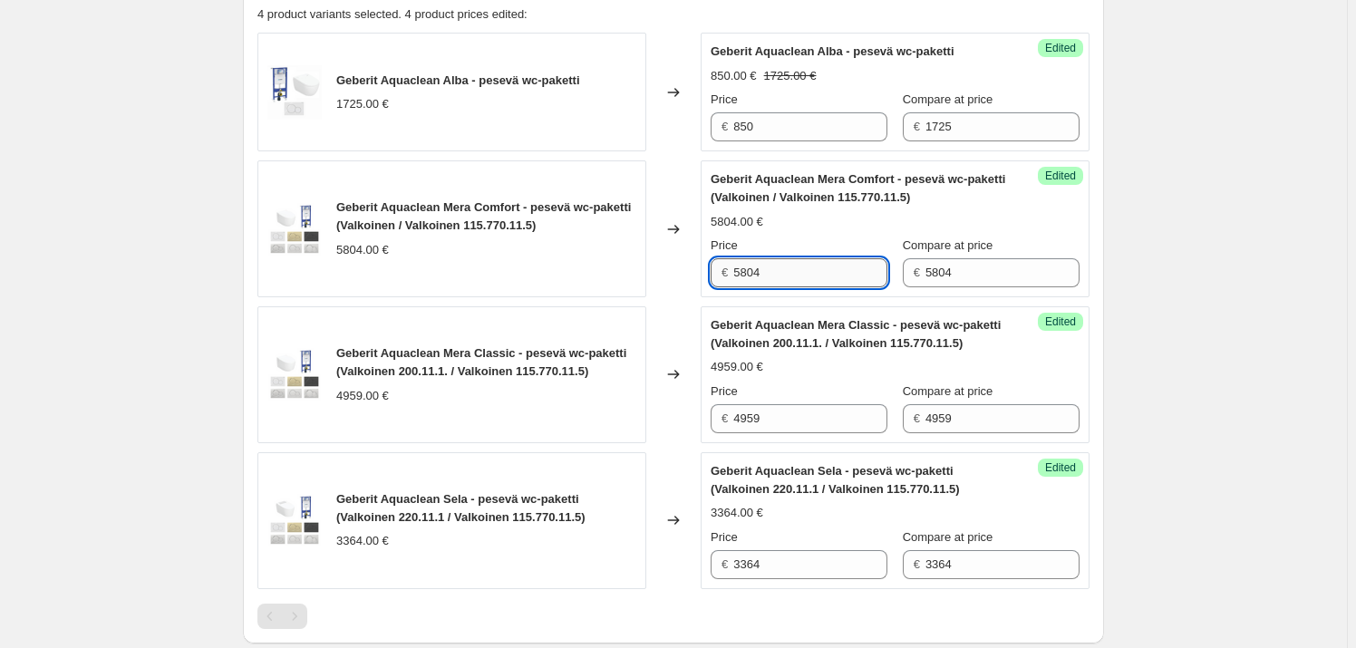
click at [788, 278] on input "5804" at bounding box center [810, 272] width 154 height 29
drag, startPoint x: 788, startPoint y: 274, endPoint x: 724, endPoint y: 271, distance: 63.5
click at [724, 271] on div "€ 5804" at bounding box center [799, 272] width 177 height 29
click at [791, 268] on input "5804" at bounding box center [810, 272] width 154 height 29
drag, startPoint x: 811, startPoint y: 279, endPoint x: 709, endPoint y: 276, distance: 102.5
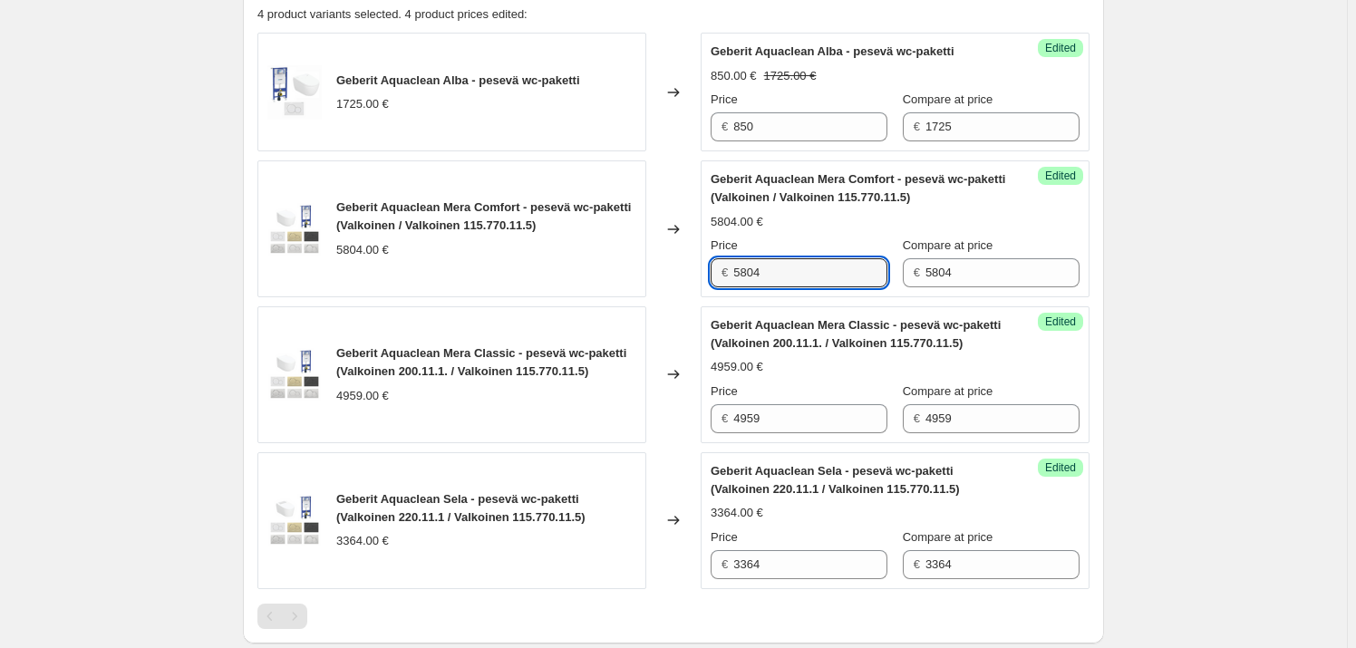
click at [709, 276] on div "Success Edited Geberit Aquaclean Mera Comfort - pesevä wc-paketti (Valkoinen / …" at bounding box center [895, 228] width 389 height 137
type input "4299"
click at [835, 234] on div "Geberit Aquaclean Mera Comfort - pesevä wc-paketti (Valkoinen / Valkoinen 115.7…" at bounding box center [895, 228] width 369 height 117
click at [799, 384] on div "Price" at bounding box center [799, 391] width 177 height 18
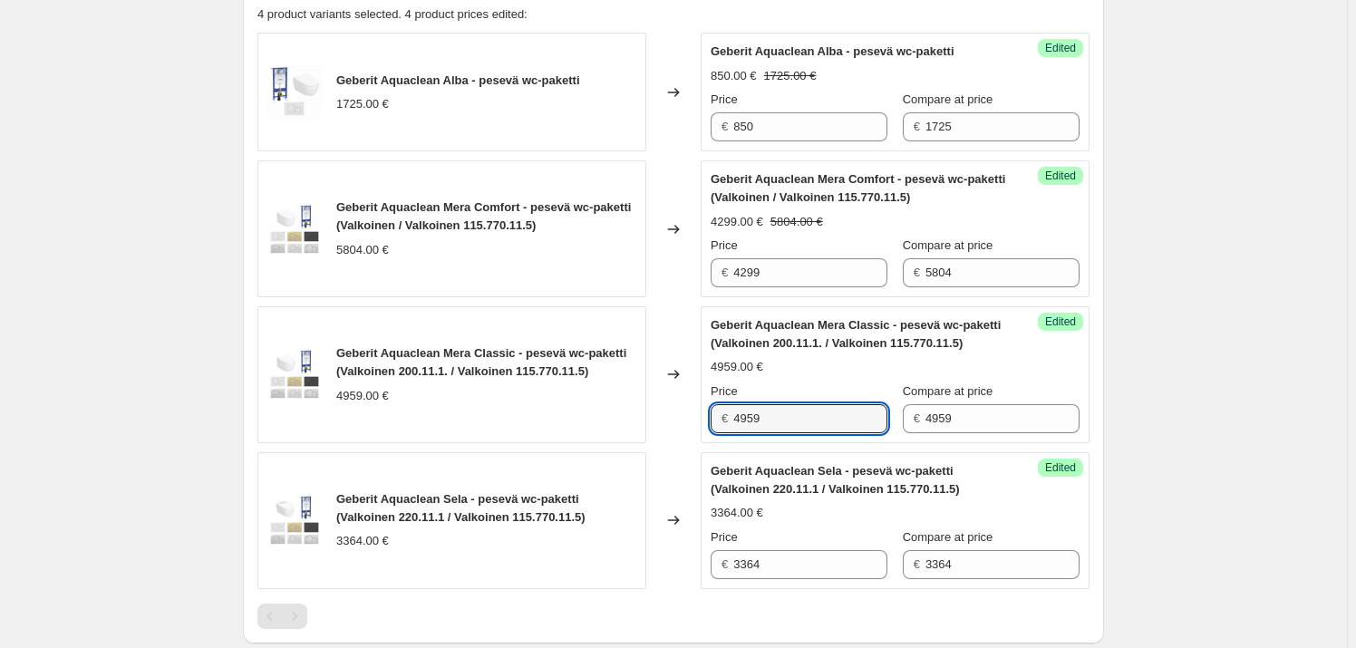
drag, startPoint x: 779, startPoint y: 421, endPoint x: 726, endPoint y: 419, distance: 53.5
click at [726, 419] on div "€ 4959" at bounding box center [799, 418] width 177 height 29
type input "3699"
click at [817, 521] on div "Geberit Aquaclean Sela - pesevä wc-paketti (Valkoinen 220.11.1 / Valkoinen 115.…" at bounding box center [895, 520] width 369 height 117
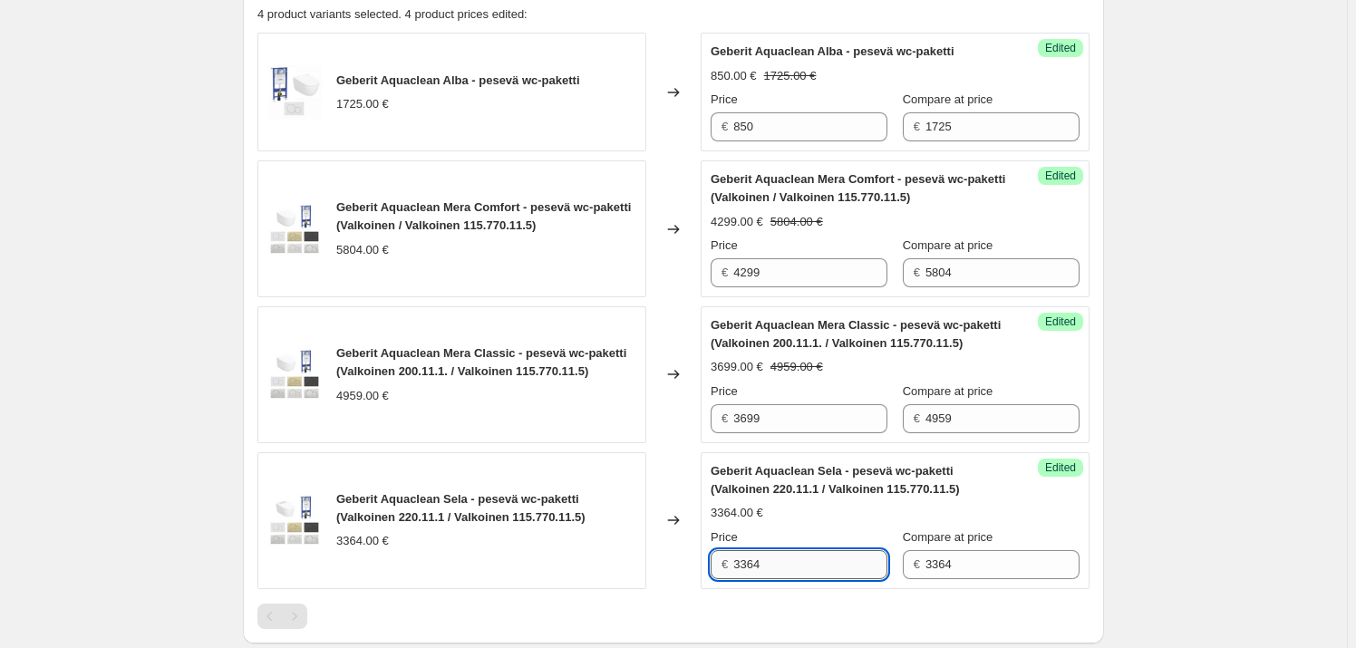
click at [782, 555] on input "3364" at bounding box center [810, 564] width 154 height 29
type input "3"
type input "2499"
click at [1035, 515] on div "3364.00 €" at bounding box center [895, 513] width 369 height 18
